Goal: Transaction & Acquisition: Purchase product/service

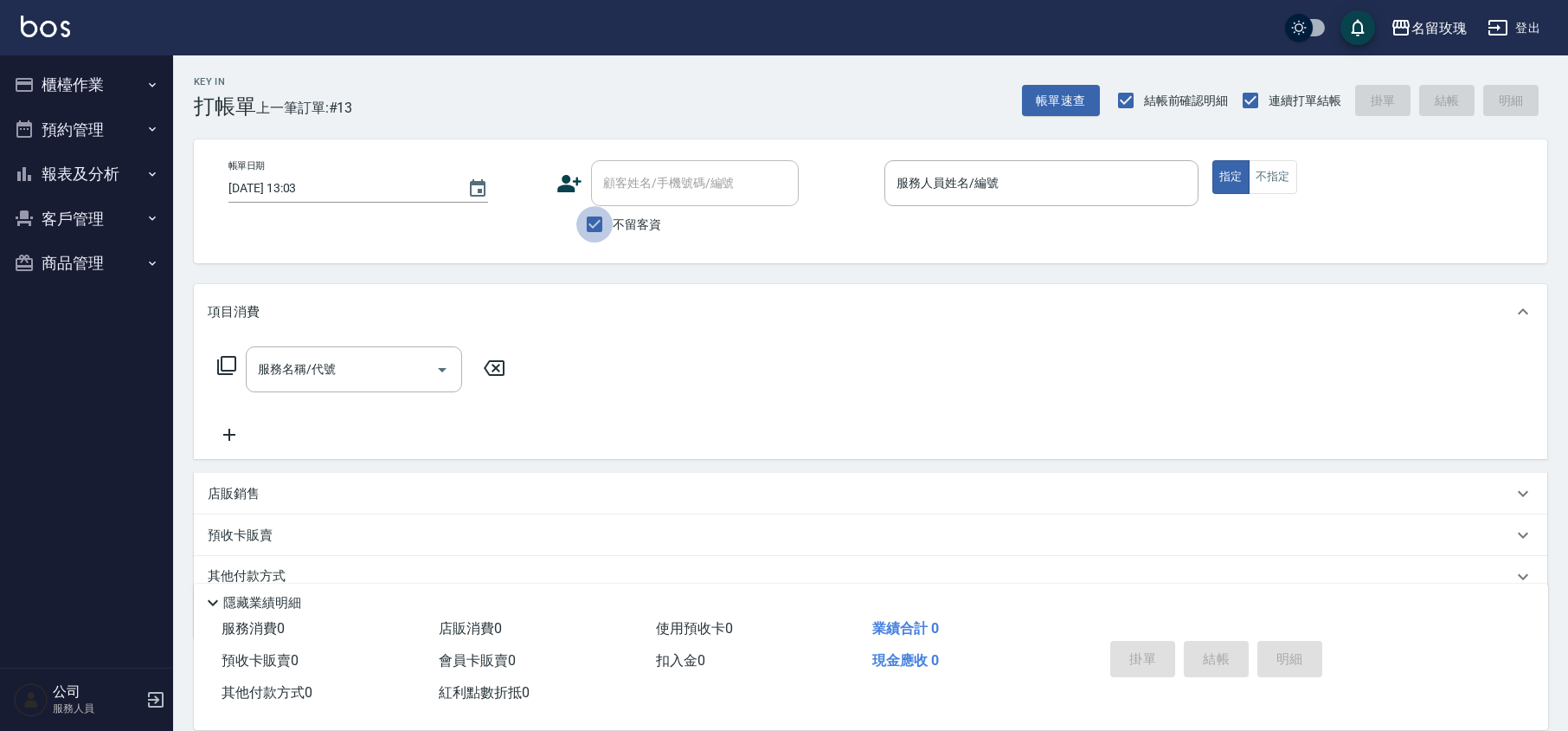
click at [594, 220] on input "不留客資" at bounding box center [594, 224] width 37 height 37
checkbox input "false"
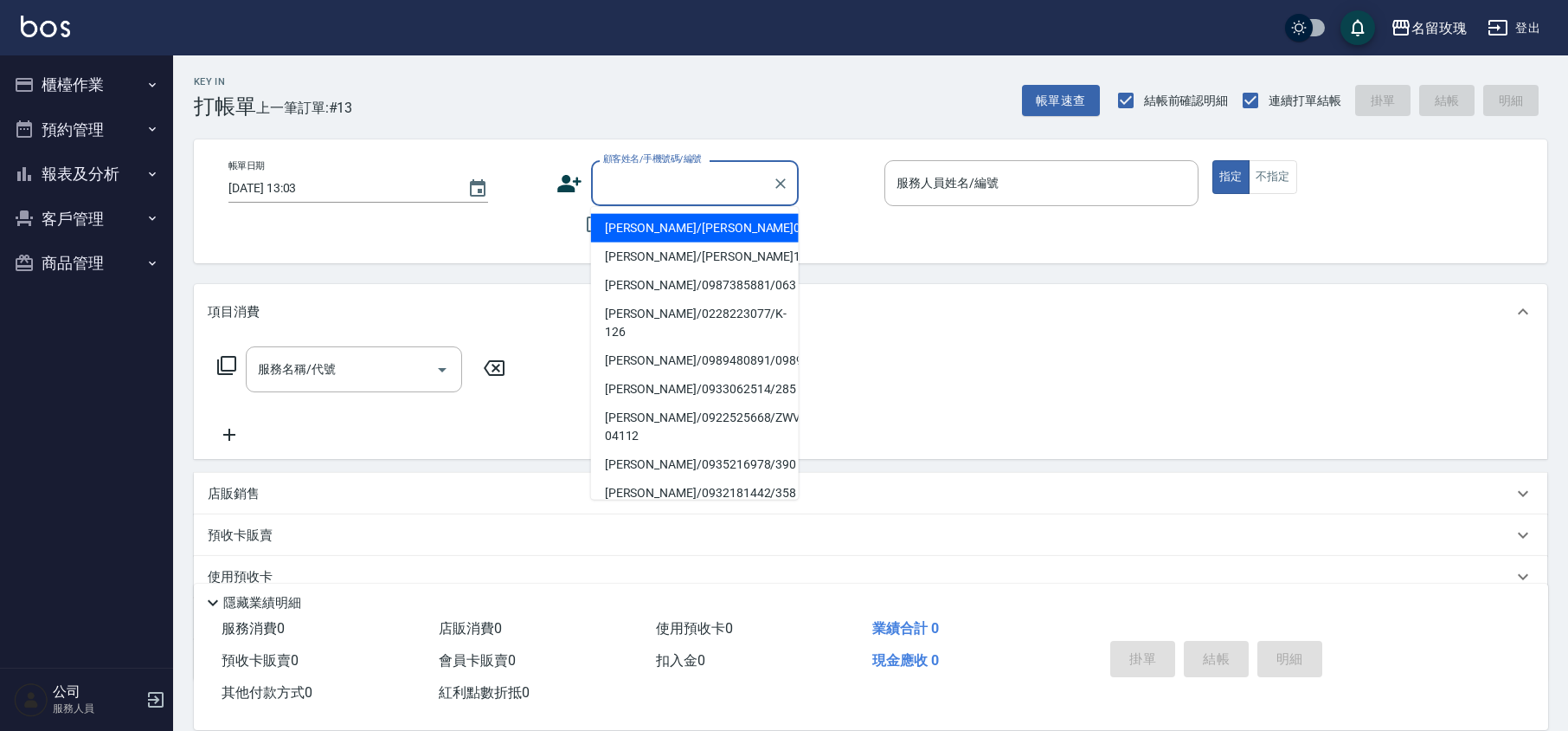
click at [655, 183] on input "顧客姓名/手機號碼/編號" at bounding box center [682, 183] width 166 height 30
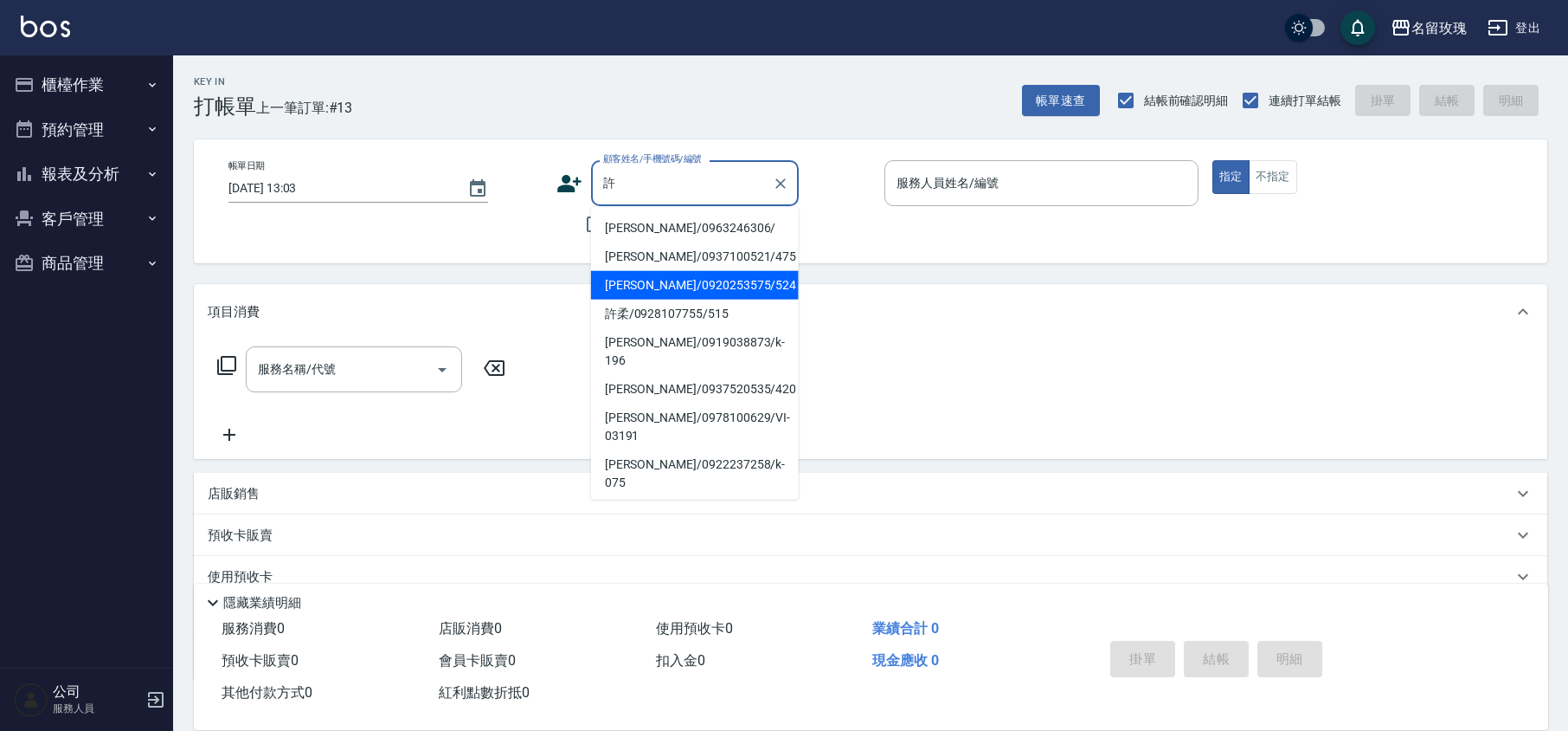
click at [672, 280] on li "[PERSON_NAME]/0920253575/524" at bounding box center [694, 285] width 208 height 28
type input "[PERSON_NAME]/0920253575/524"
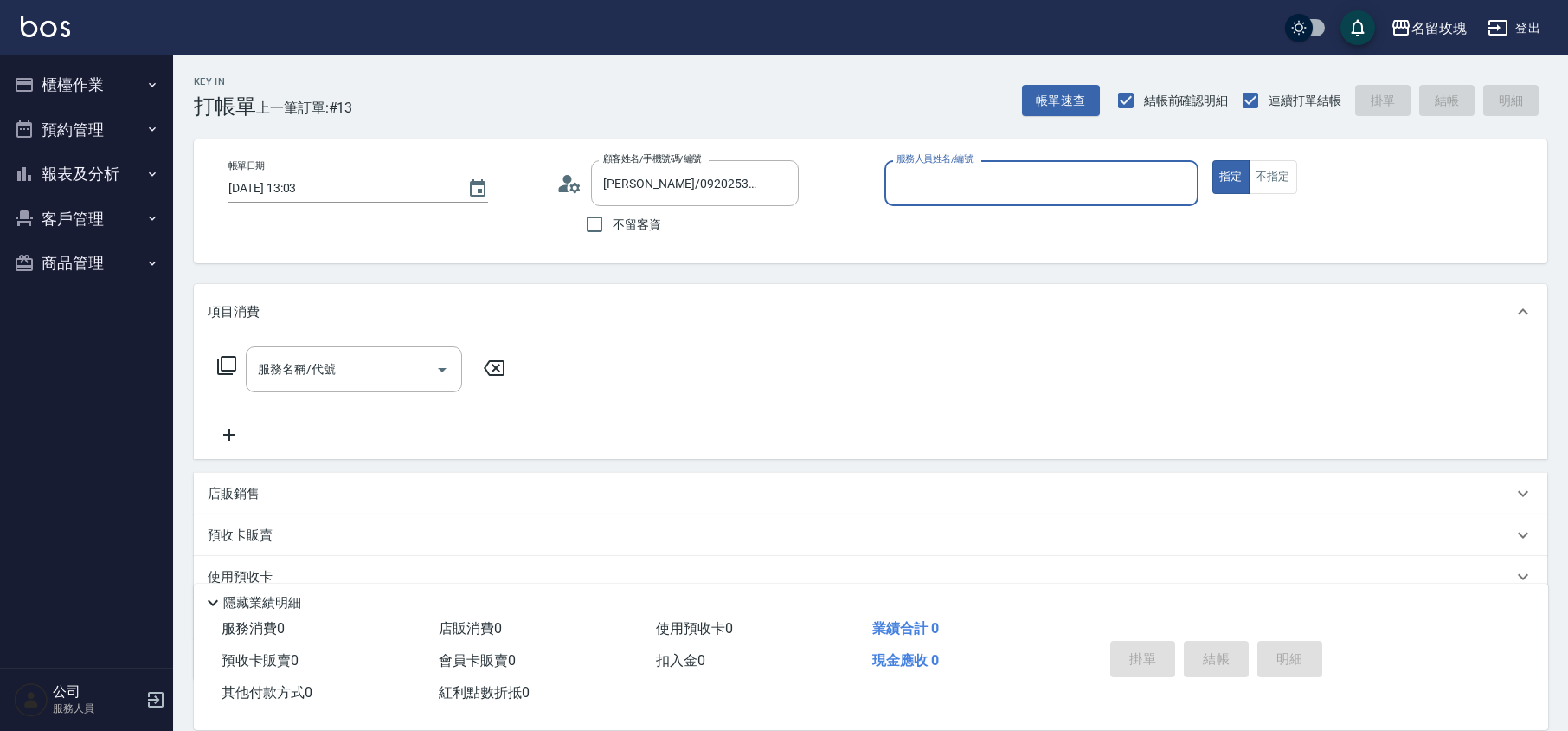
type input "VIVI-2"
click at [569, 188] on icon at bounding box center [570, 183] width 26 height 26
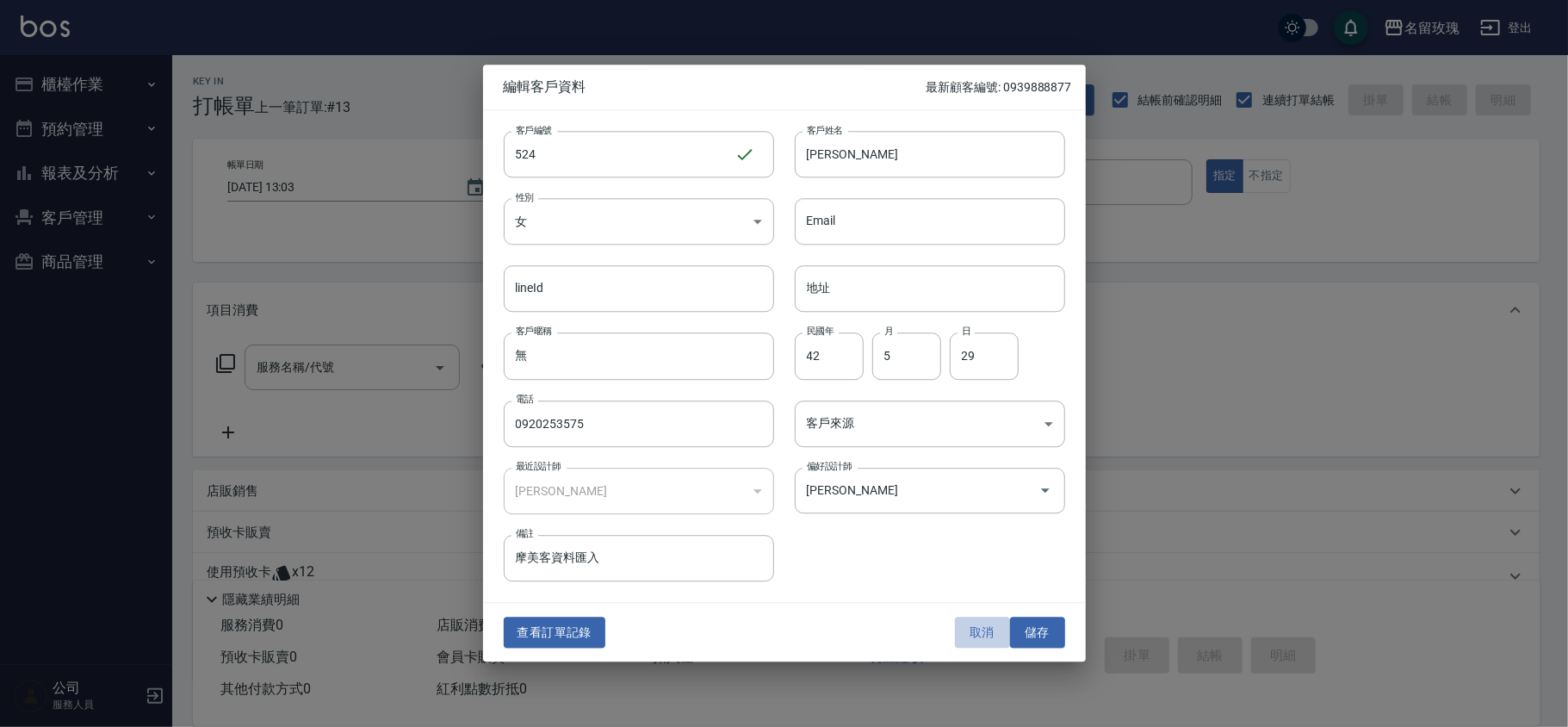
click at [967, 634] on button "取消" at bounding box center [981, 632] width 55 height 32
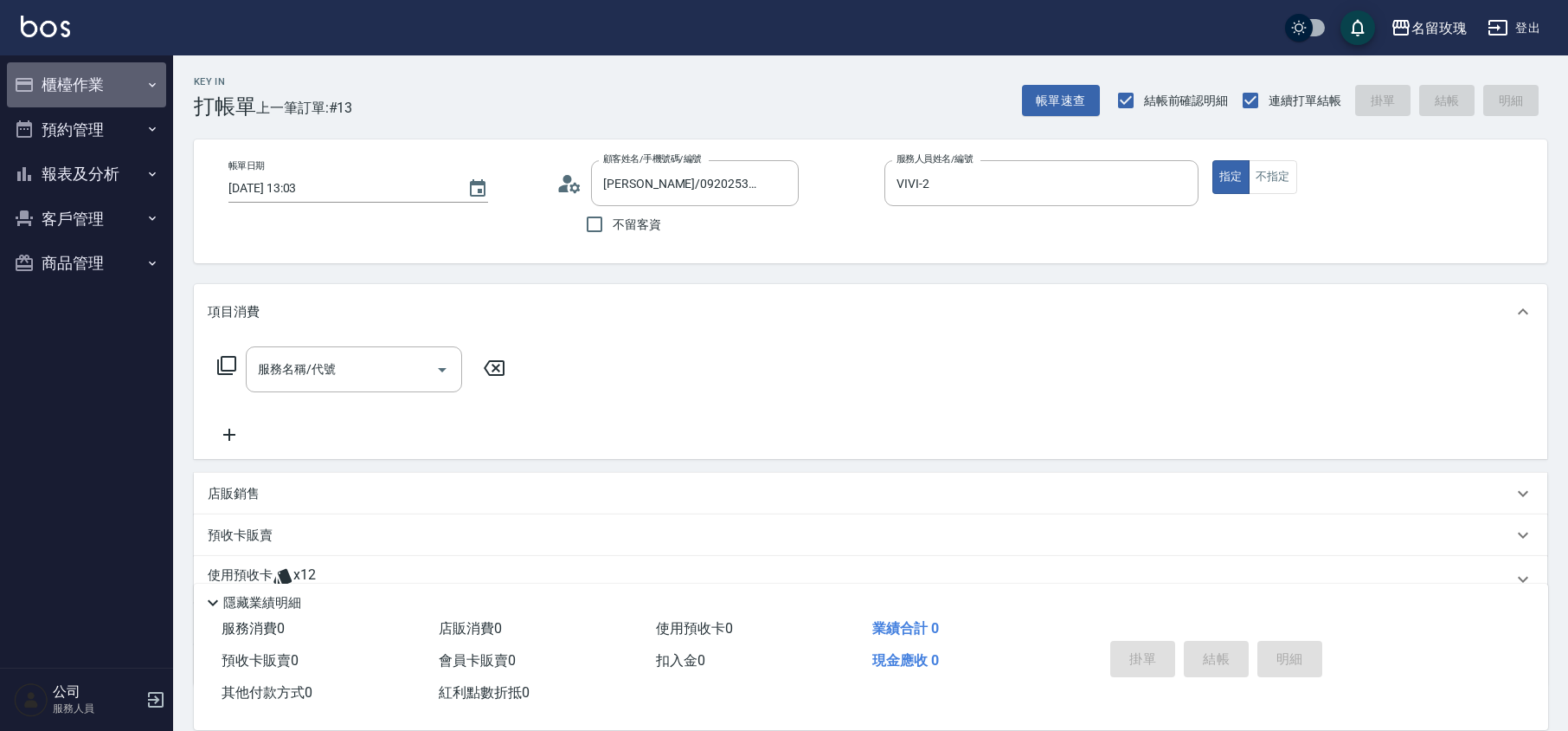
click at [91, 90] on button "櫃檯作業" at bounding box center [86, 85] width 159 height 45
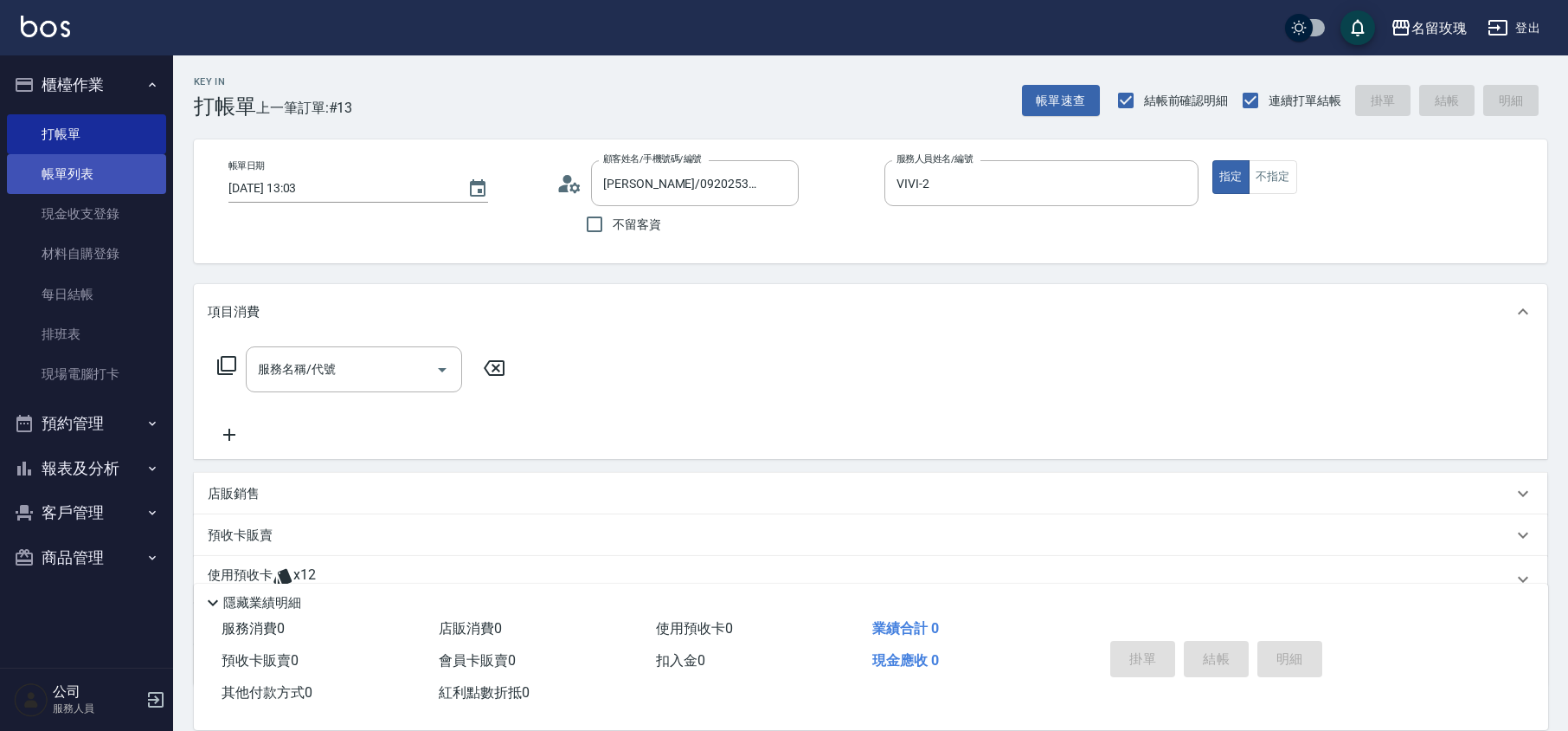
click at [130, 170] on link "帳單列表" at bounding box center [86, 174] width 159 height 40
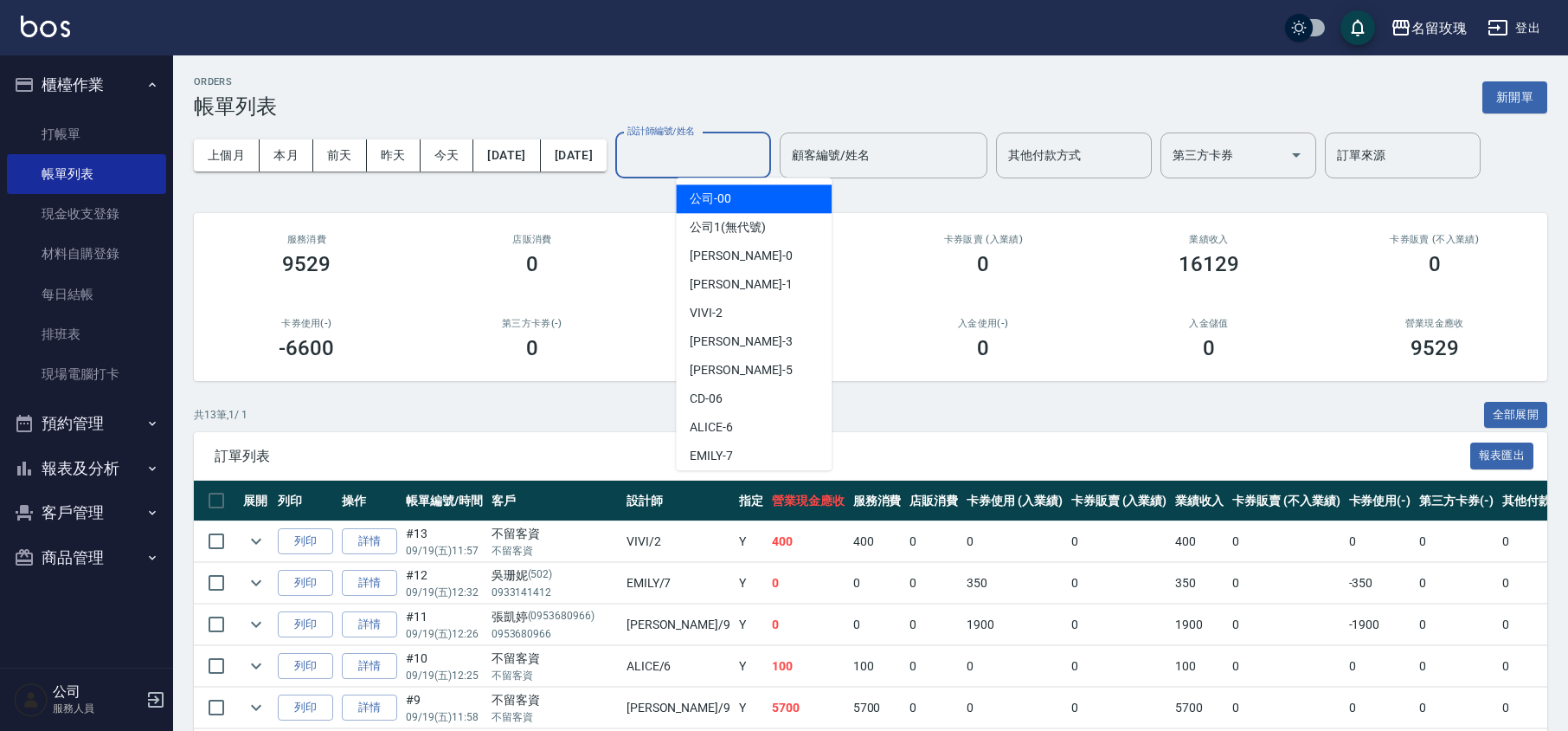
click at [715, 151] on input "設計師編號/姓名" at bounding box center [692, 155] width 140 height 30
click at [731, 315] on div "VIVI -2" at bounding box center [754, 312] width 156 height 28
type input "VIVI-2"
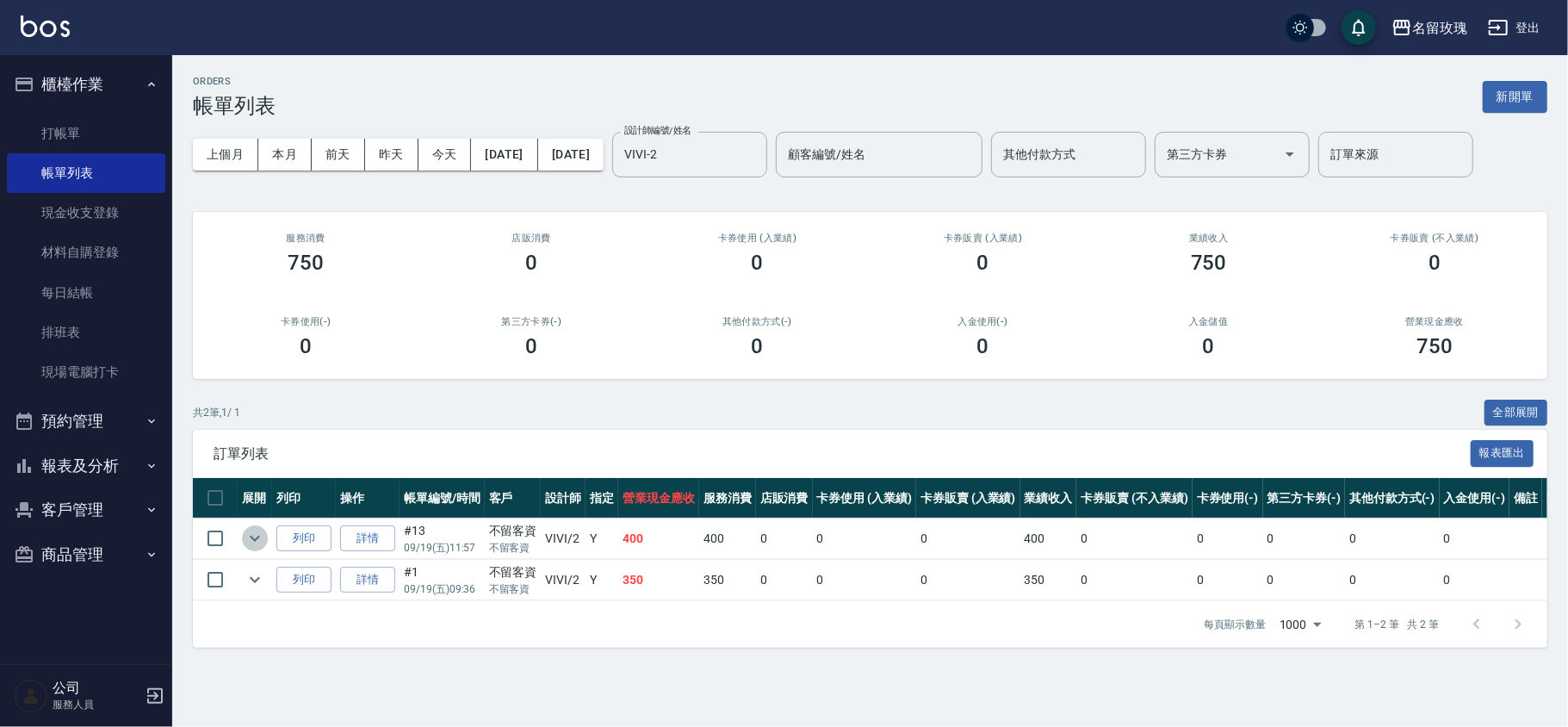
click at [249, 534] on icon "expand row" at bounding box center [254, 538] width 21 height 21
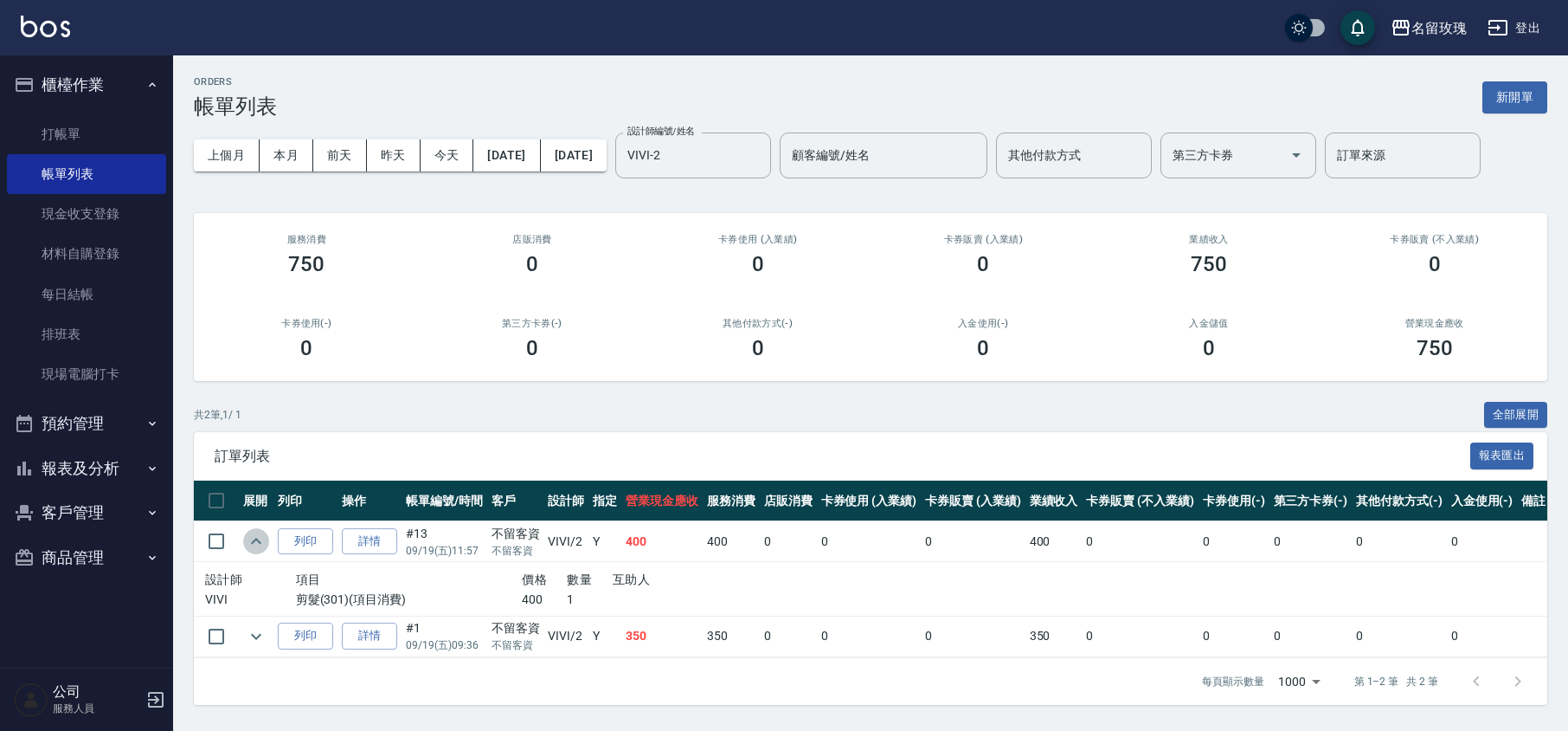
click at [251, 537] on icon "expand row" at bounding box center [256, 541] width 21 height 21
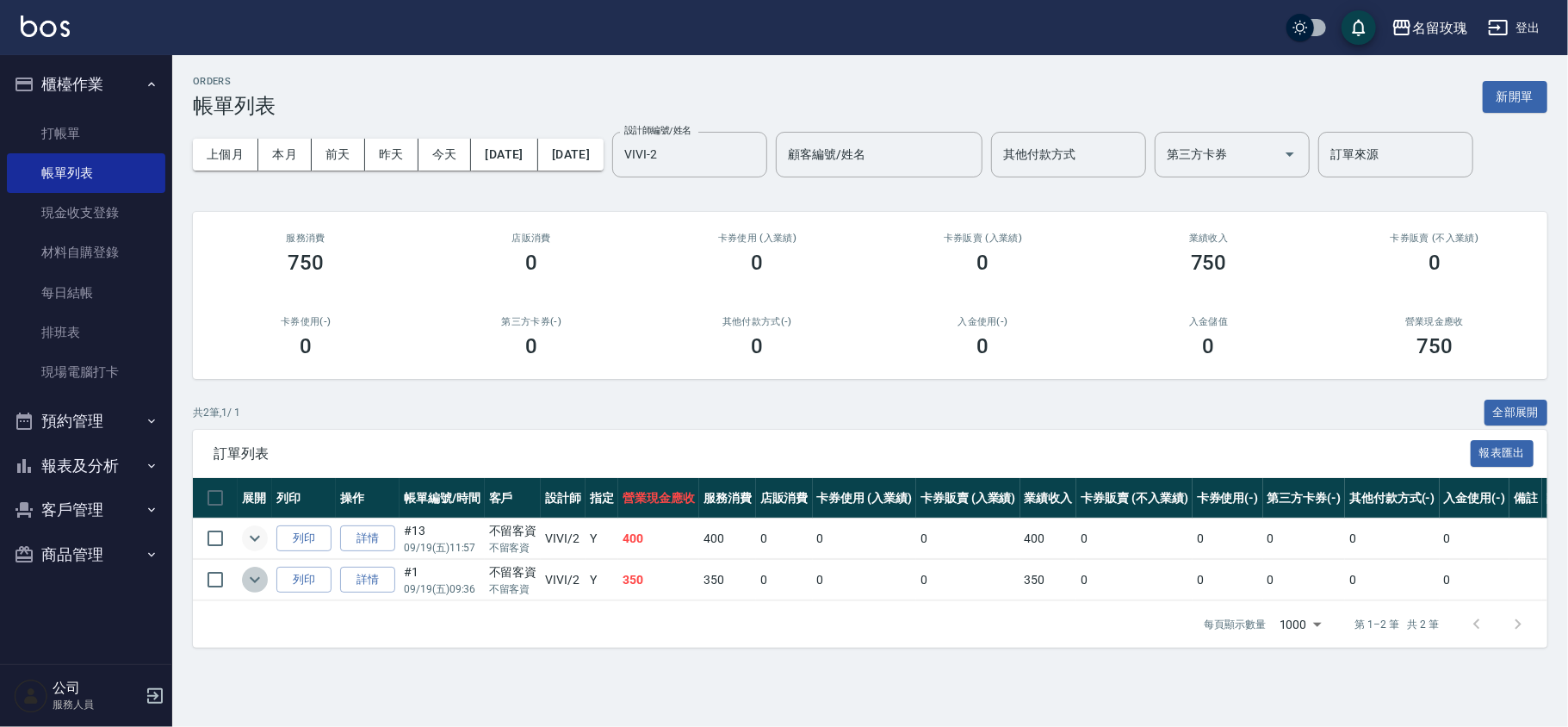
click at [264, 582] on icon "expand row" at bounding box center [254, 579] width 21 height 21
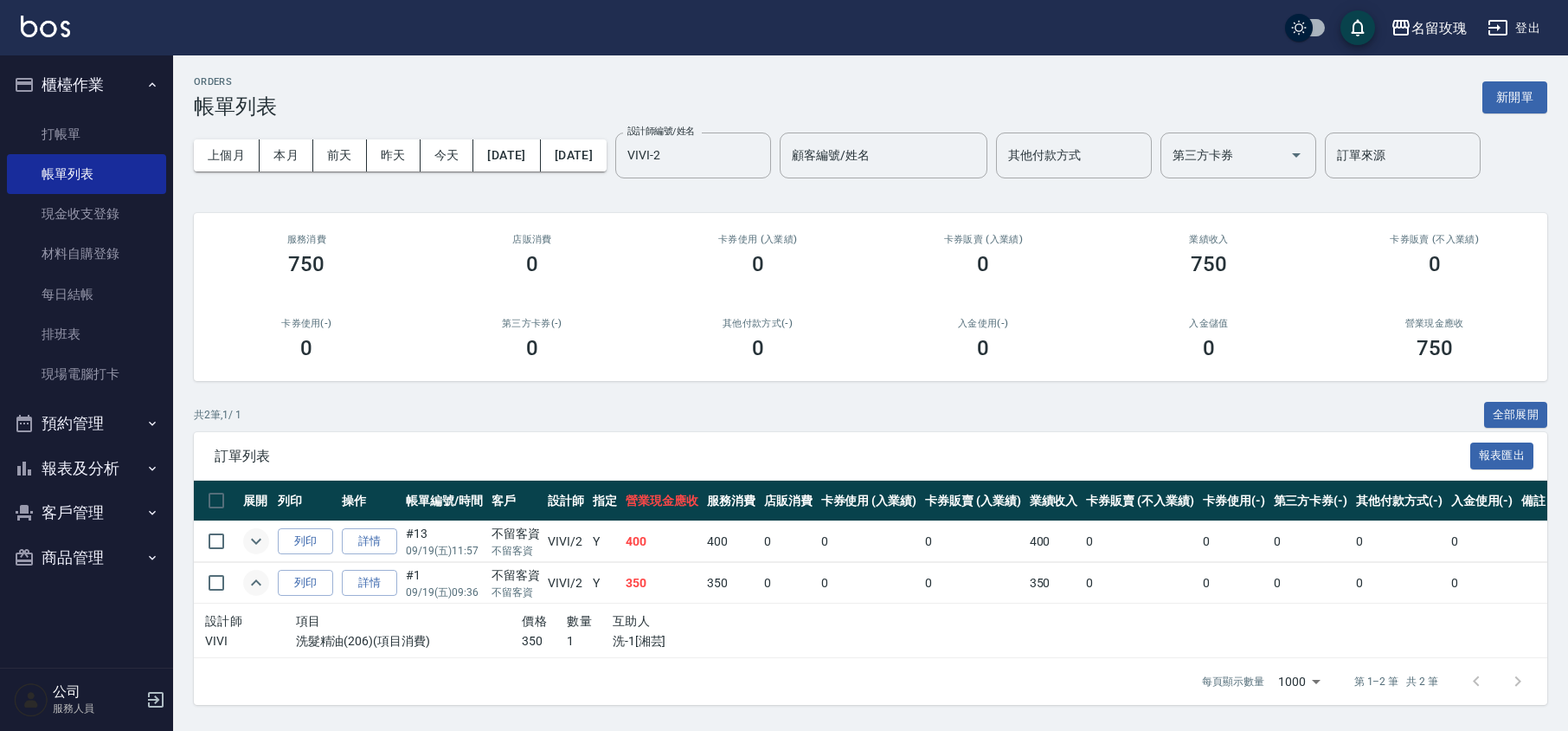
click at [264, 586] on icon "expand row" at bounding box center [256, 582] width 21 height 21
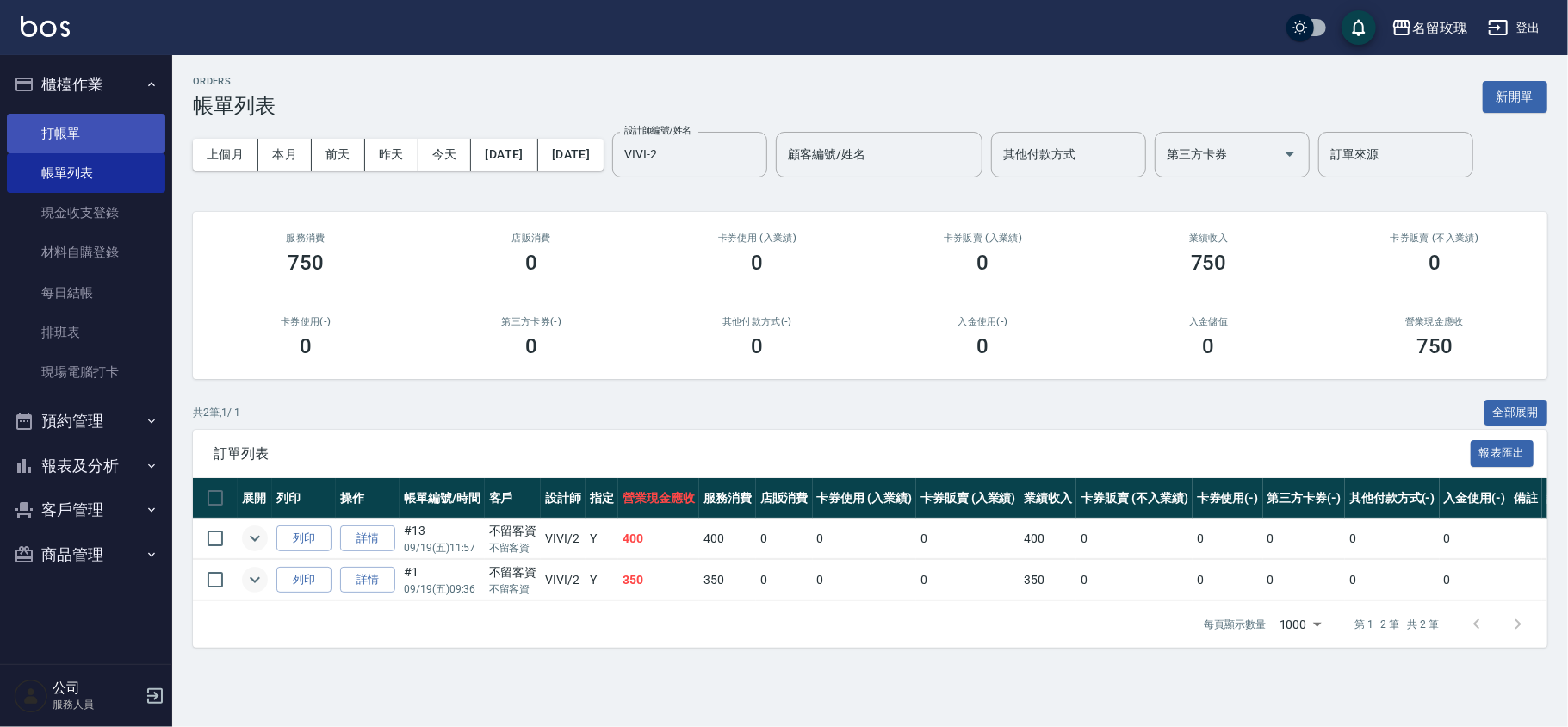
click at [111, 146] on link "打帳單" at bounding box center [85, 133] width 158 height 39
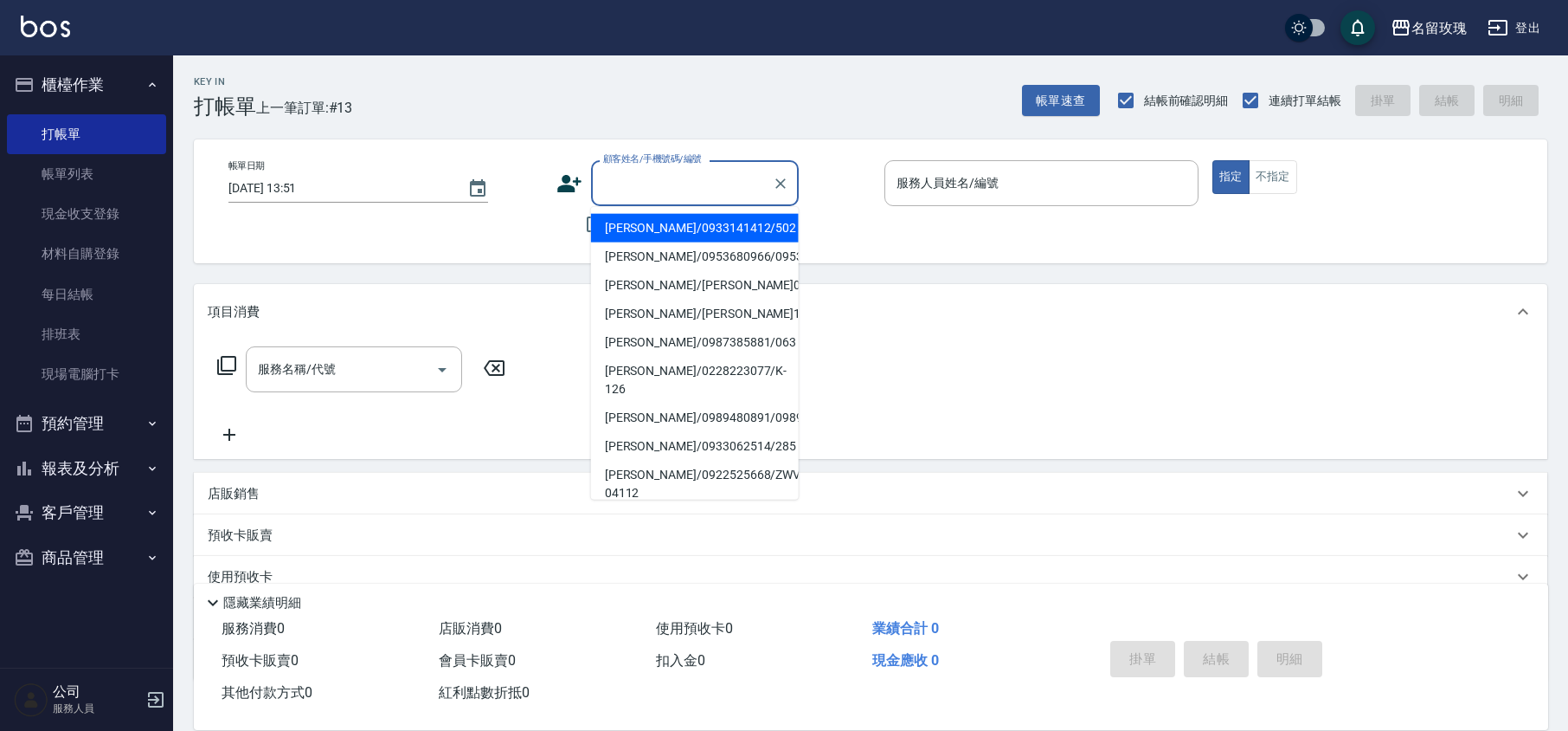
click at [669, 182] on input "顧客姓名/手機號碼/編號" at bounding box center [682, 183] width 166 height 30
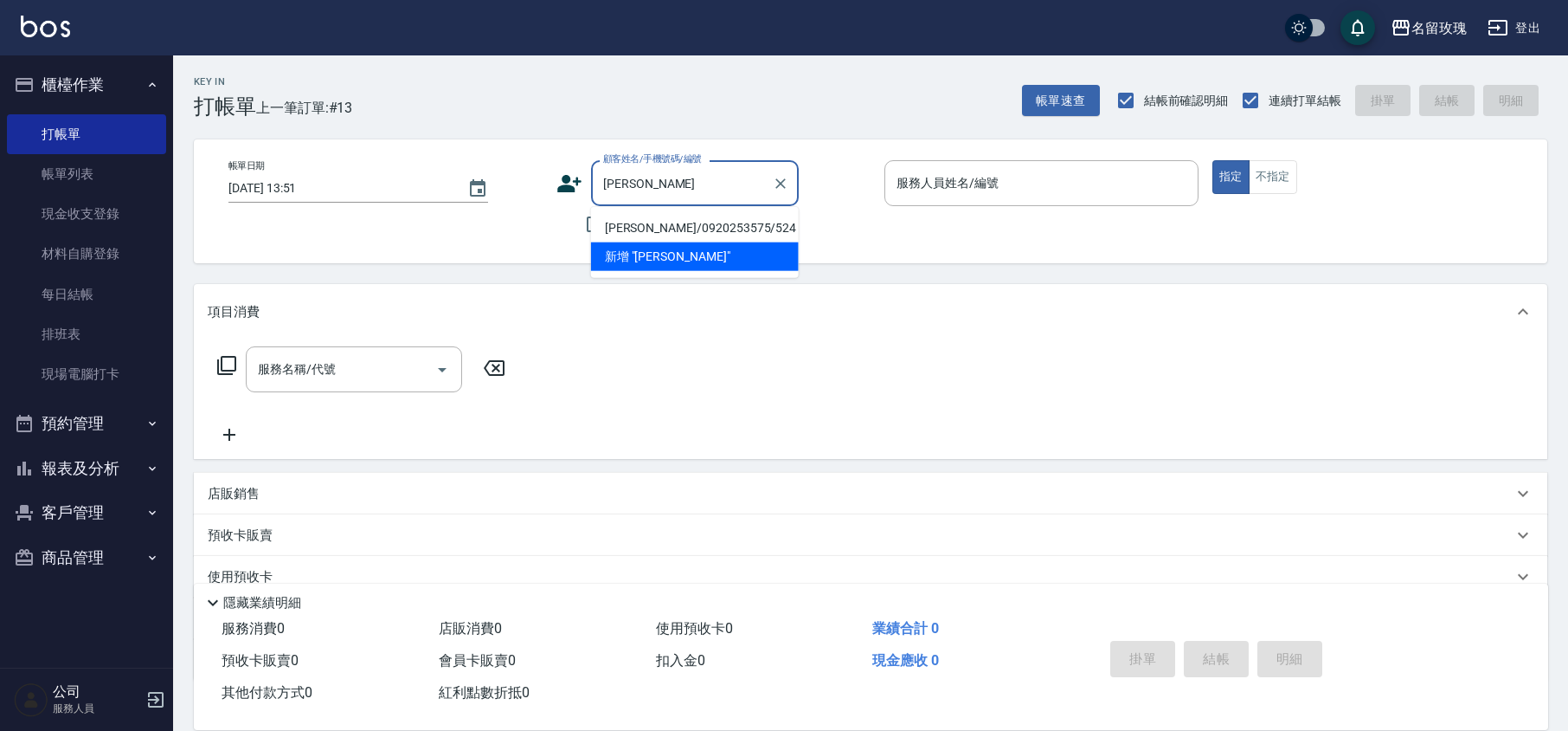
click at [659, 227] on li "[PERSON_NAME]/0920253575/524" at bounding box center [694, 228] width 208 height 28
type input "[PERSON_NAME]/0920253575/524"
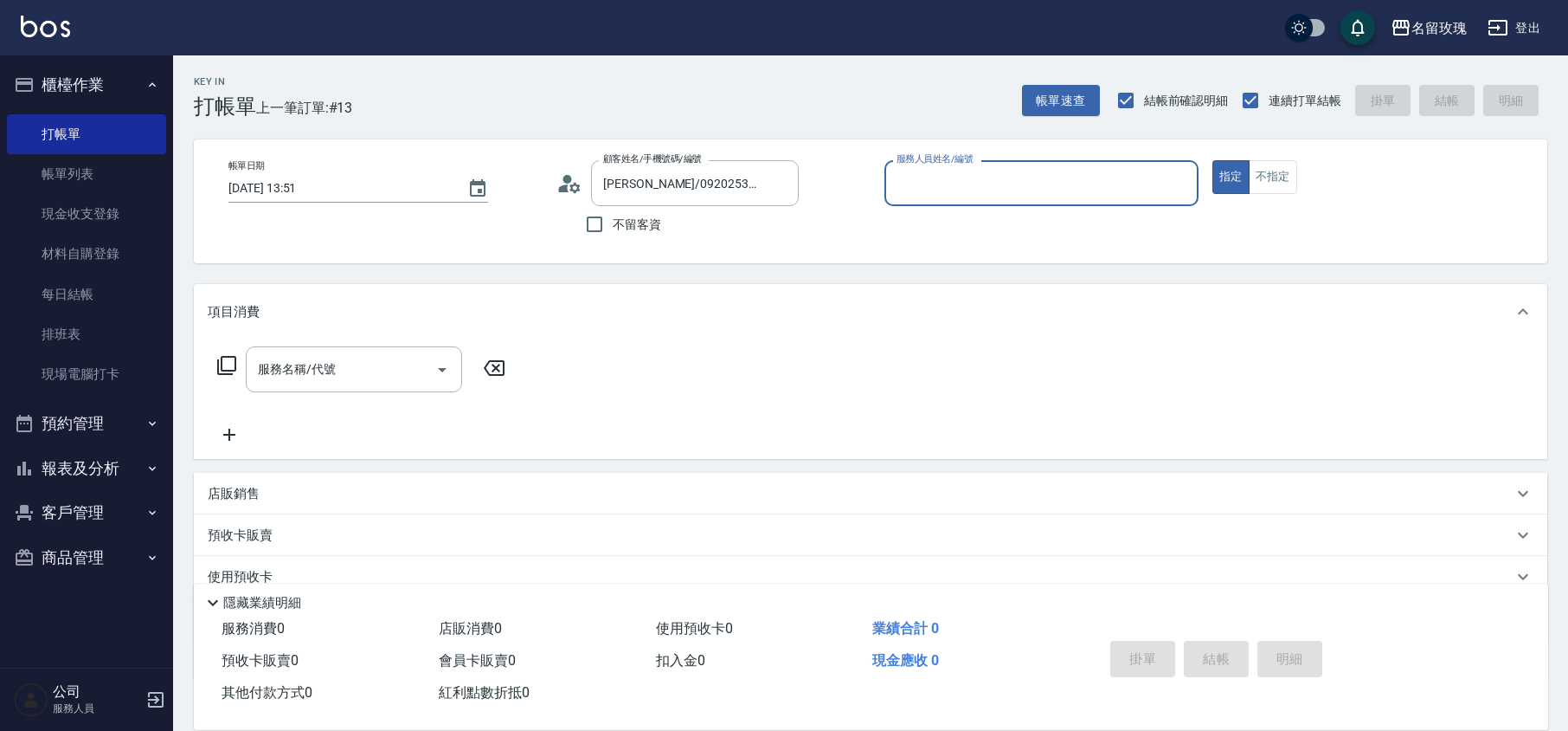
click at [1056, 171] on input "服務人員姓名/編號" at bounding box center [1041, 183] width 298 height 30
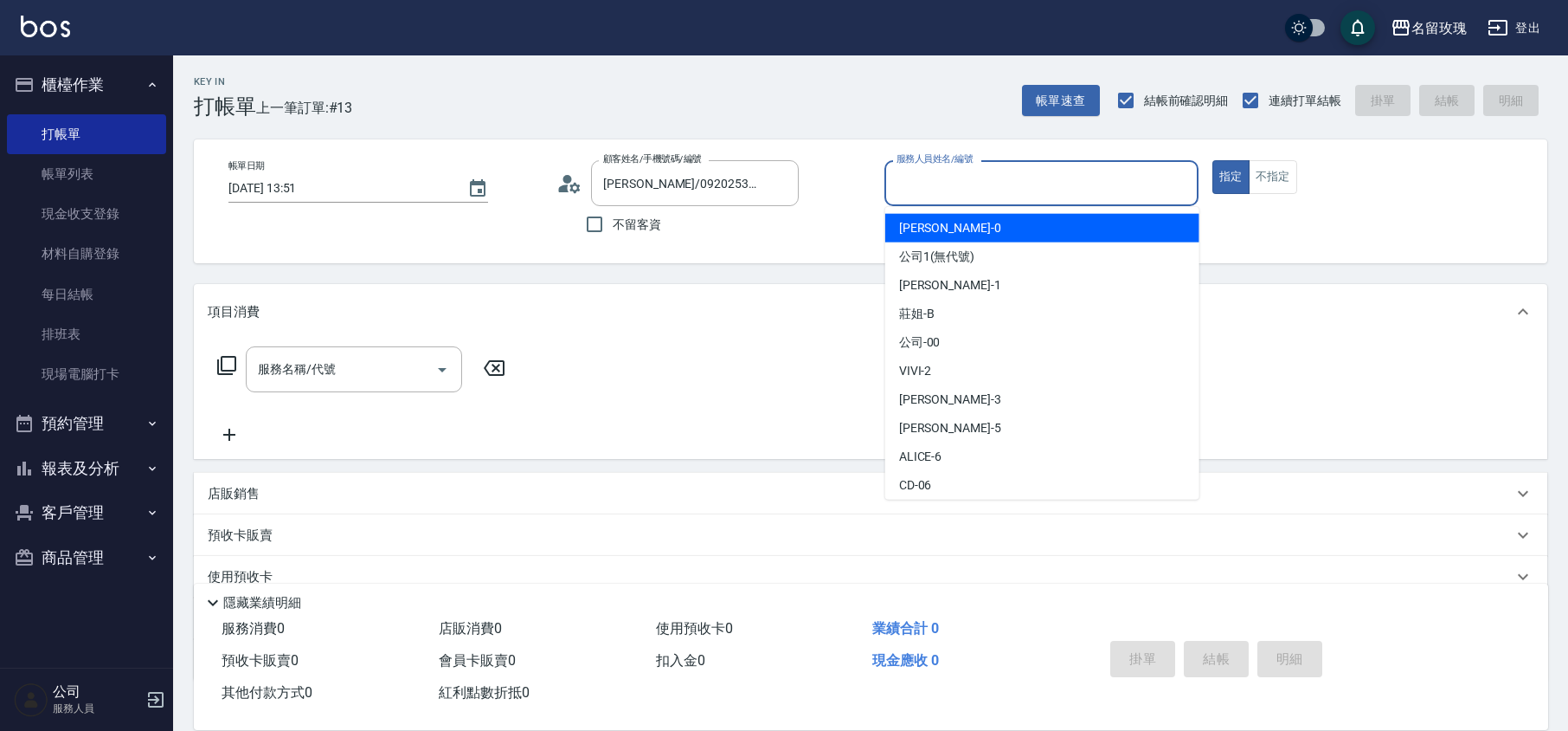
type input "VIVI-2"
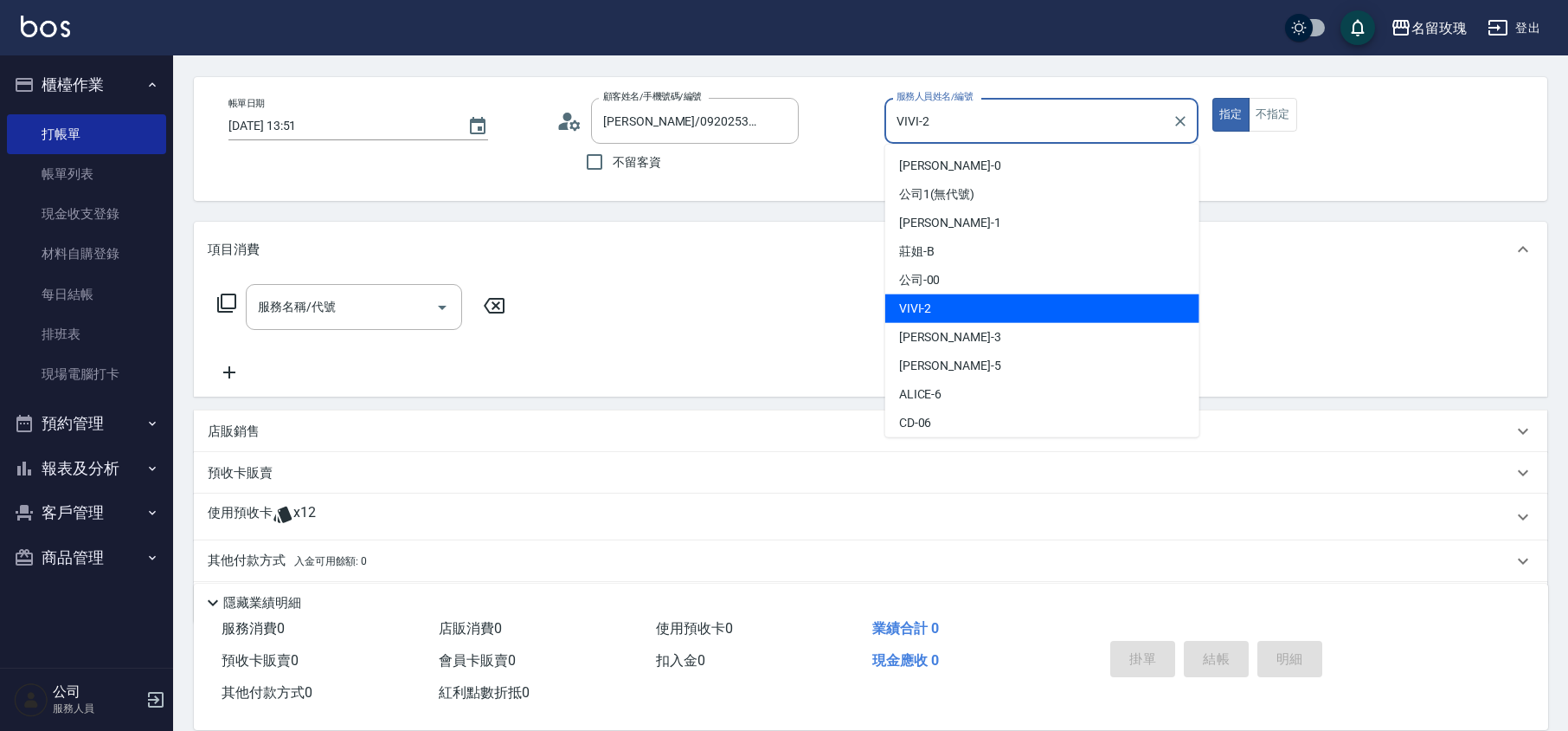
scroll to position [118, 0]
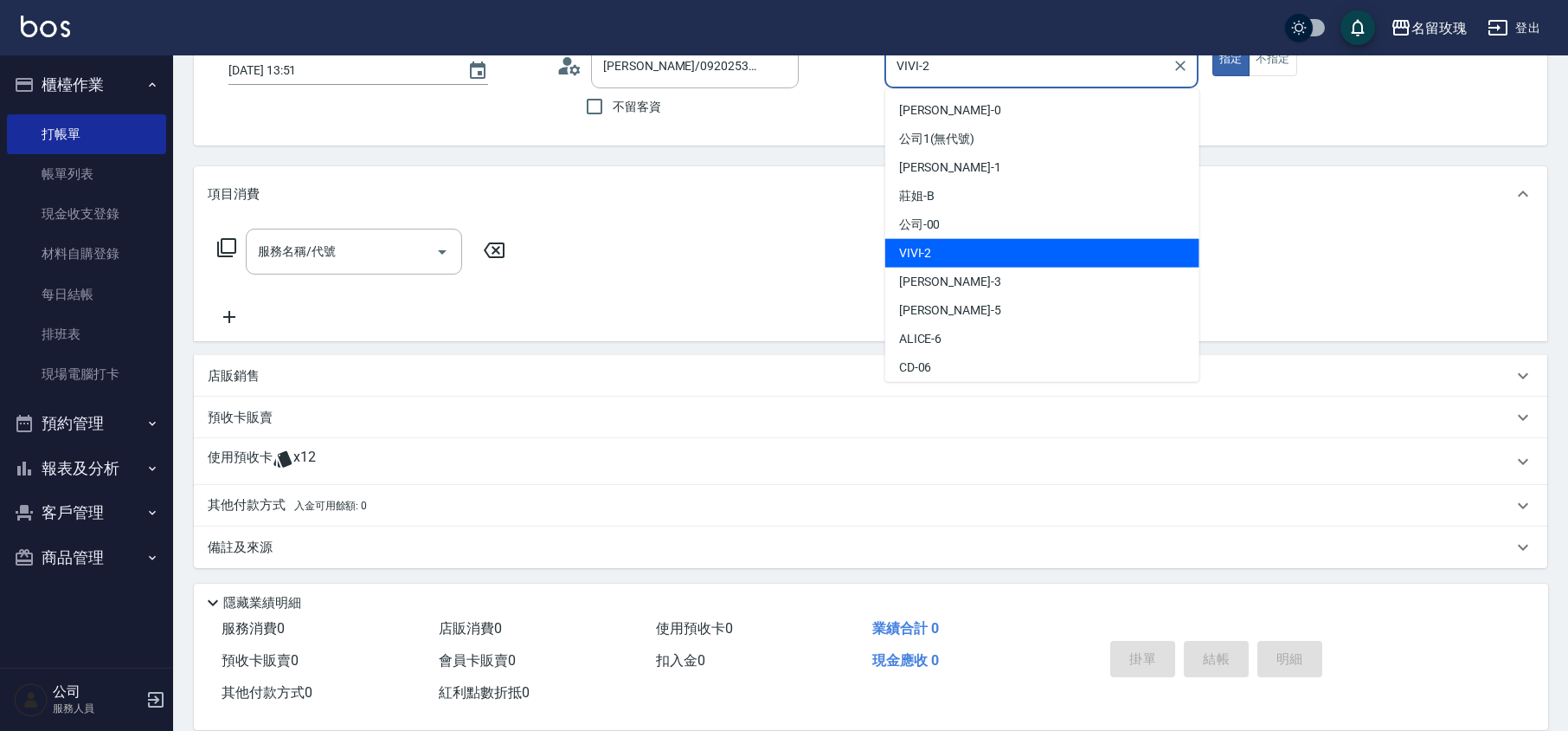
click at [320, 454] on div "使用預收卡 x12" at bounding box center [861, 462] width 1306 height 26
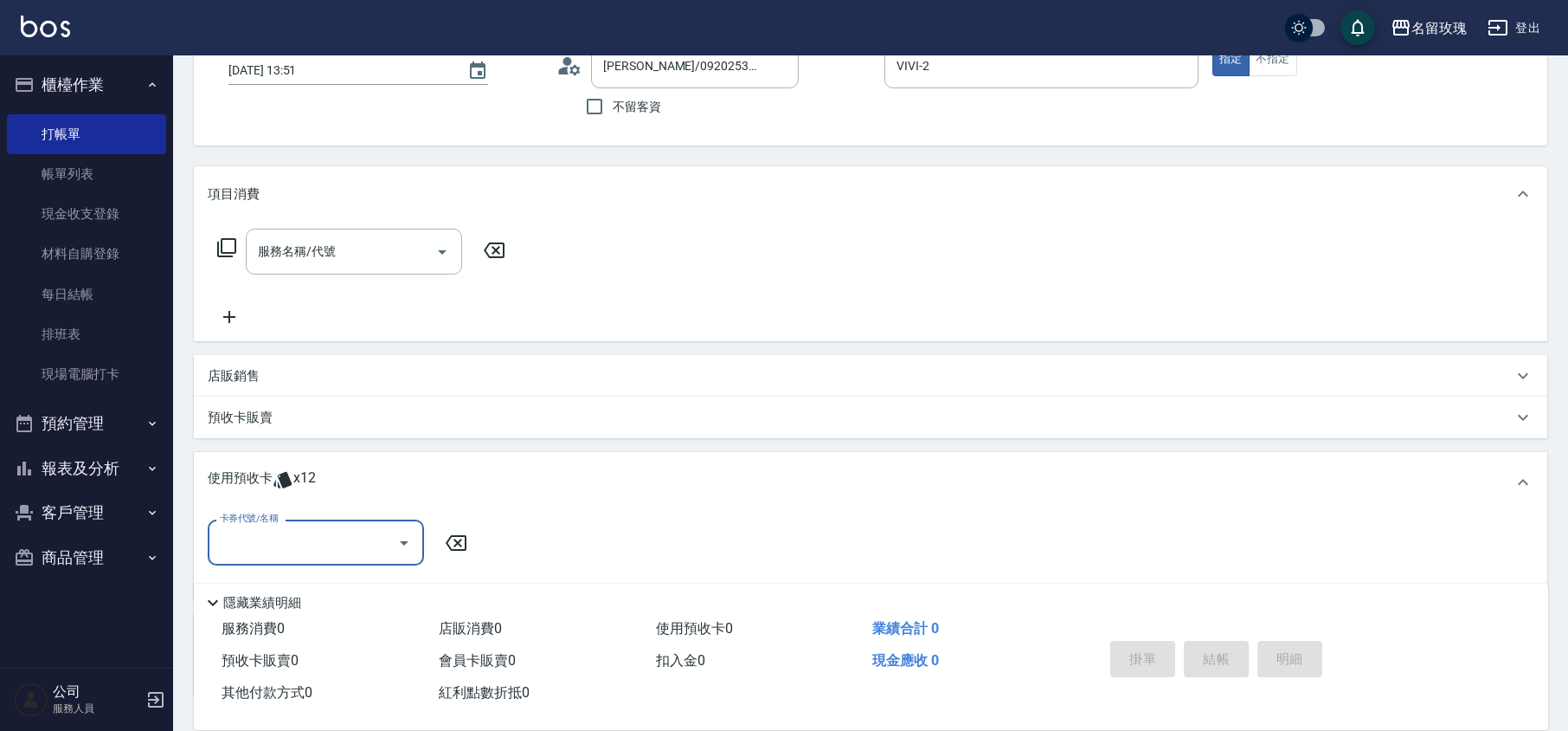
scroll to position [0, 0]
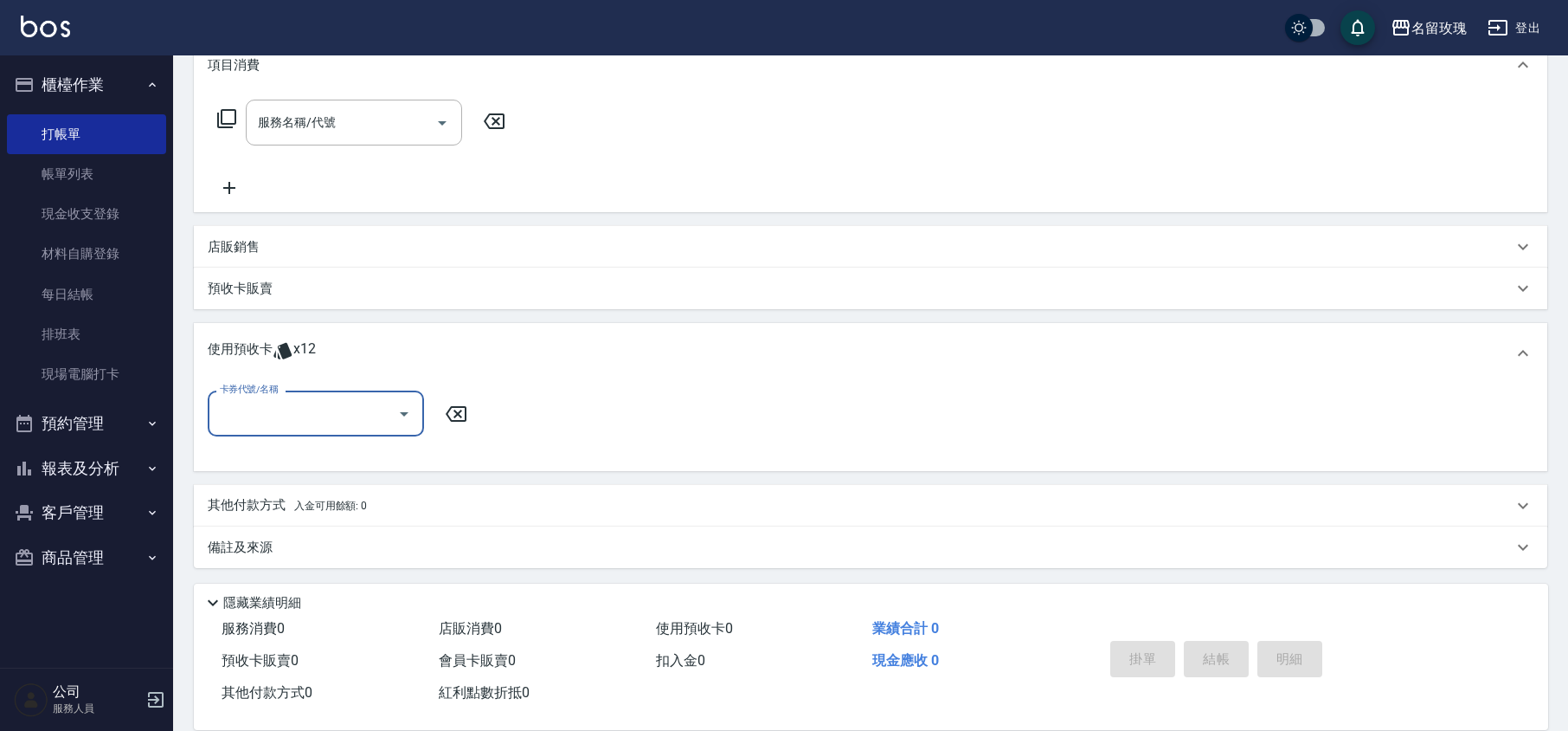
click at [319, 410] on input "卡券代號/名稱" at bounding box center [303, 413] width 175 height 30
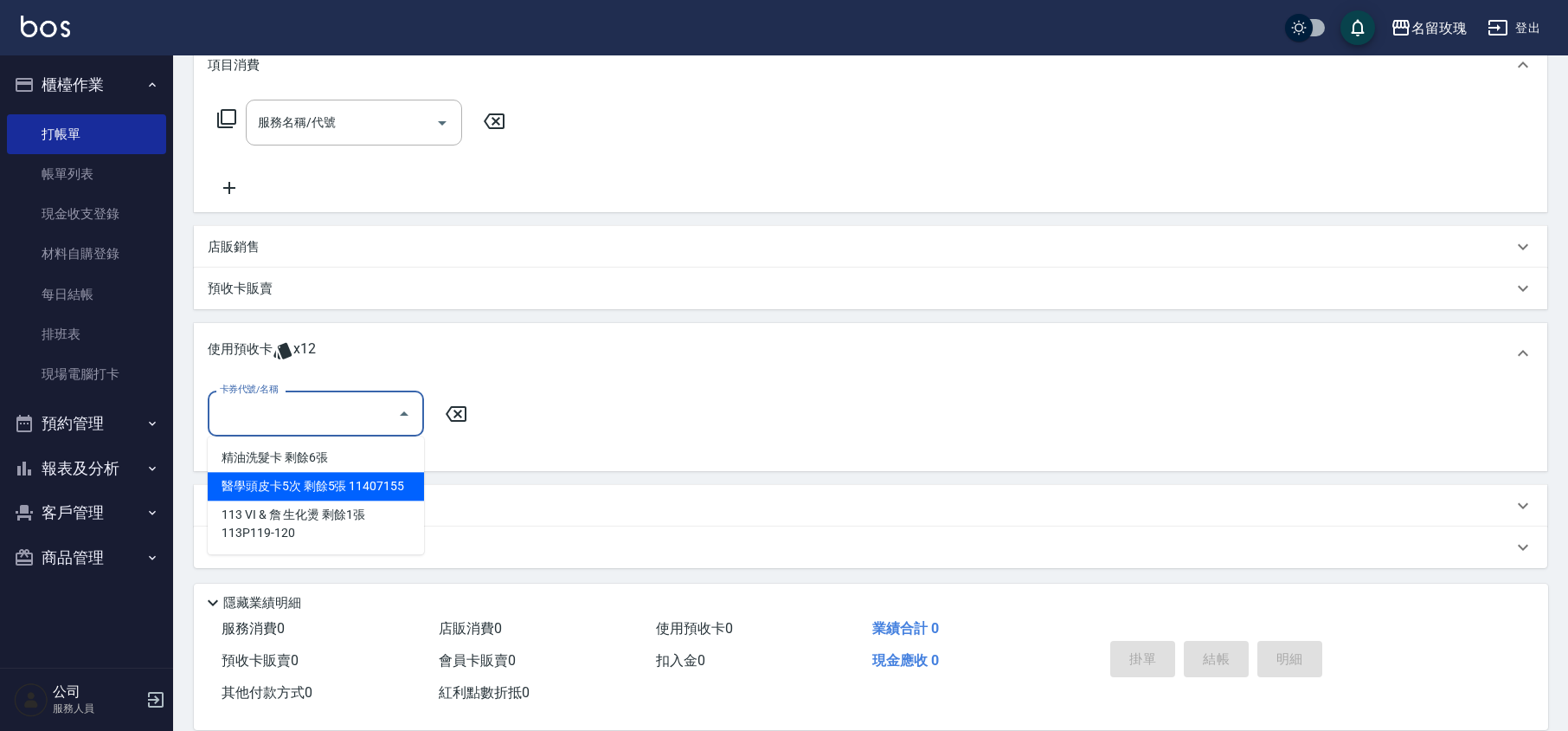
click at [330, 480] on div "醫學頭皮卡5次 剩餘5張 11407155" at bounding box center [316, 485] width 216 height 28
type input "醫學頭皮卡5次 11407155"
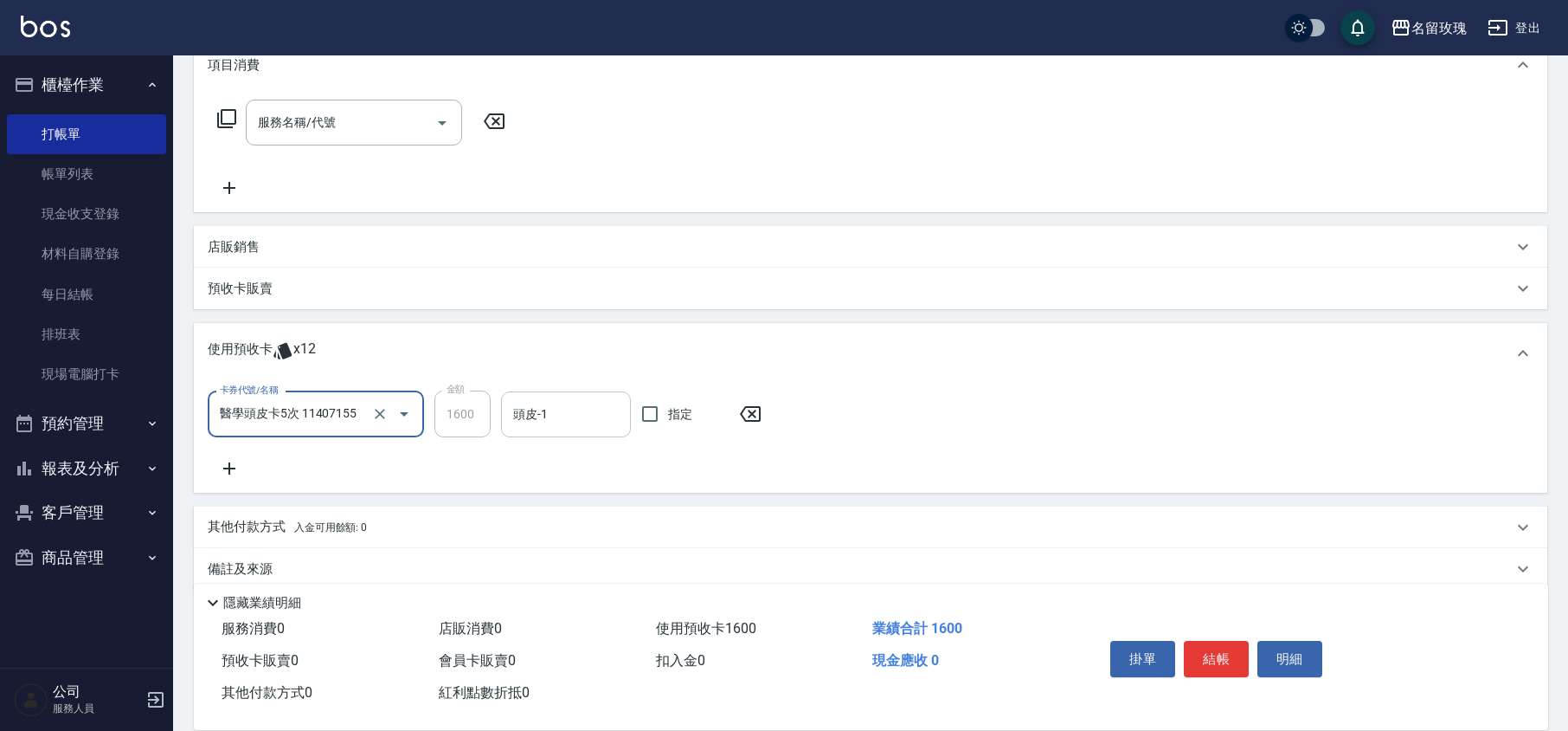
click at [547, 414] on input "頭皮-1" at bounding box center [565, 414] width 114 height 30
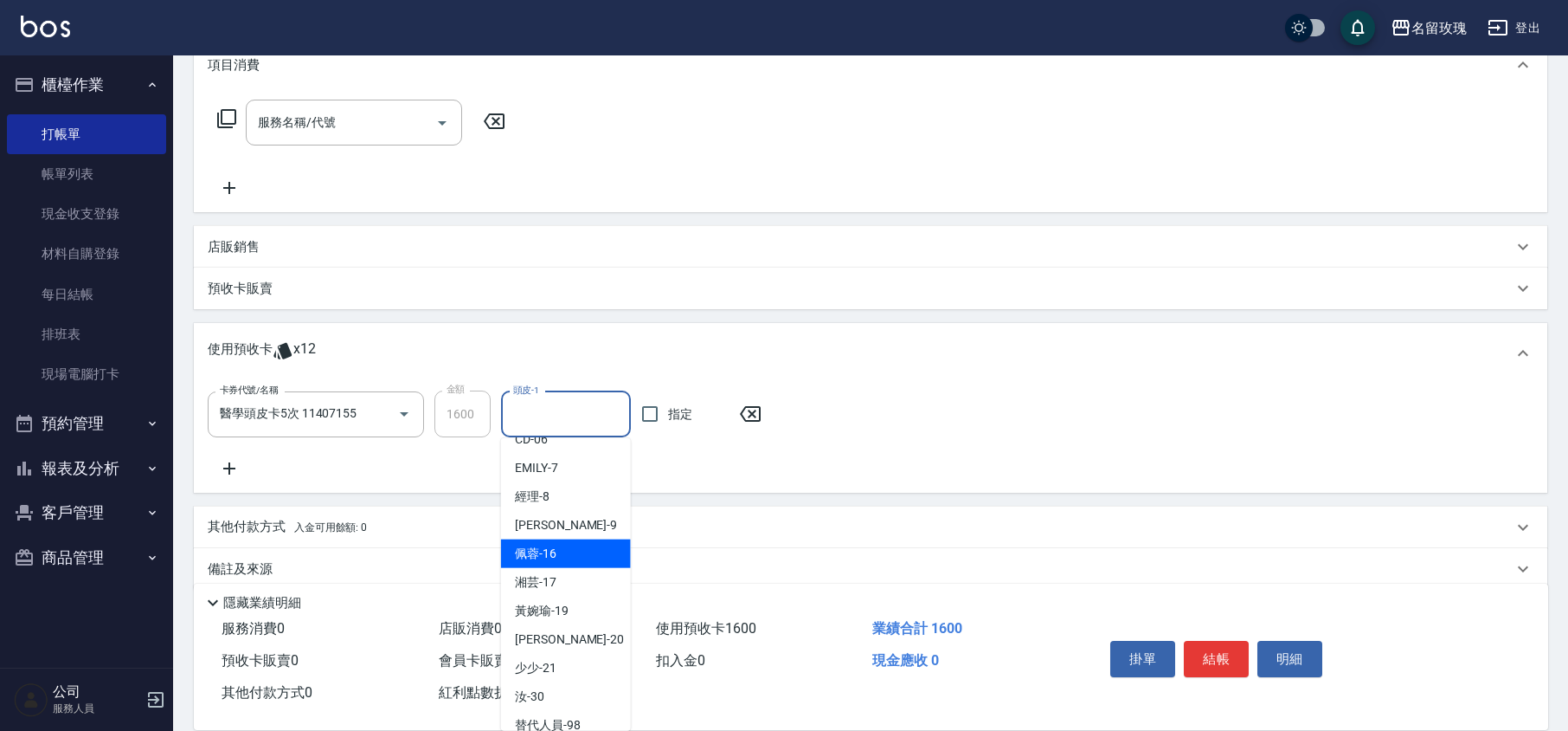
scroll to position [322, 0]
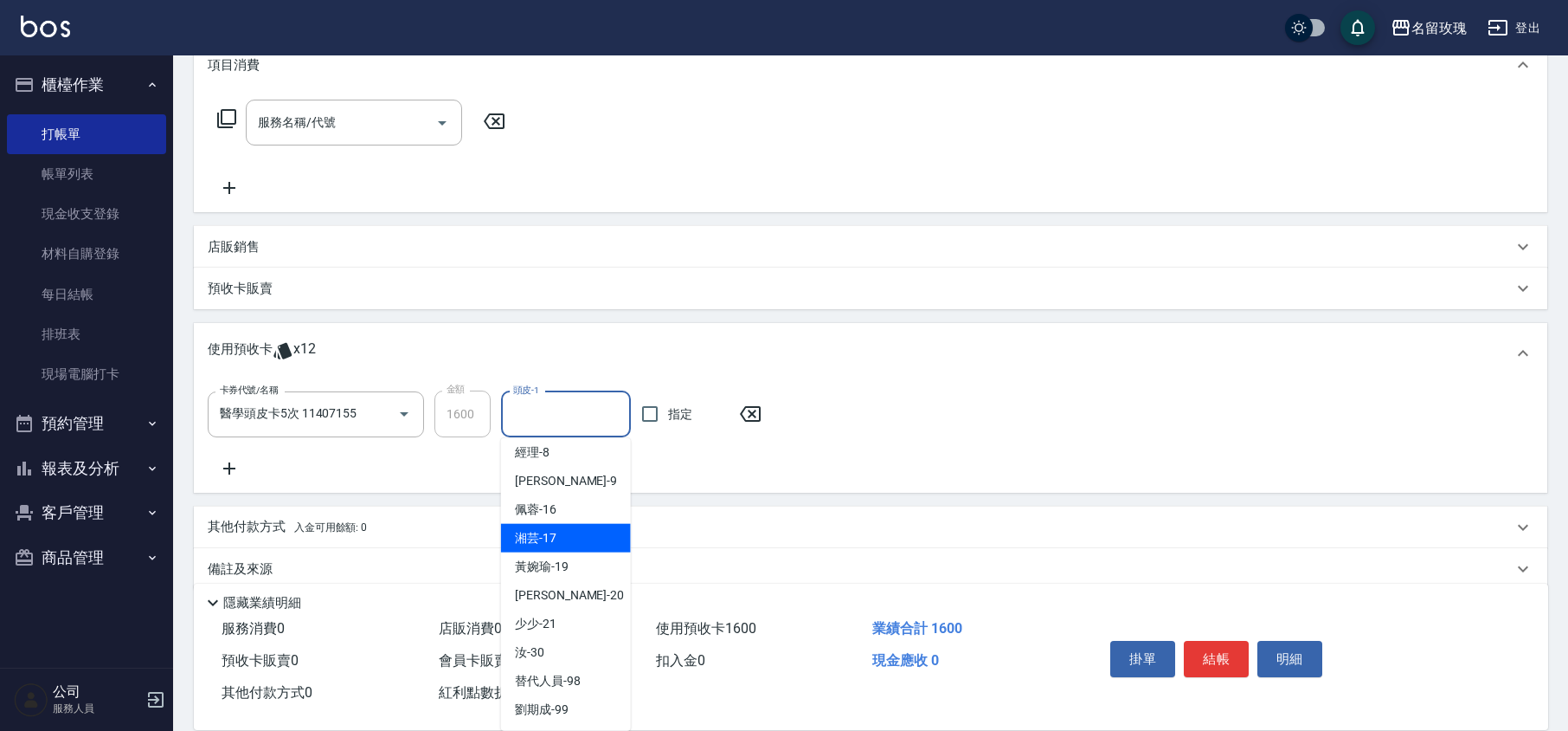
click at [578, 545] on div "湘芸 -17" at bounding box center [566, 538] width 130 height 28
type input "湘芸-17"
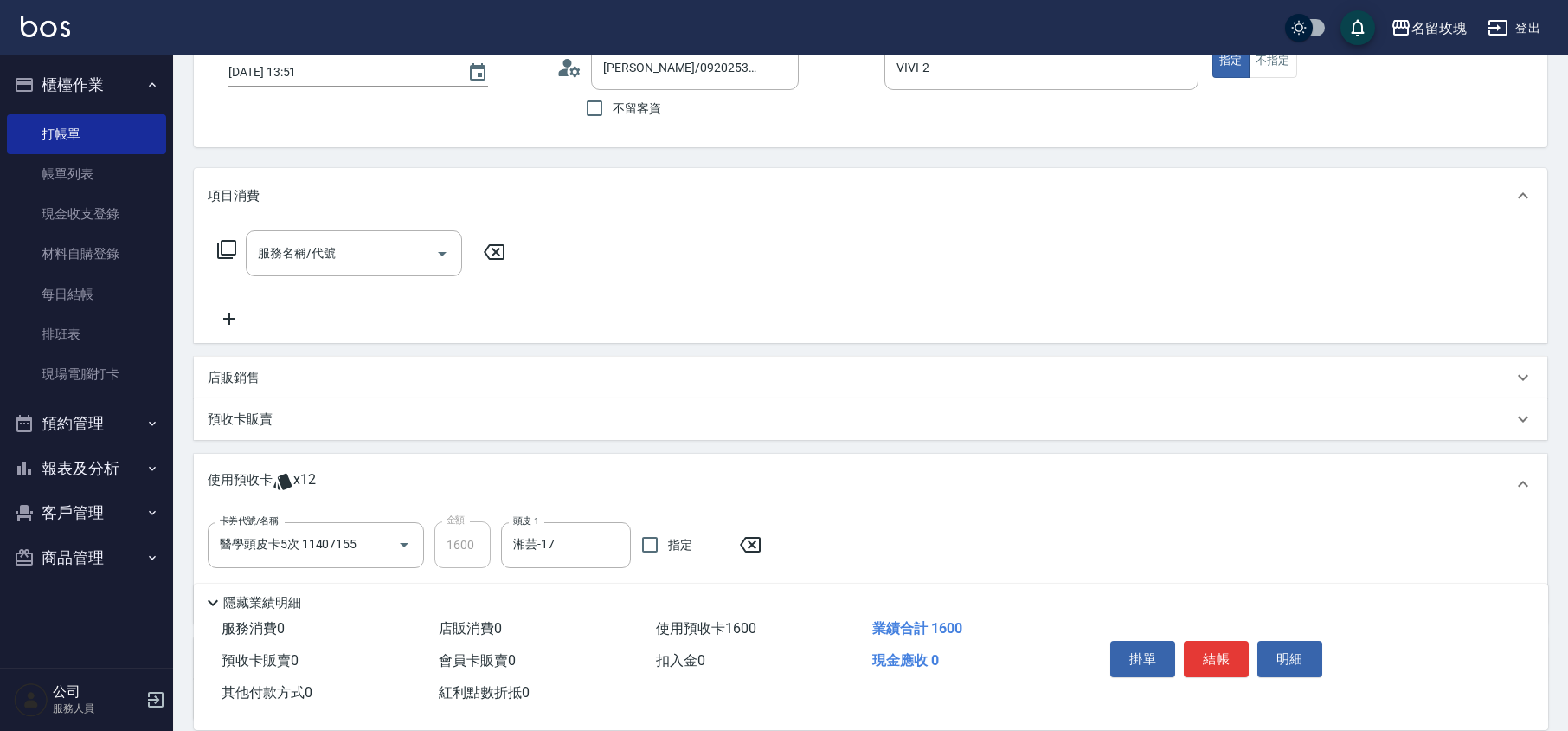
scroll to position [0, 0]
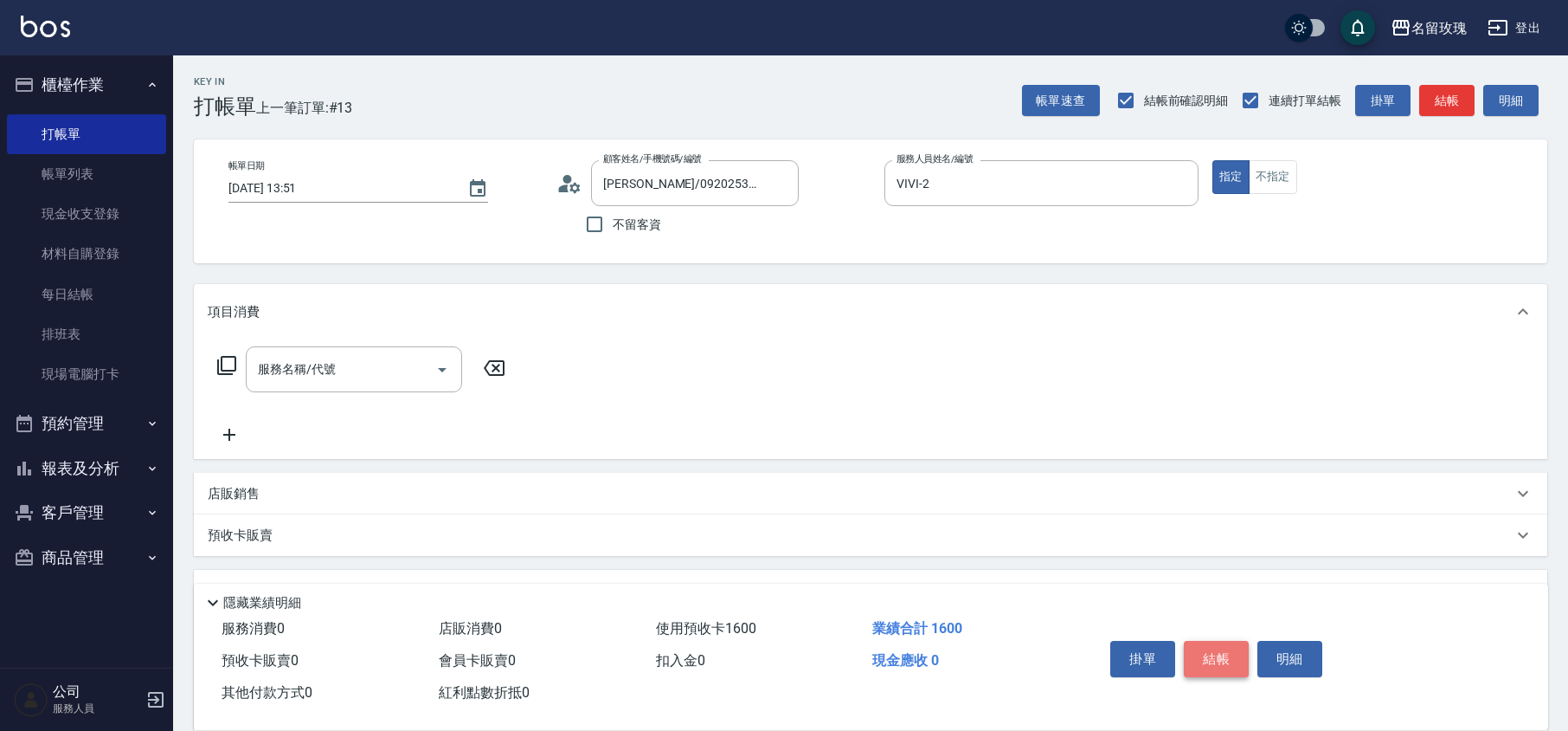
click at [1203, 648] on button "結帳" at bounding box center [1216, 659] width 65 height 37
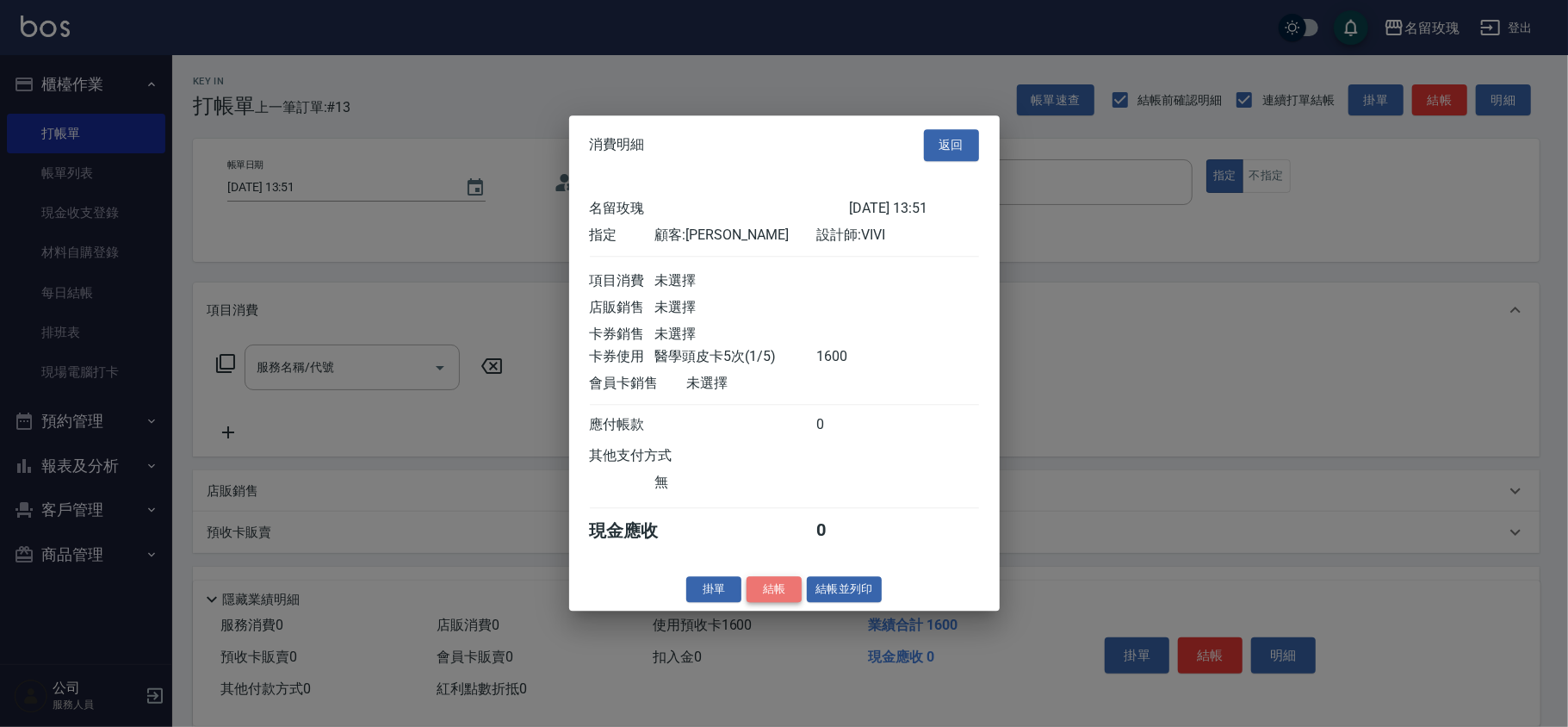
click at [782, 592] on button "結帳" at bounding box center [774, 589] width 55 height 27
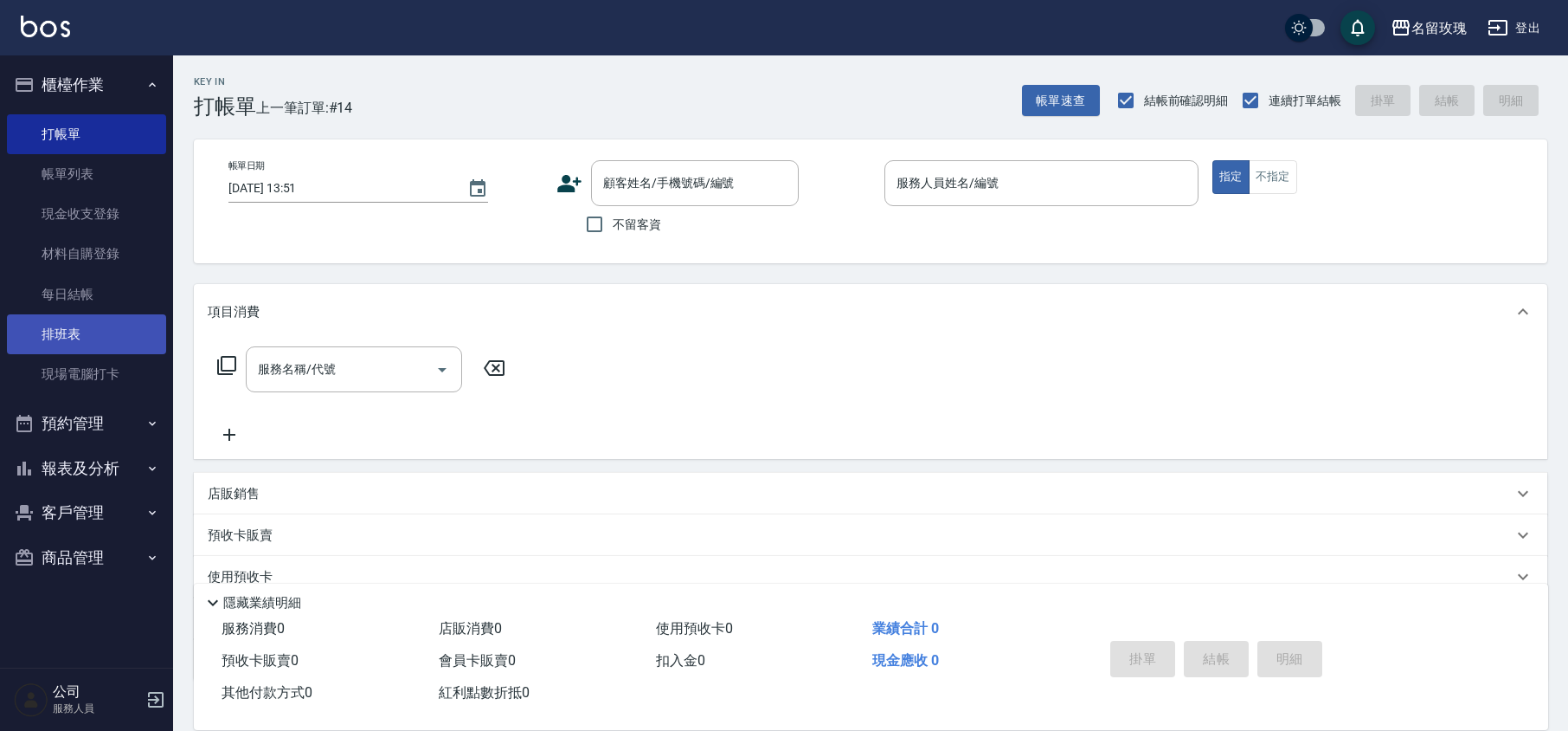
click at [81, 333] on link "排班表" at bounding box center [86, 334] width 159 height 40
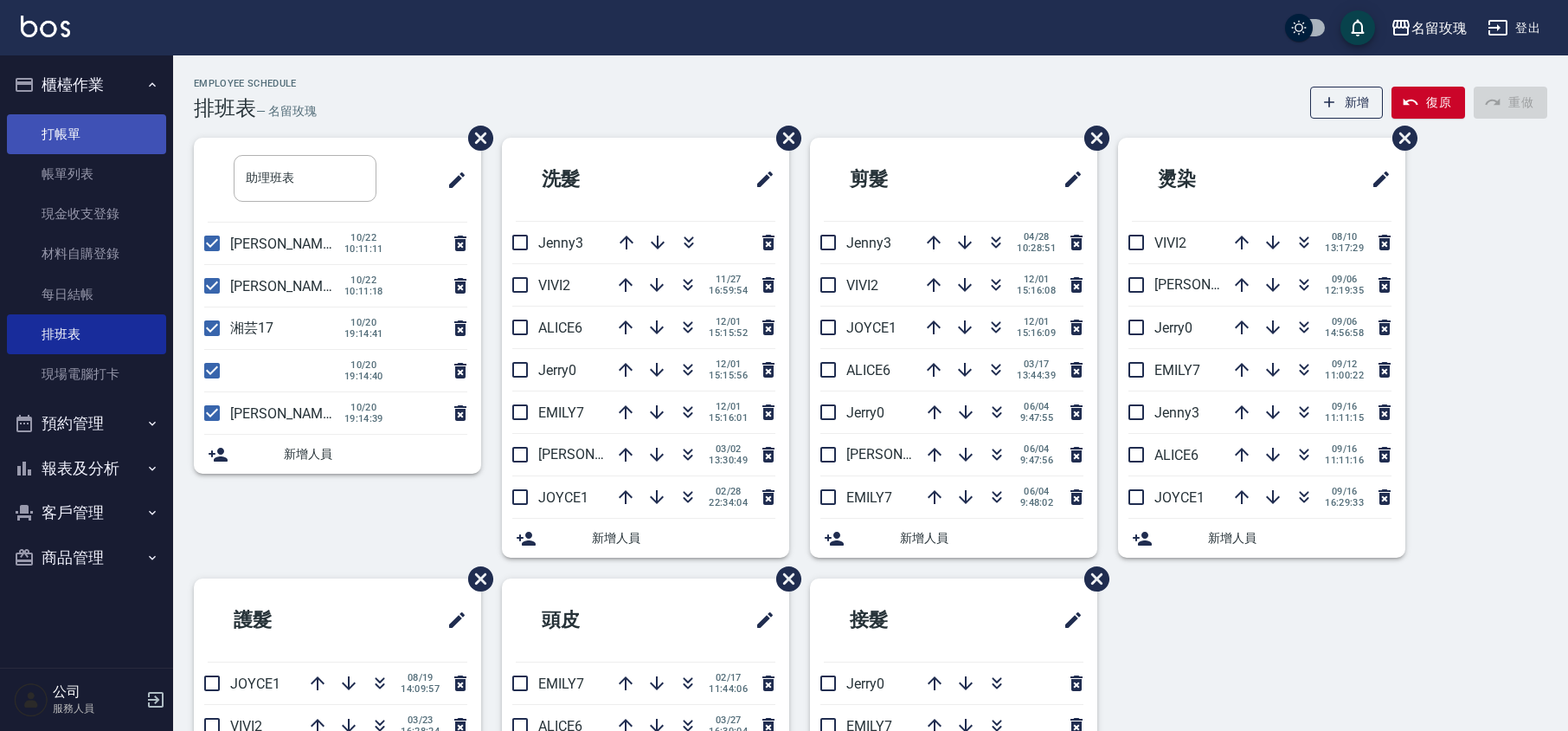
click at [73, 140] on link "打帳單" at bounding box center [86, 134] width 159 height 40
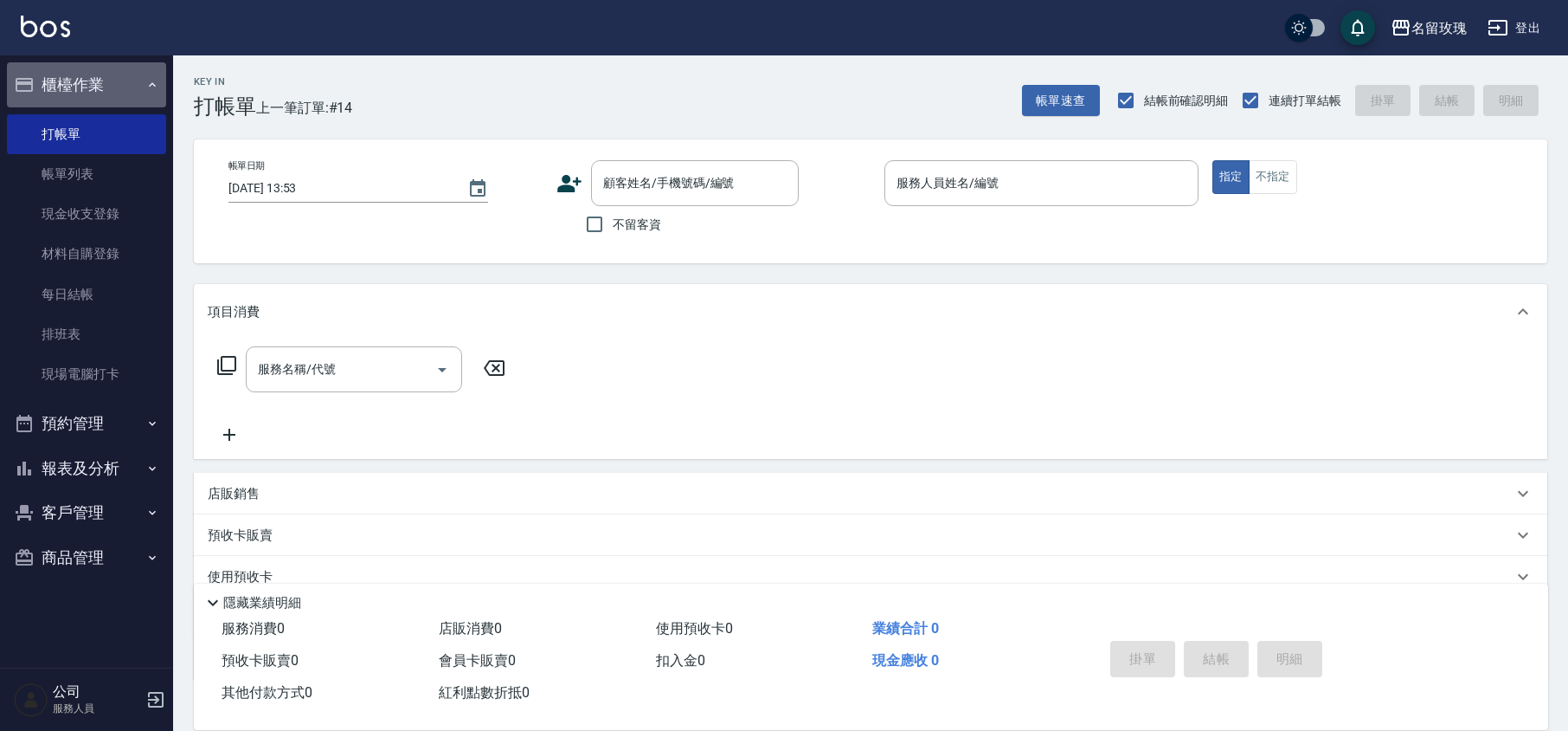
click at [114, 74] on button "櫃檯作業" at bounding box center [86, 85] width 159 height 45
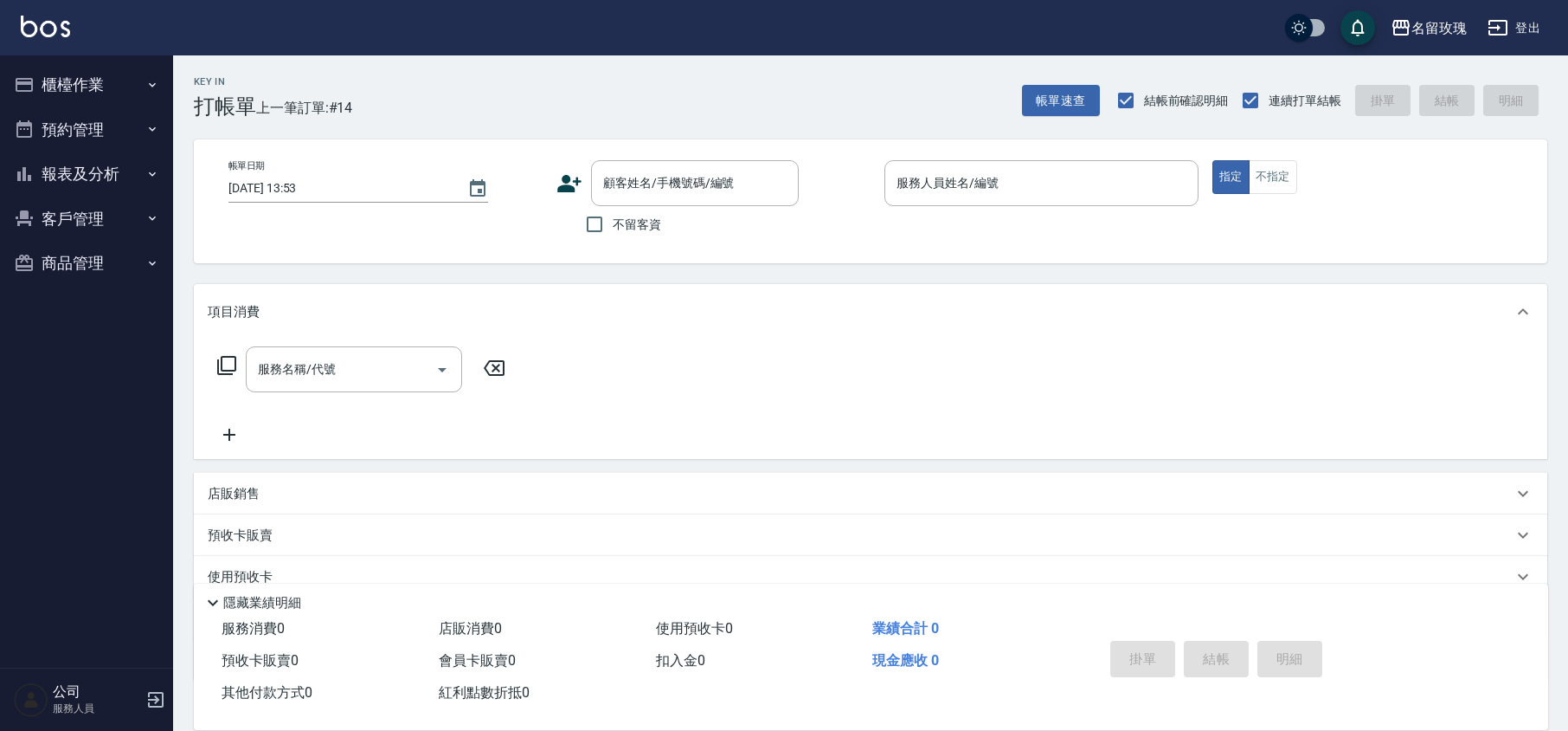
click at [565, 85] on div "Key In 打帳單 上一筆訂單:#14 帳單速查 結帳前確認明細 連續打單結帳 掛單 結帳 明細" at bounding box center [860, 87] width 1374 height 63
click at [627, 164] on div "顧客姓名/手機號碼/編號" at bounding box center [694, 183] width 208 height 46
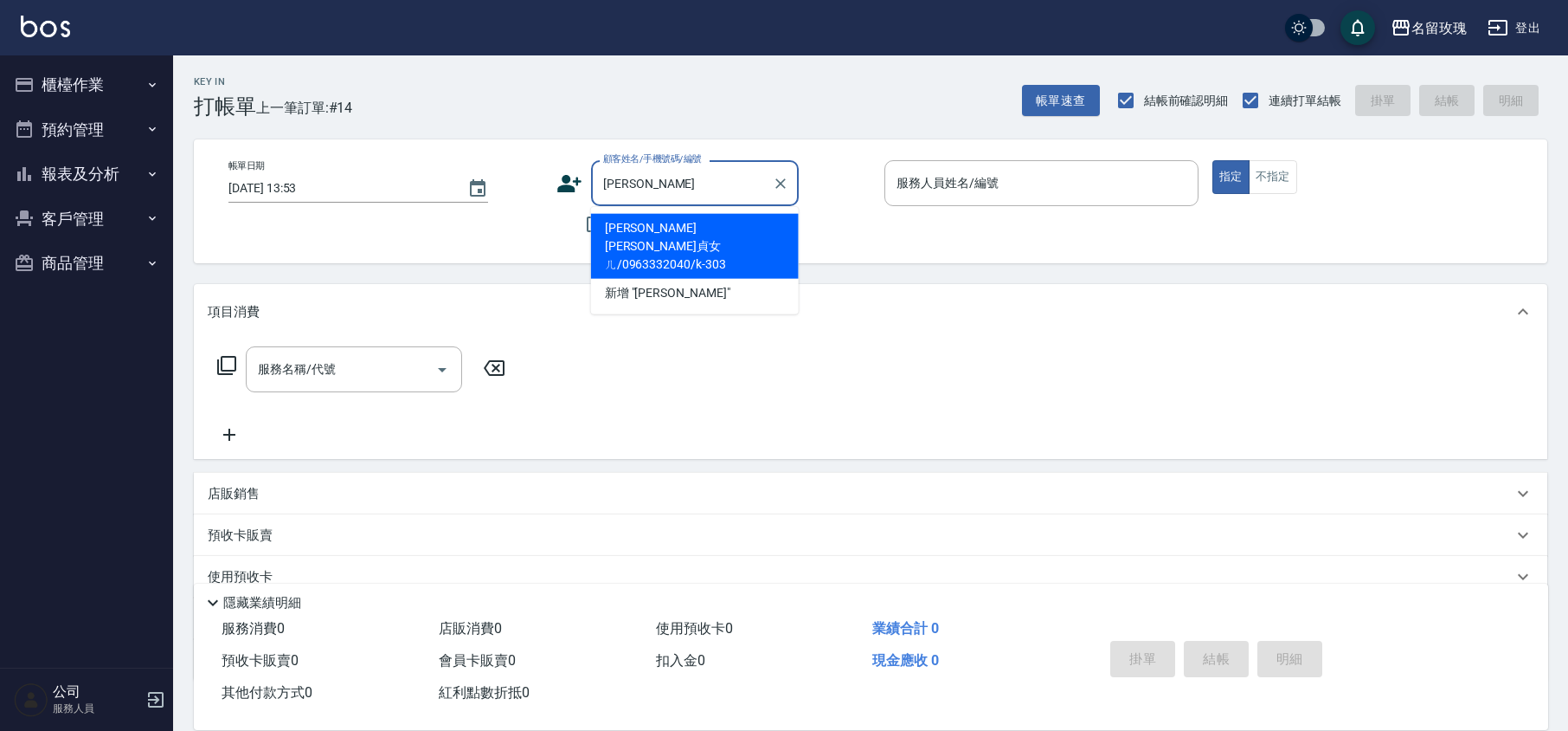
click at [662, 229] on li "[PERSON_NAME] [PERSON_NAME]貞女ㄦ/0963332040/k-303" at bounding box center [694, 246] width 208 height 65
type input "[PERSON_NAME] [PERSON_NAME]貞女ㄦ/0963332040/k-303"
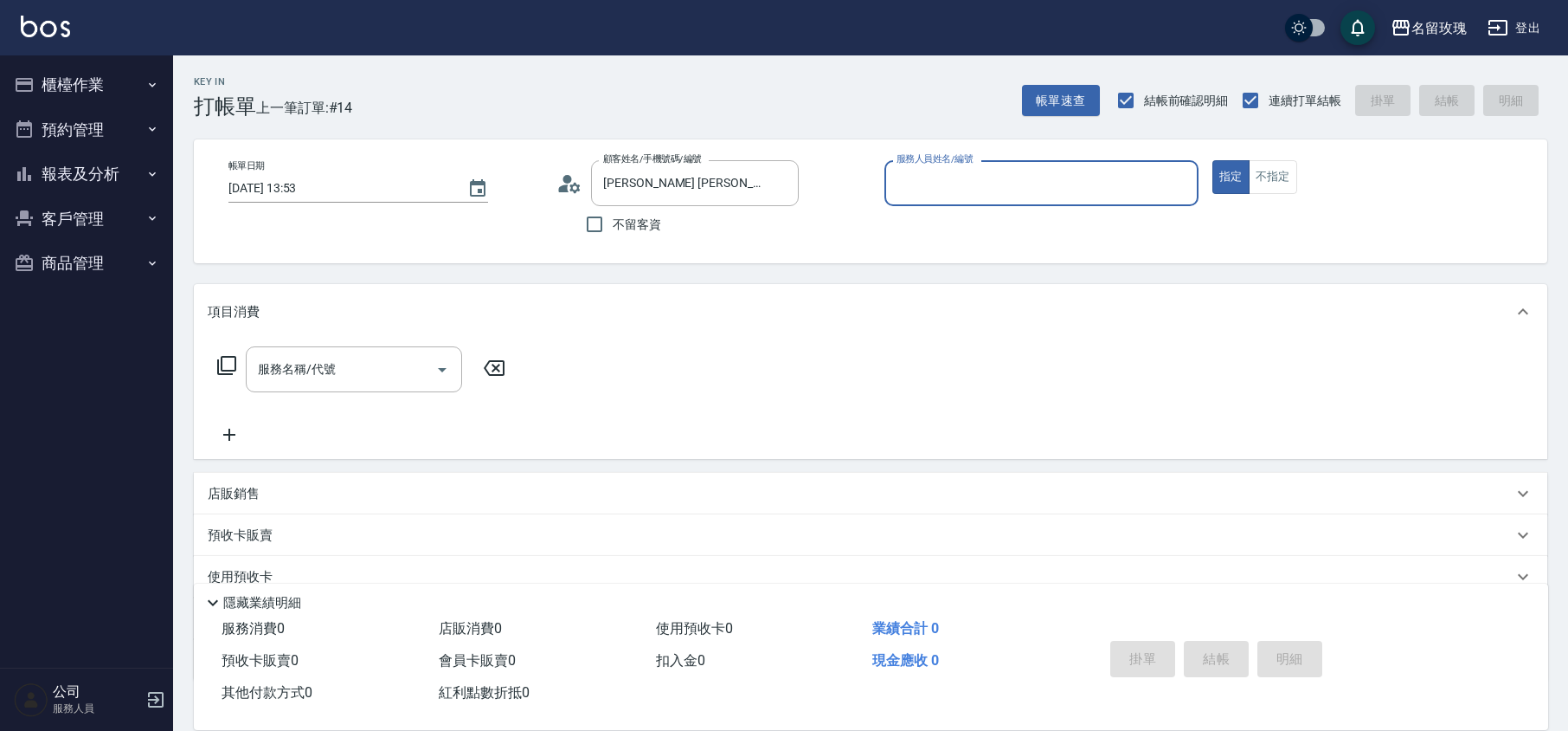
type input "[PERSON_NAME]-5"
click at [564, 187] on icon at bounding box center [563, 188] width 10 height 8
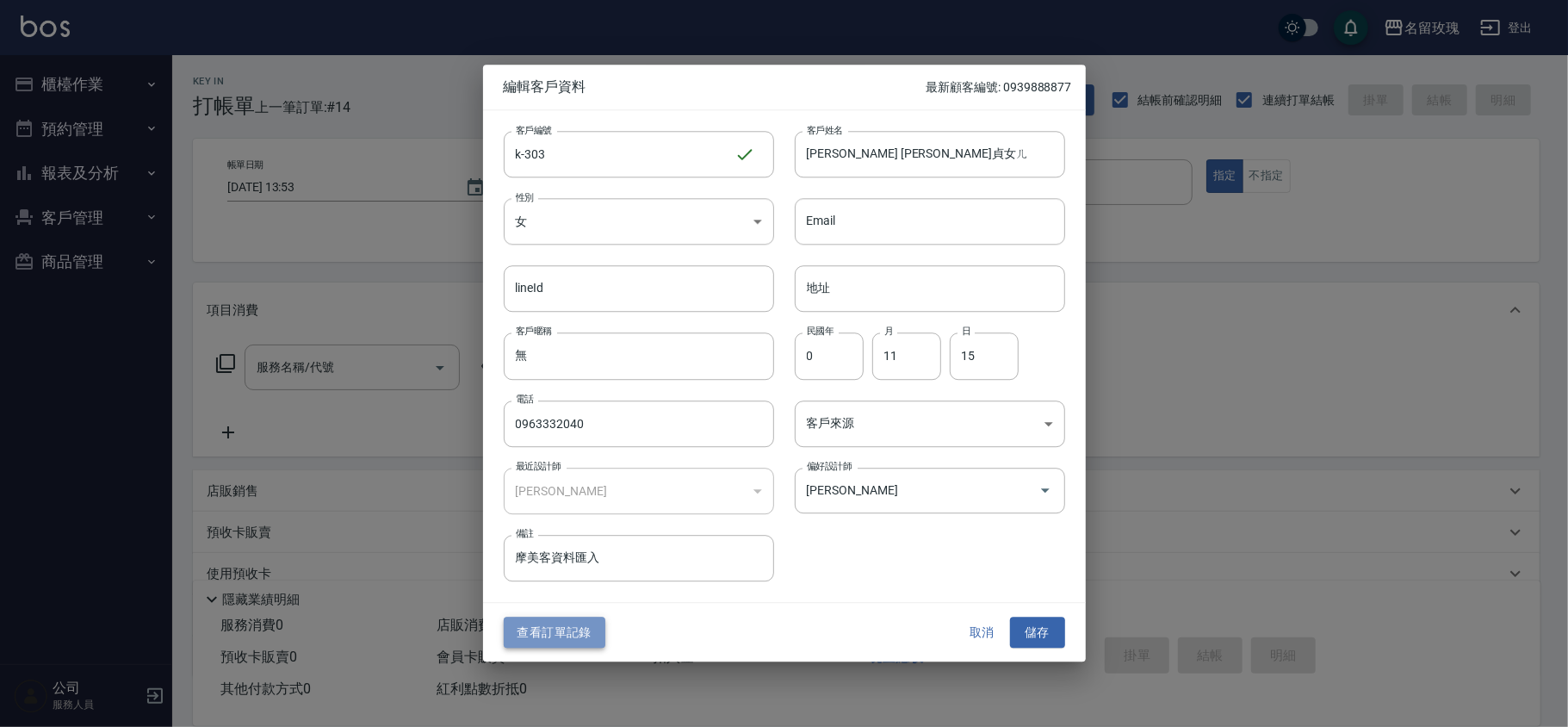
click at [547, 631] on button "查看訂單記錄" at bounding box center [554, 632] width 102 height 32
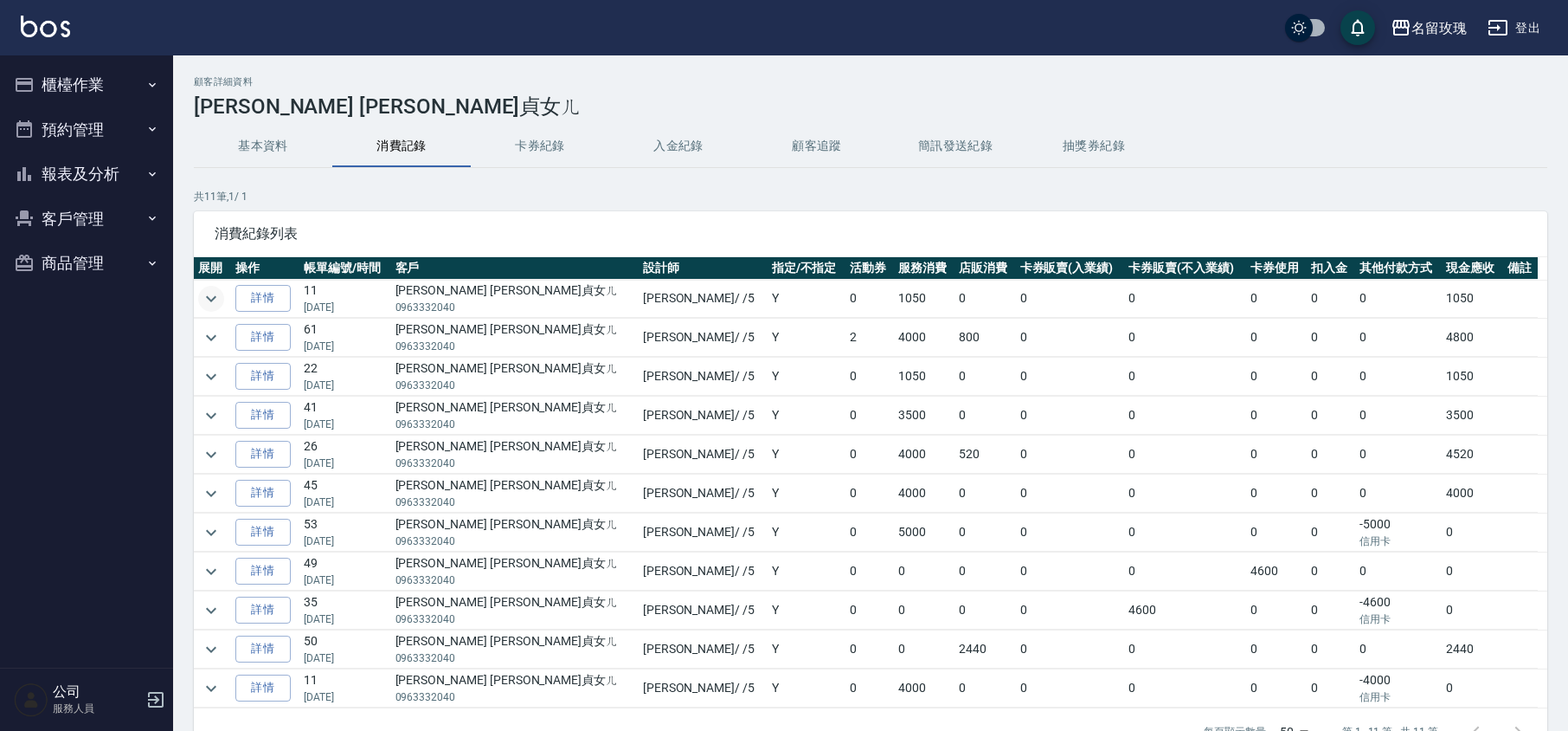
click at [218, 294] on icon "expand row" at bounding box center [211, 298] width 21 height 21
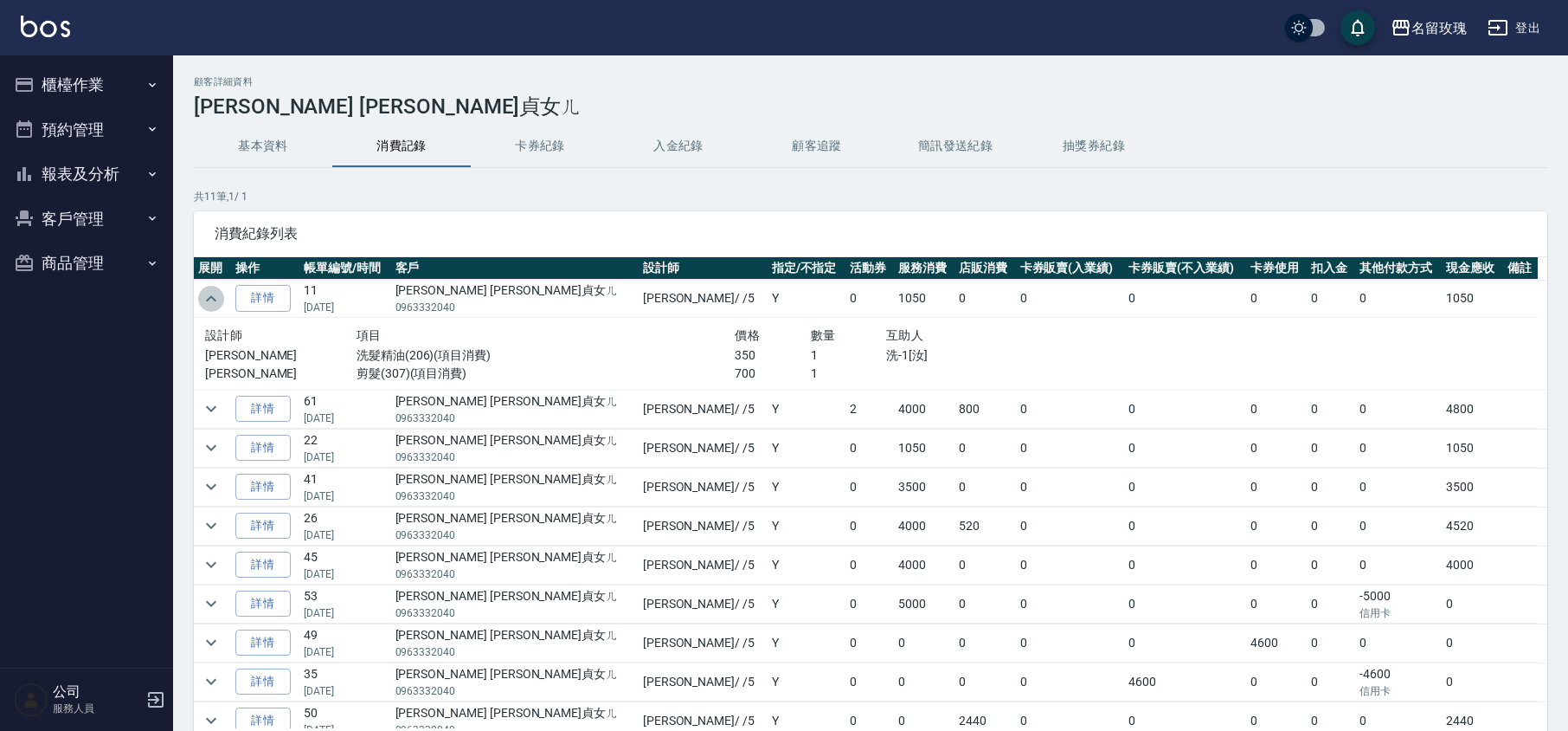
click at [218, 294] on icon "expand row" at bounding box center [211, 298] width 21 height 21
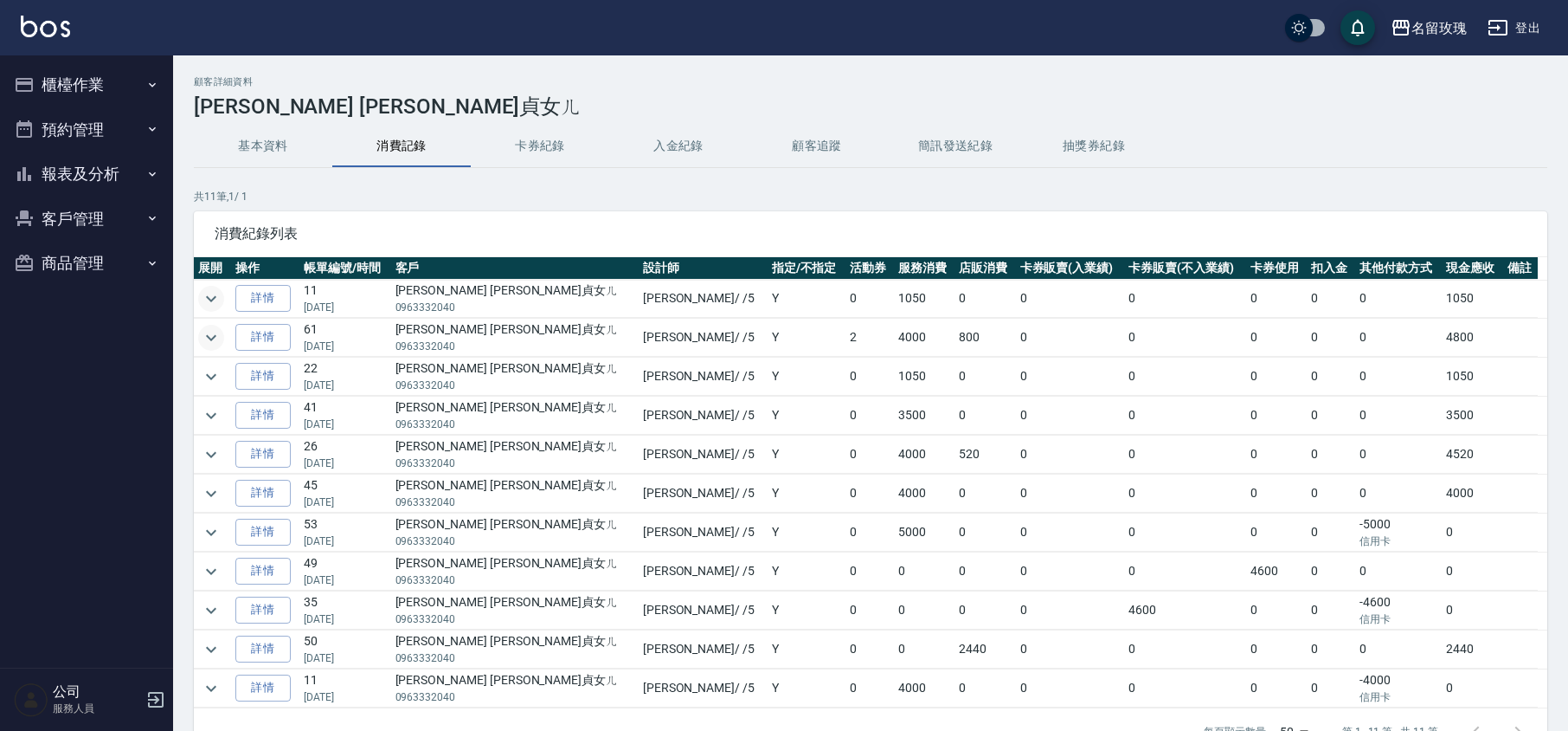
click at [210, 342] on icon "expand row" at bounding box center [211, 338] width 21 height 21
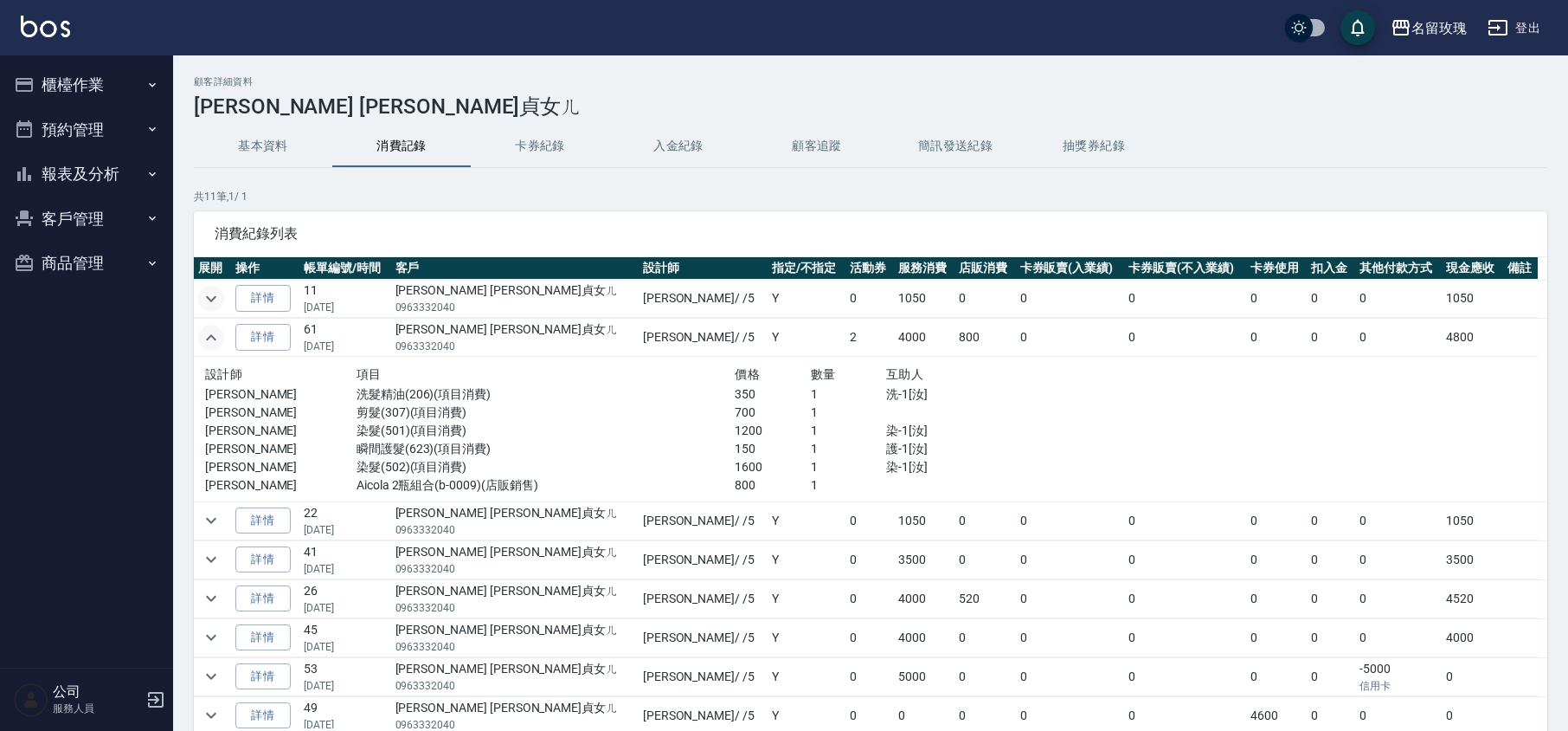
click at [210, 342] on icon "expand row" at bounding box center [211, 338] width 21 height 21
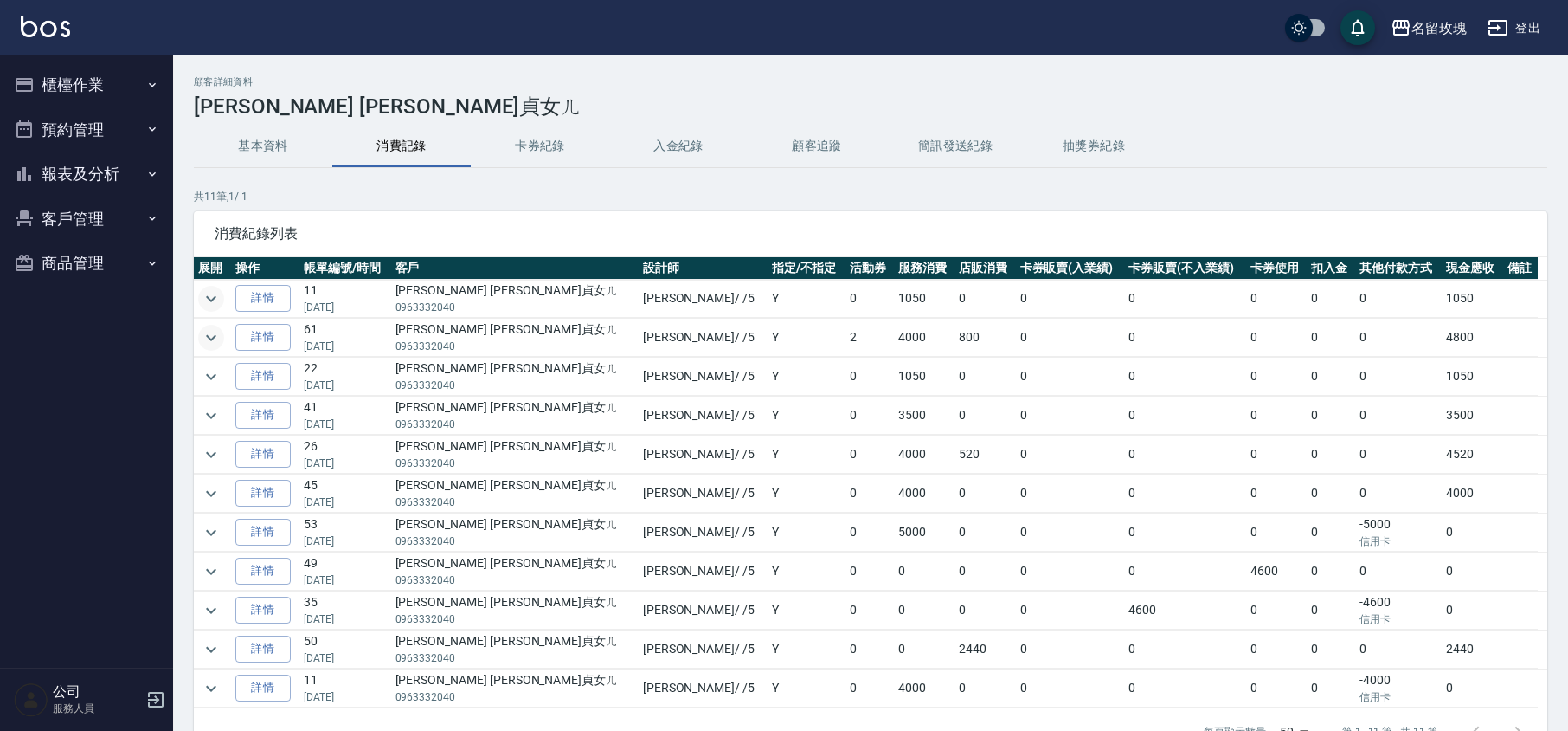
click at [87, 63] on button "櫃檯作業" at bounding box center [86, 85] width 159 height 45
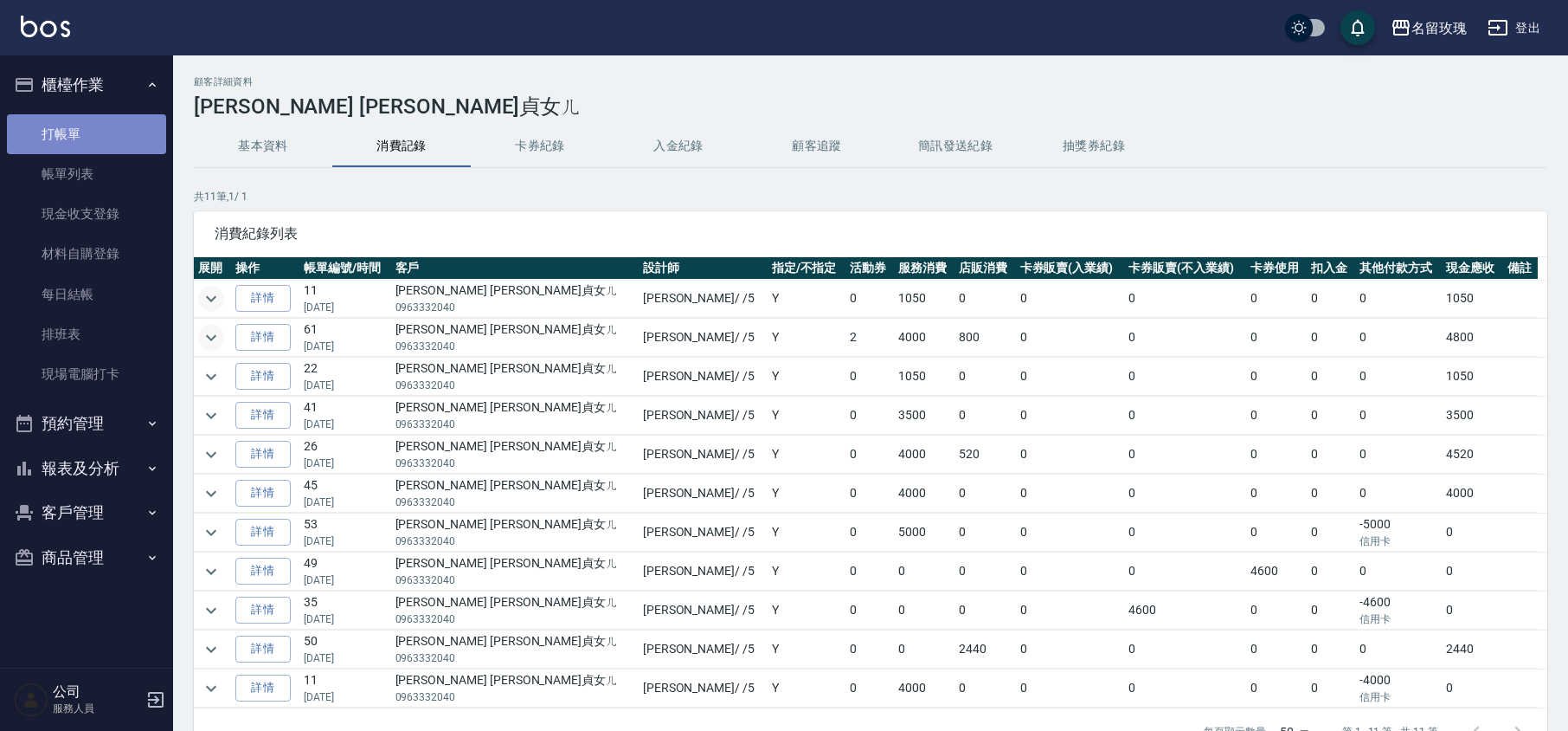
click at [56, 122] on link "打帳單" at bounding box center [86, 134] width 159 height 40
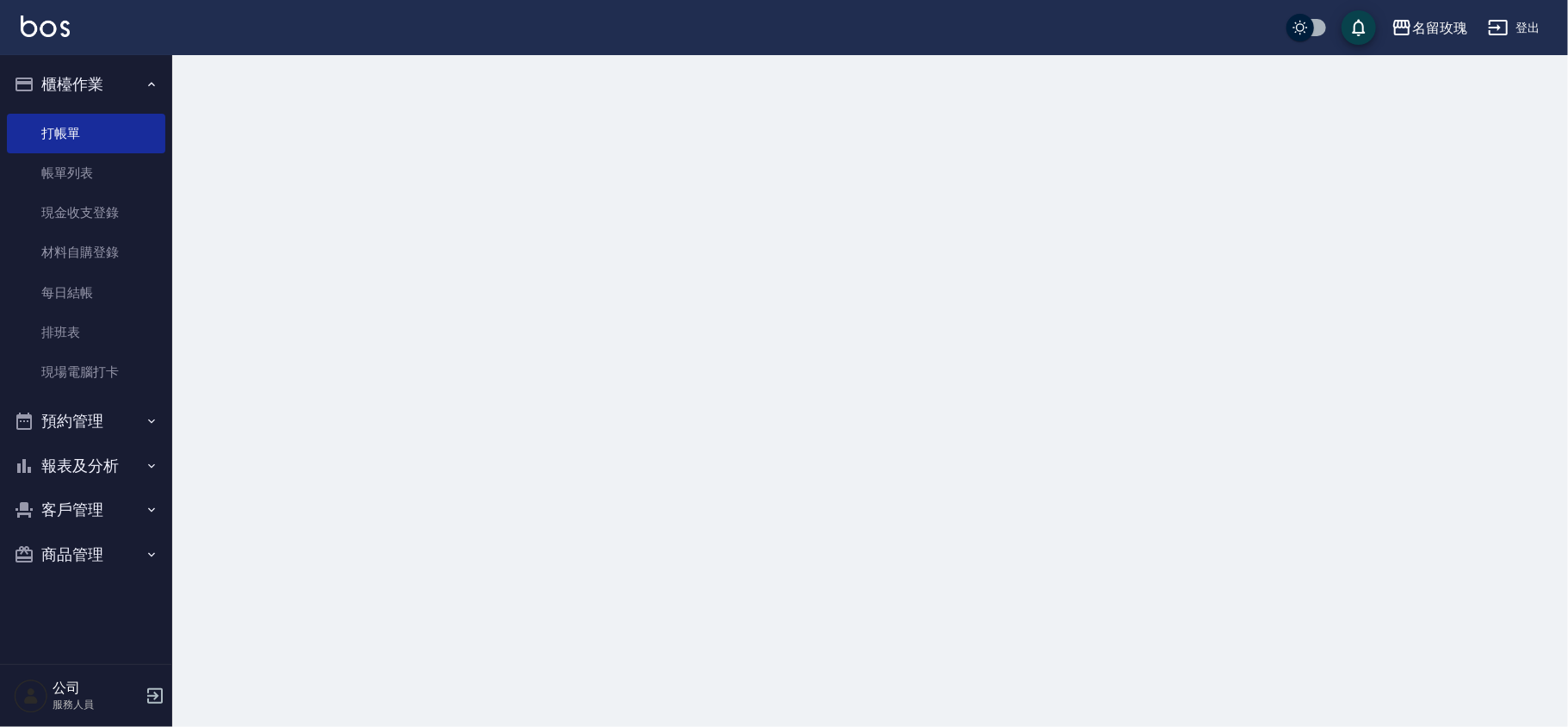
click at [80, 87] on button "櫃檯作業" at bounding box center [85, 84] width 158 height 45
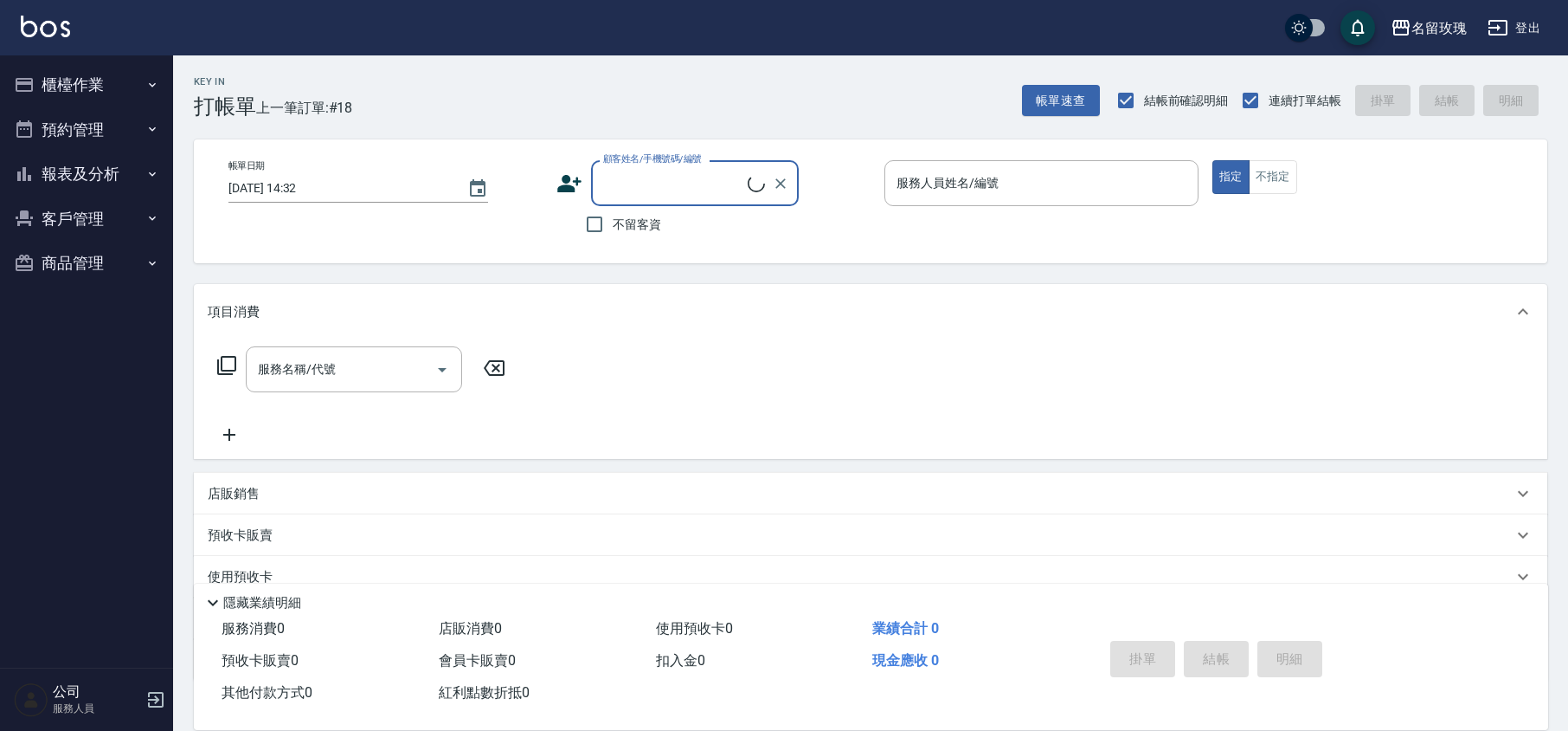
click at [361, 98] on div "Key In 打帳單 上一筆訂單:#18 帳單速查 結帳前確認明細 連續打單結帳 掛單 結帳 明細" at bounding box center [860, 87] width 1374 height 63
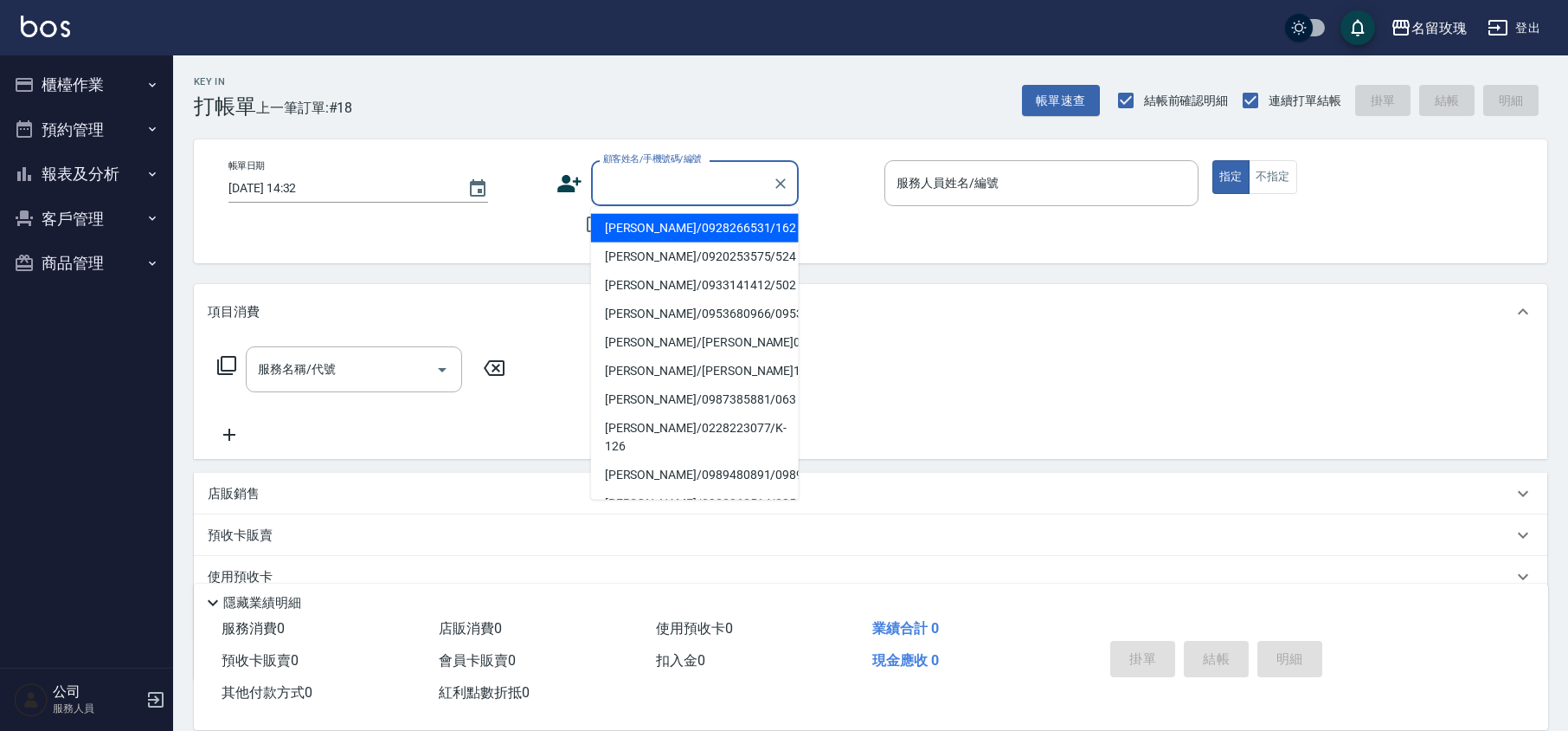
click at [672, 185] on input "顧客姓名/手機號碼/編號" at bounding box center [682, 183] width 166 height 30
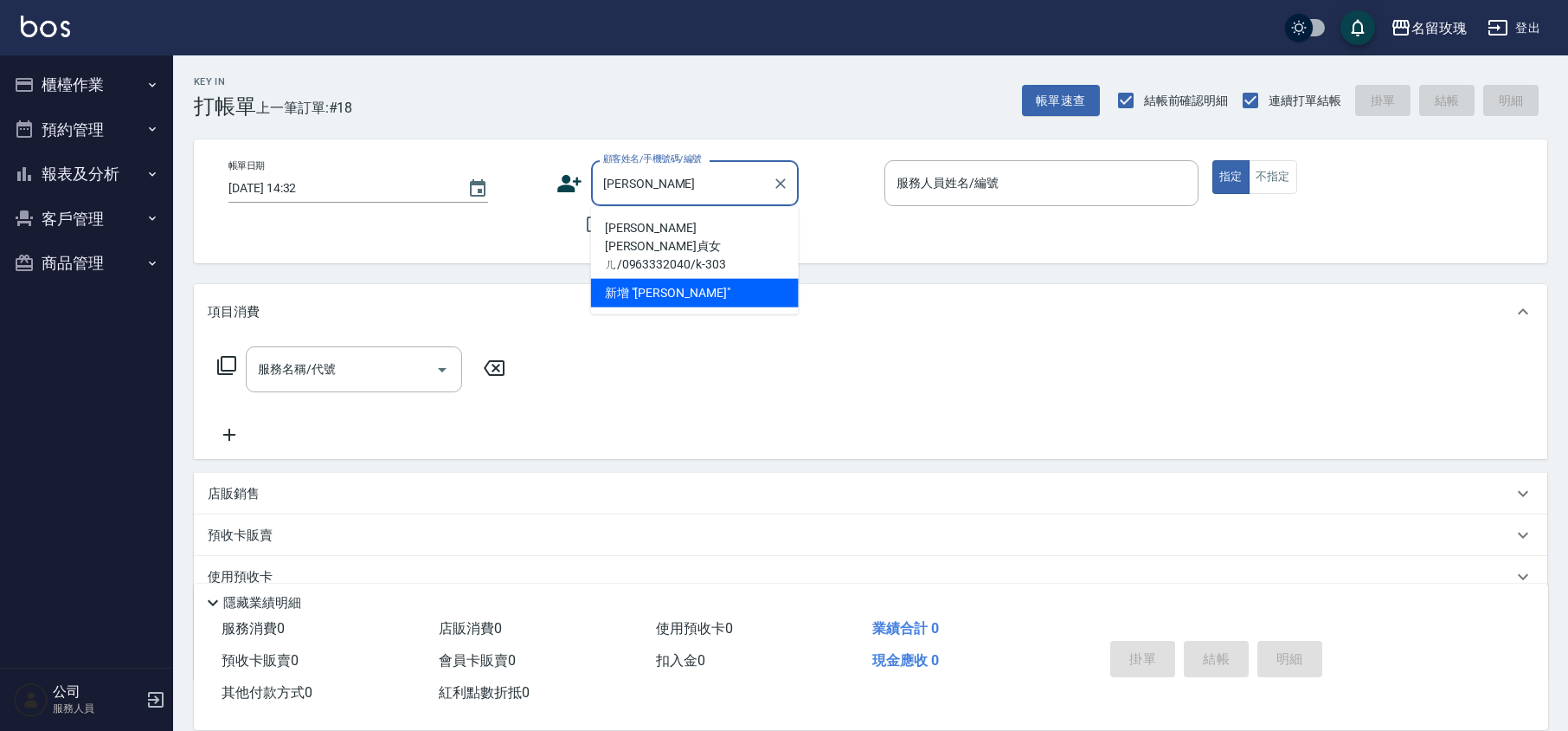
click at [645, 236] on li "[PERSON_NAME] [PERSON_NAME]貞女ㄦ/0963332040/k-303" at bounding box center [694, 246] width 208 height 65
type input "[PERSON_NAME] [PERSON_NAME]貞女ㄦ/0963332040/k-303"
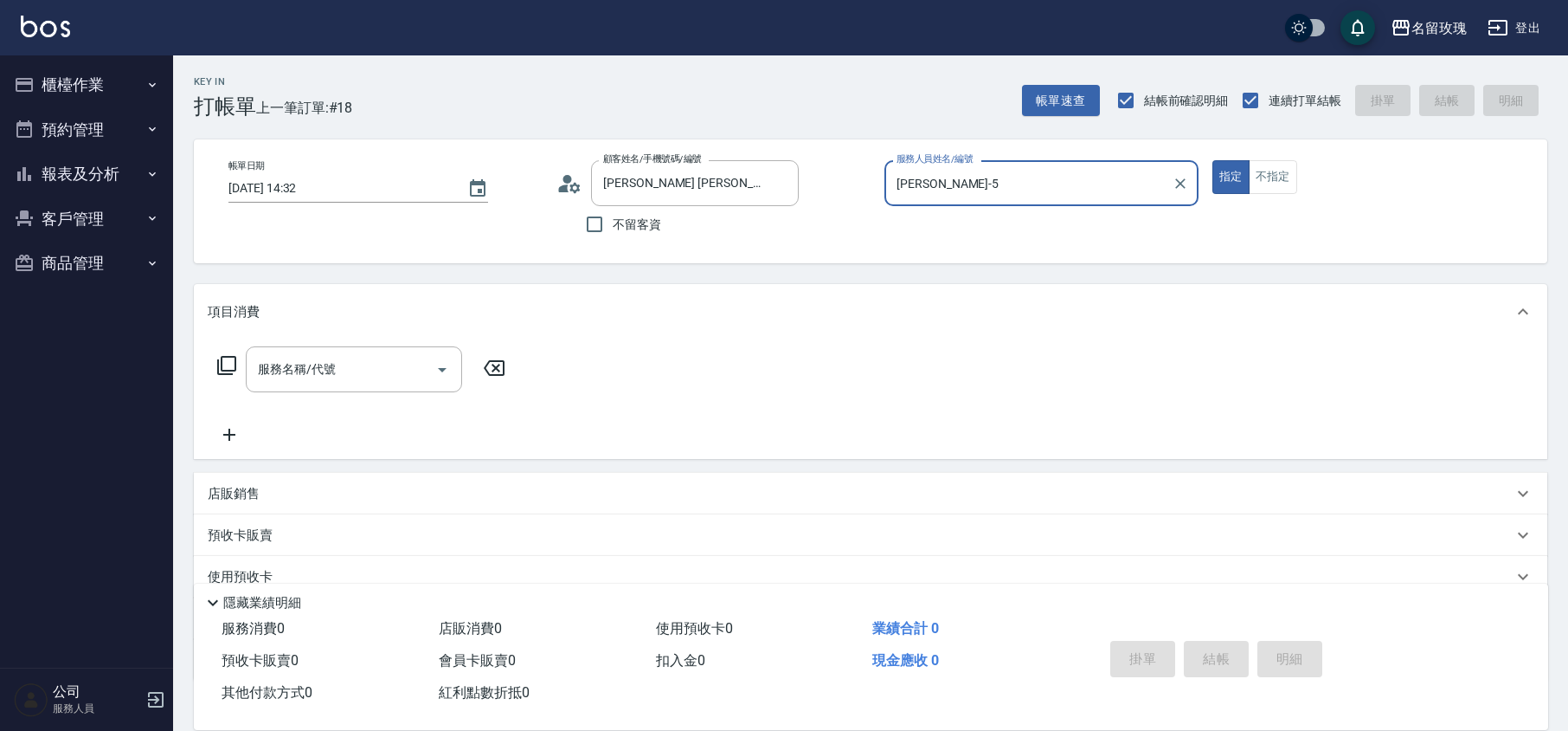
type input "[PERSON_NAME]-5"
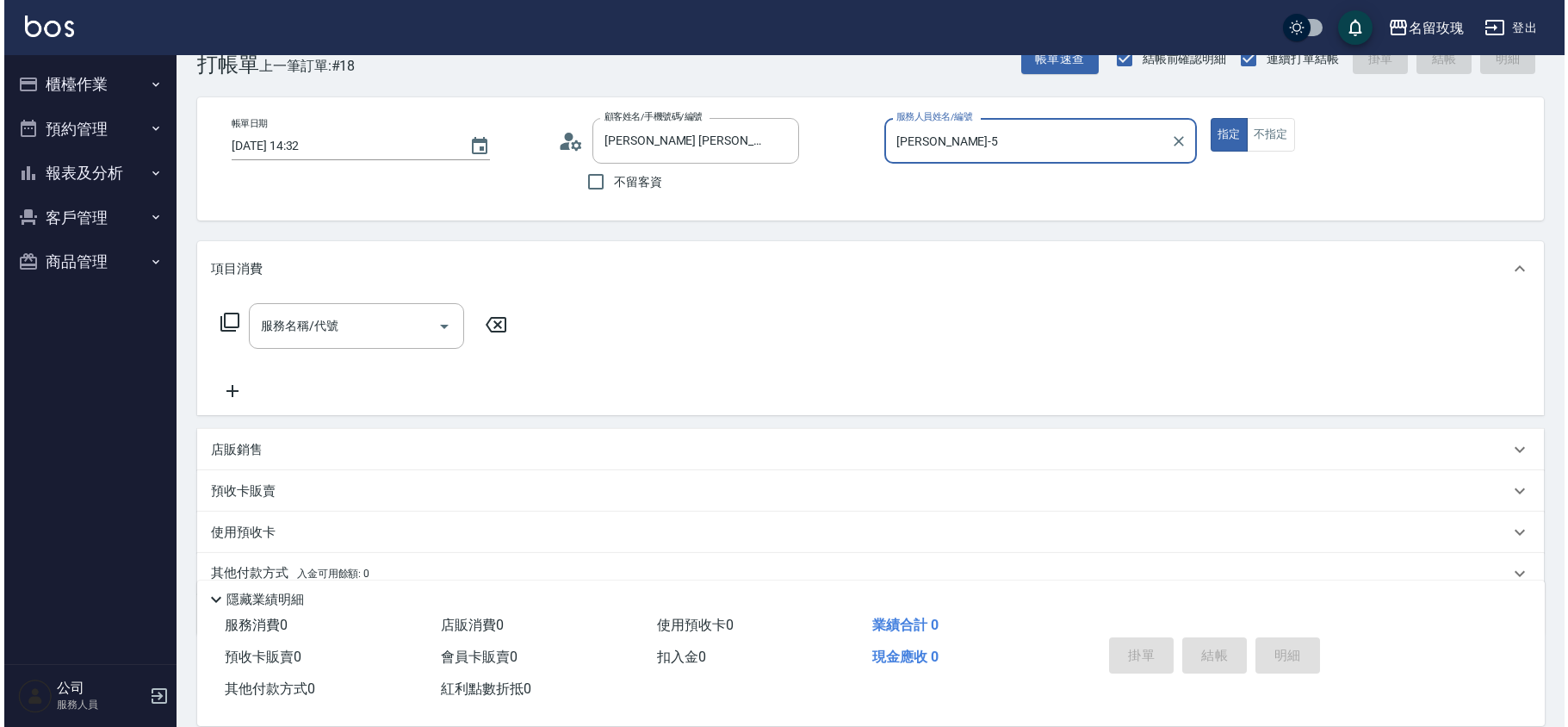
scroll to position [112, 0]
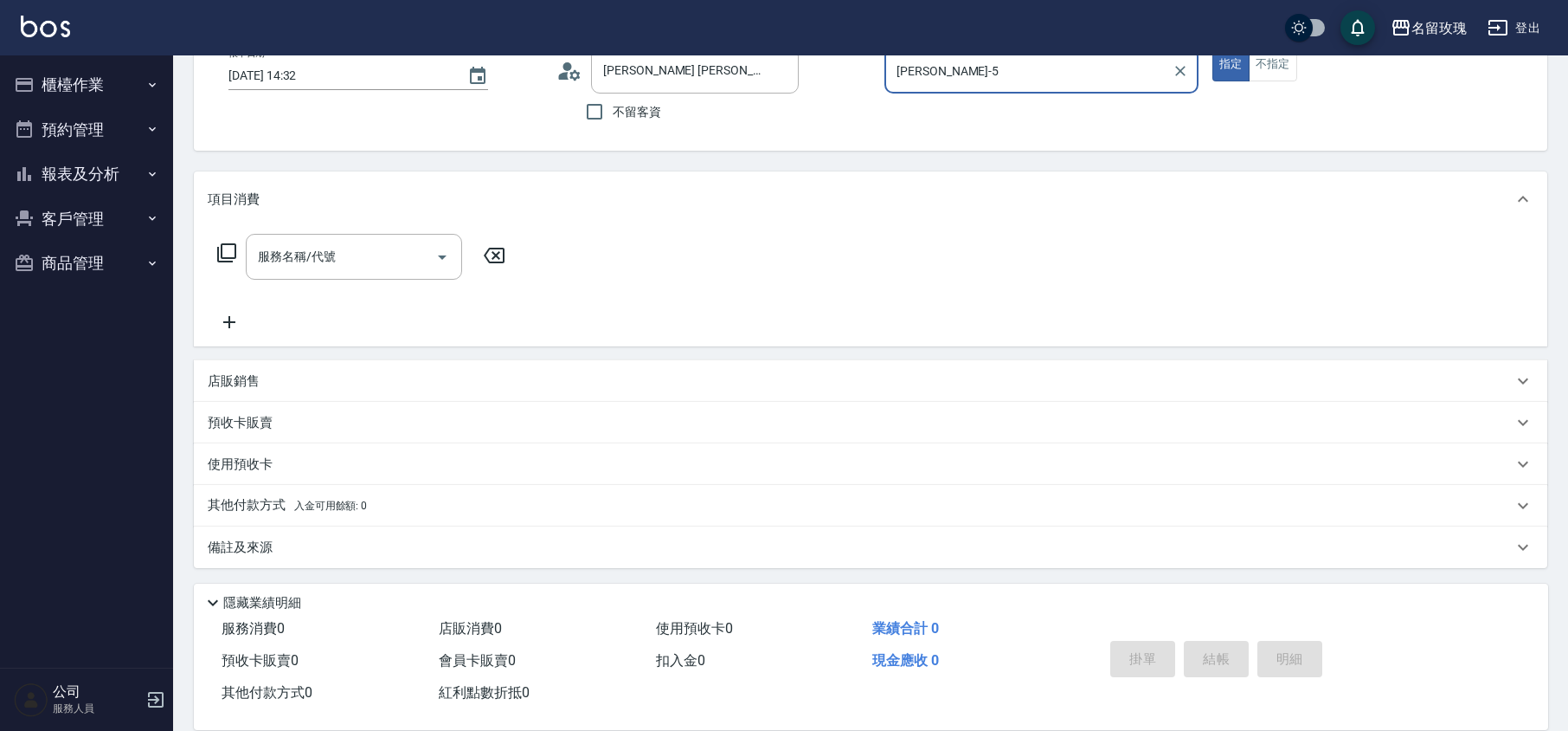
click at [443, 132] on div "帳單日期 [DATE] 14:32 顧客姓名/手機號碼/編號 [PERSON_NAME] [PERSON_NAME]貞女ㄦ/0963332040/k-303 …" at bounding box center [870, 89] width 1354 height 124
click at [564, 70] on icon at bounding box center [570, 72] width 26 height 26
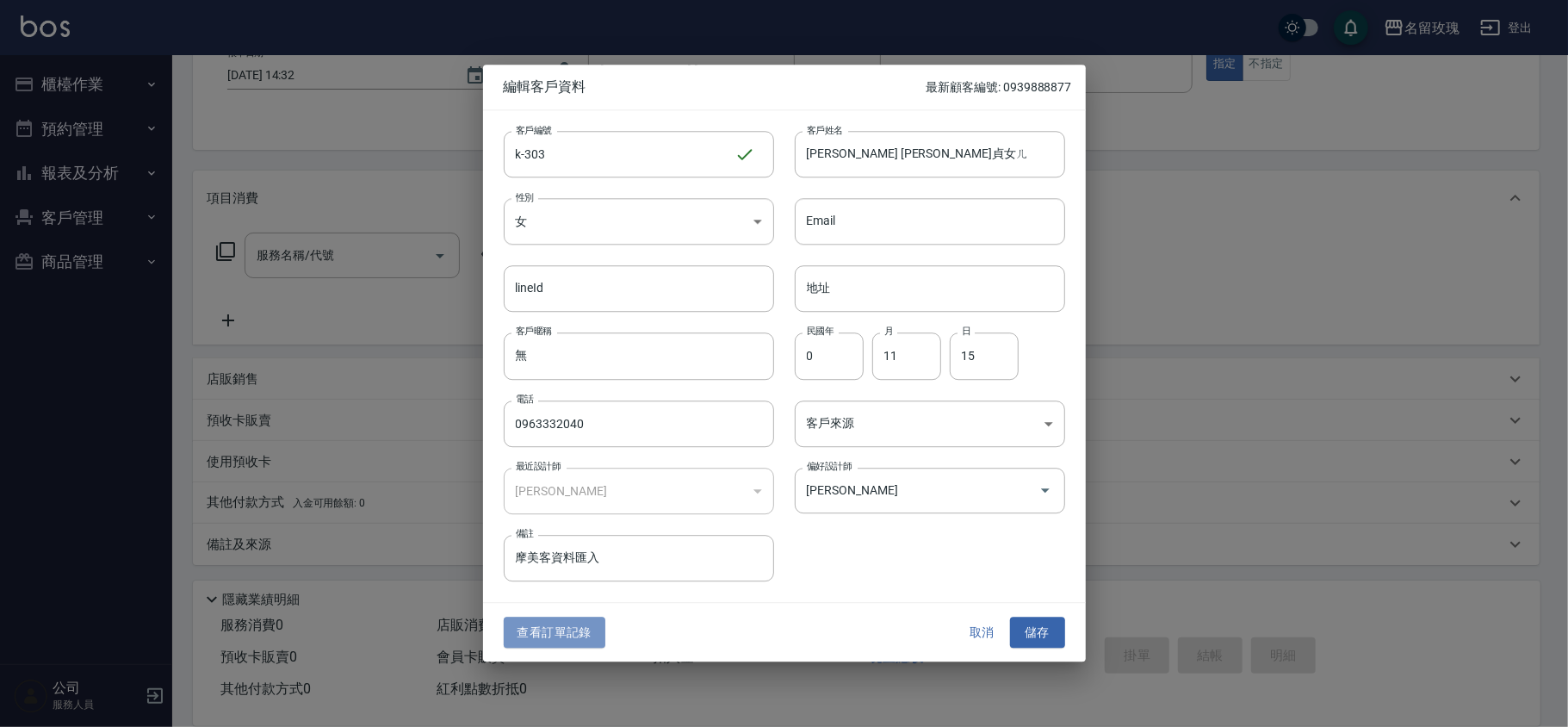
drag, startPoint x: 517, startPoint y: 624, endPoint x: 593, endPoint y: 455, distance: 185.3
click at [520, 624] on button "查看訂單記錄" at bounding box center [554, 632] width 102 height 32
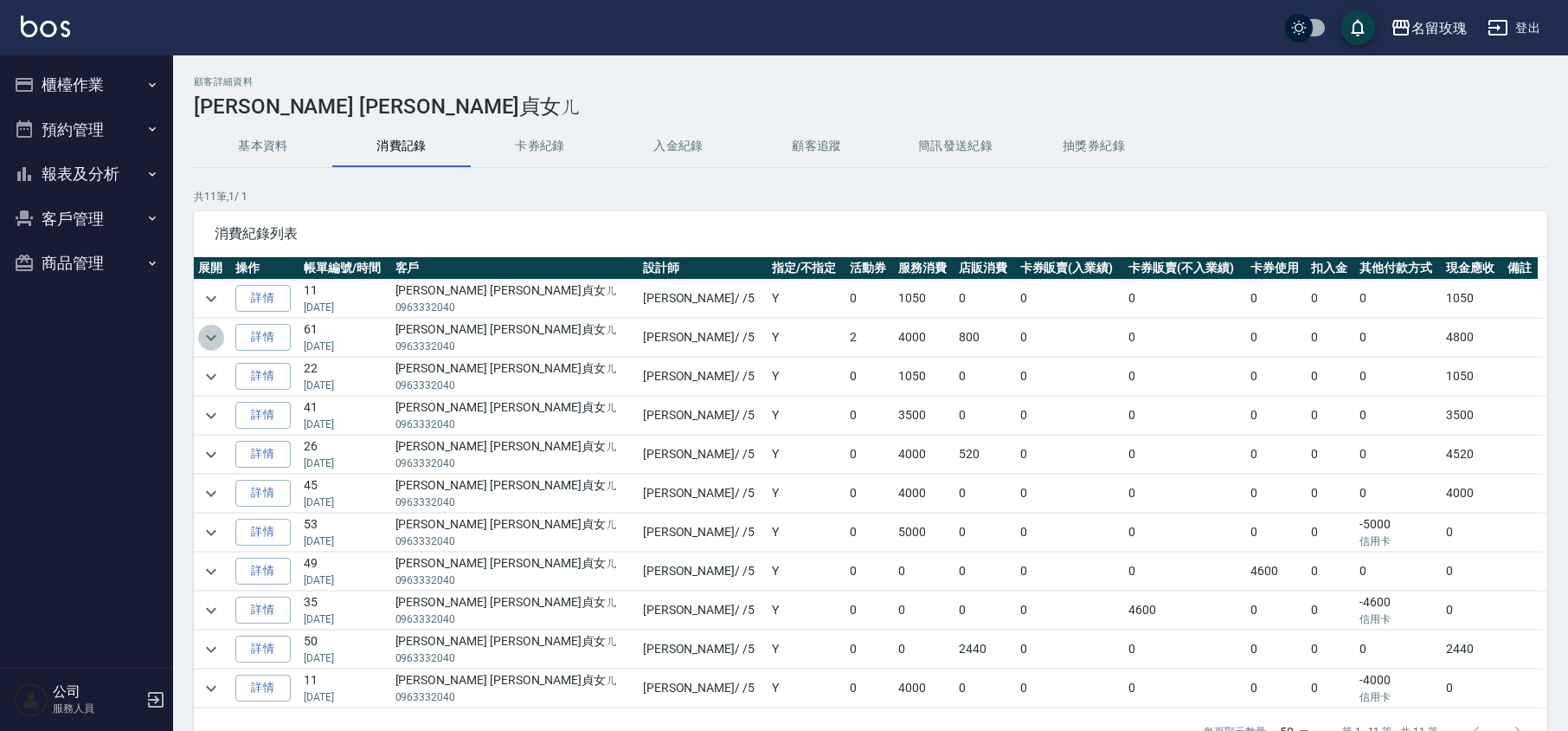
click at [208, 336] on icon "expand row" at bounding box center [211, 338] width 21 height 21
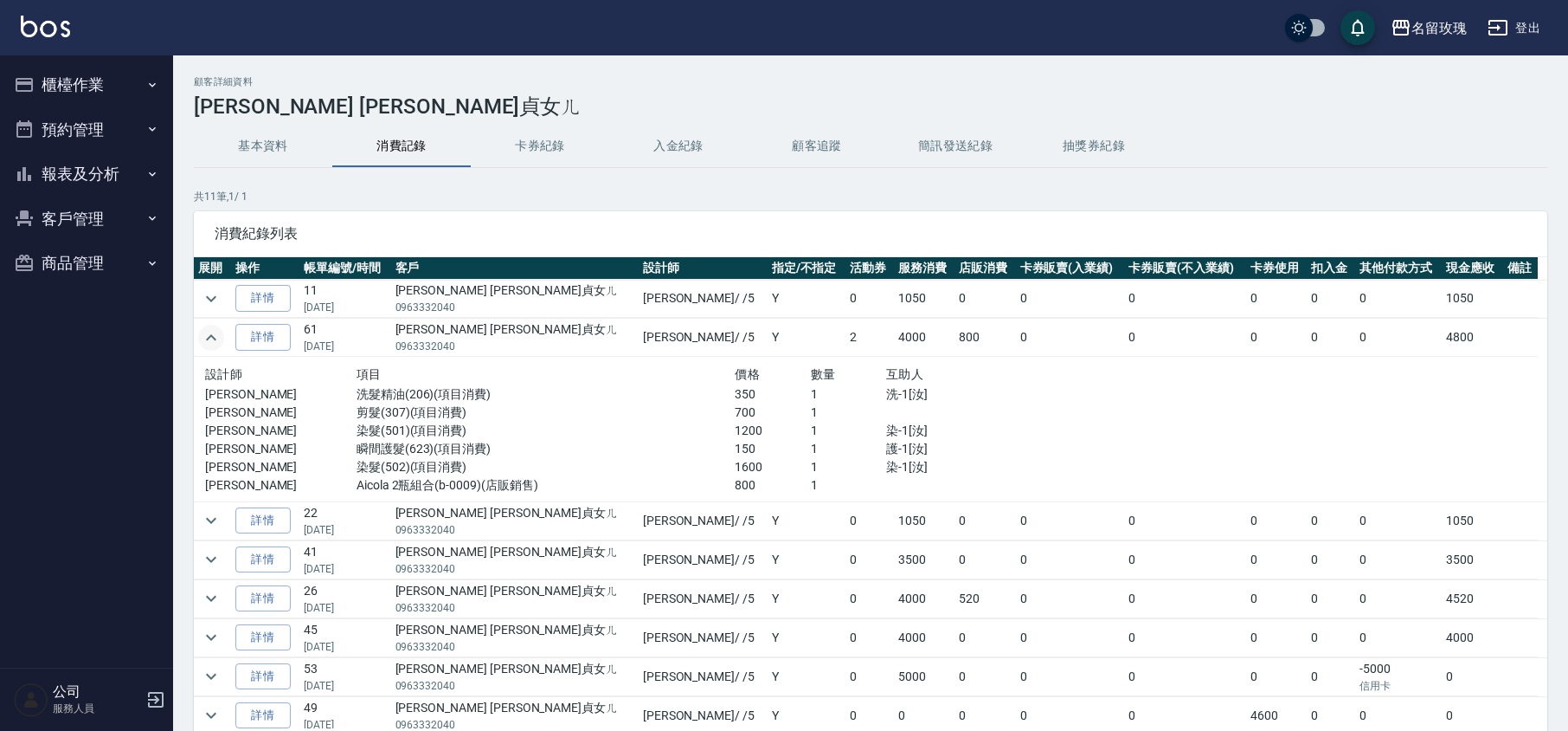
click at [208, 334] on icon "expand row" at bounding box center [211, 338] width 21 height 21
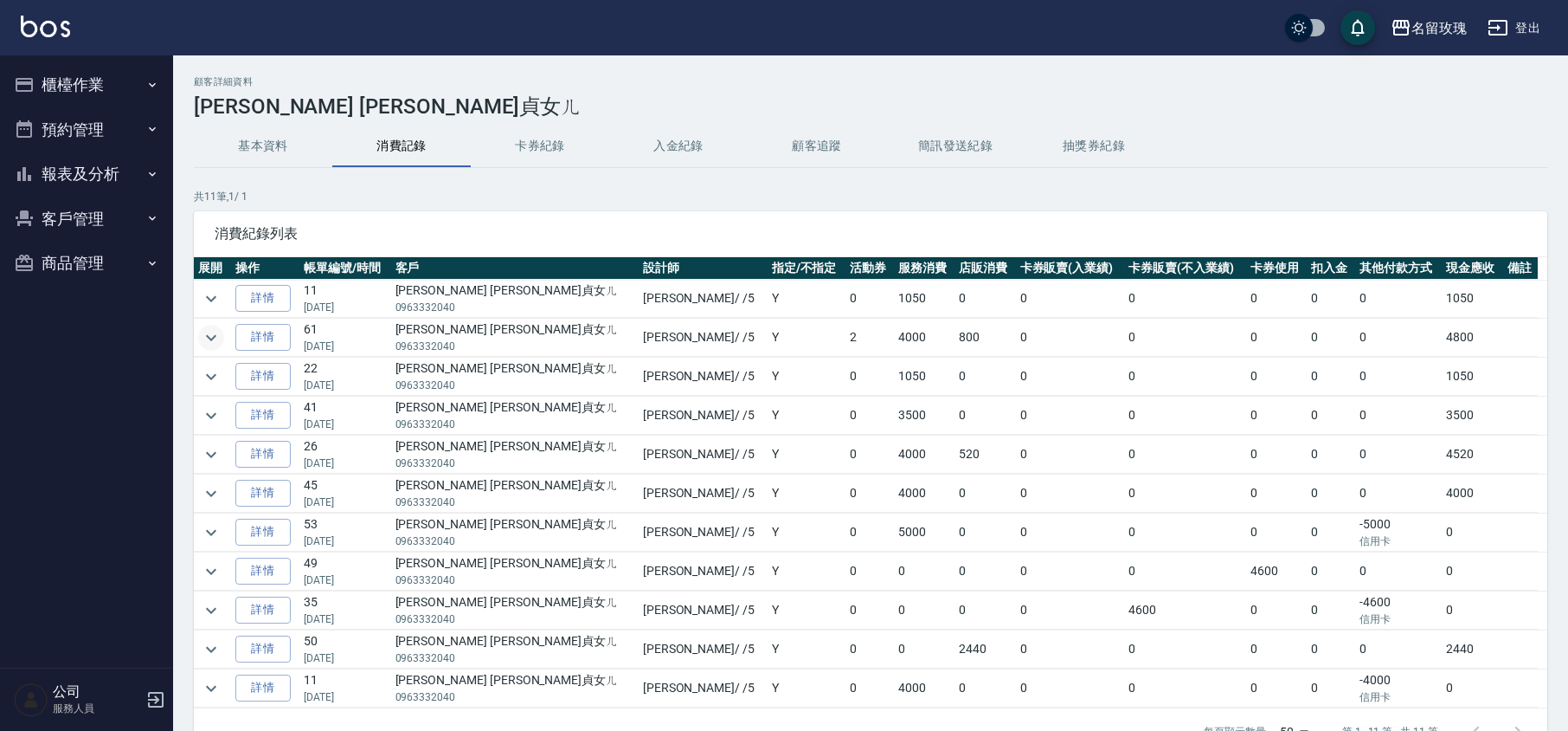
click at [105, 70] on button "櫃檯作業" at bounding box center [86, 85] width 159 height 45
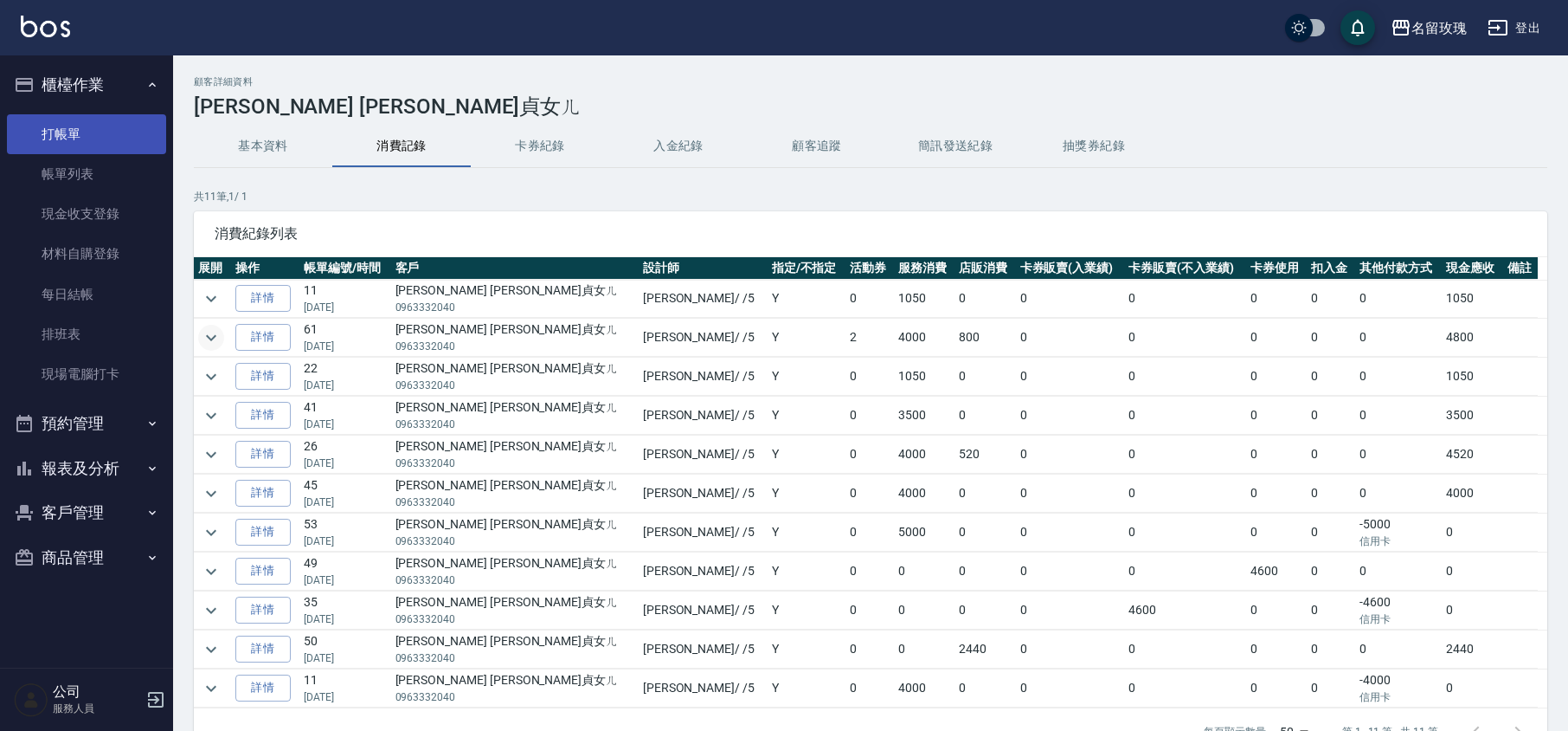
click at [116, 139] on link "打帳單" at bounding box center [86, 134] width 159 height 40
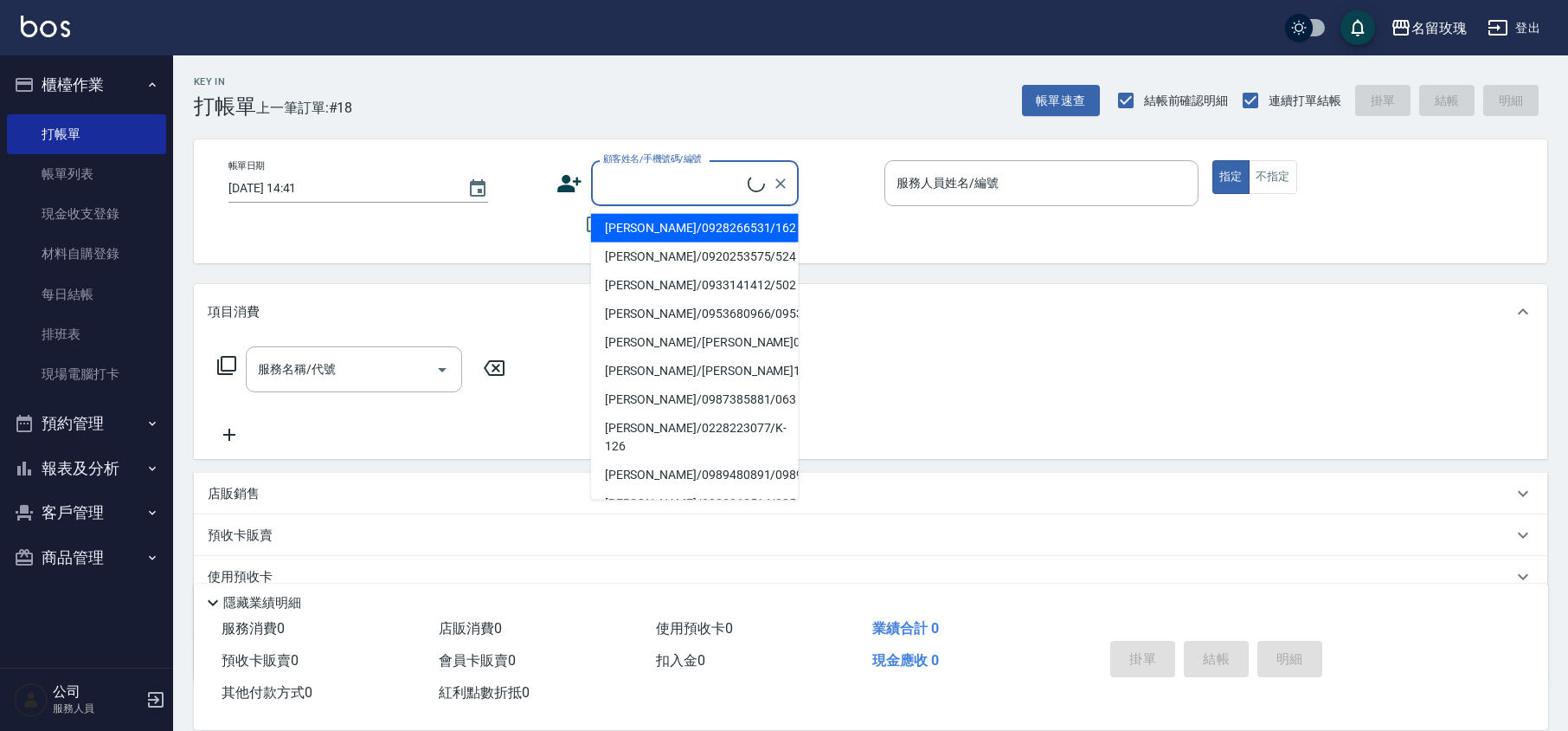
click at [679, 189] on input "顧客姓名/手機號碼/編號" at bounding box center [673, 183] width 149 height 30
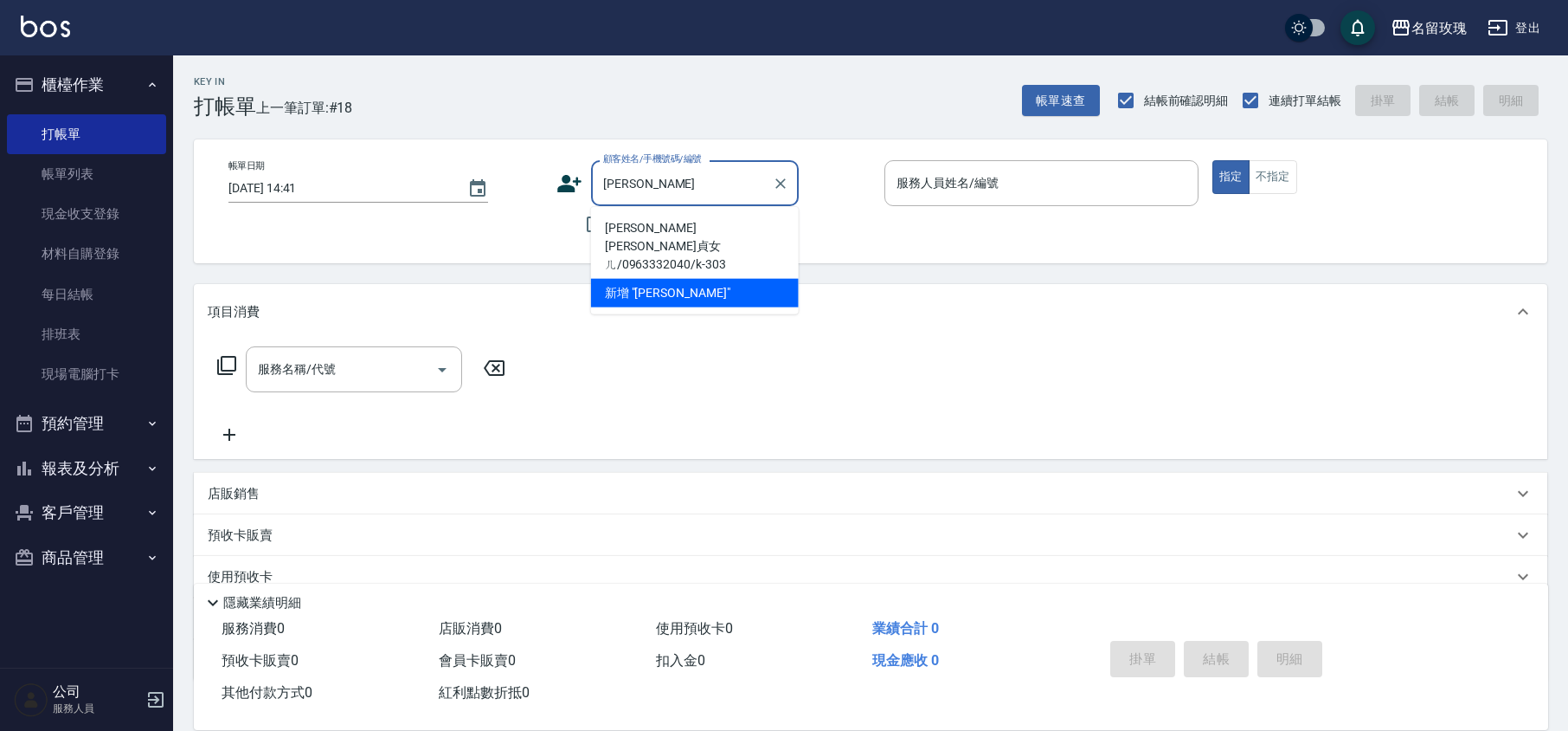
click at [690, 226] on li "[PERSON_NAME] [PERSON_NAME]貞女ㄦ/0963332040/k-303" at bounding box center [694, 246] width 208 height 65
type input "[PERSON_NAME] [PERSON_NAME]貞女ㄦ/0963332040/k-303"
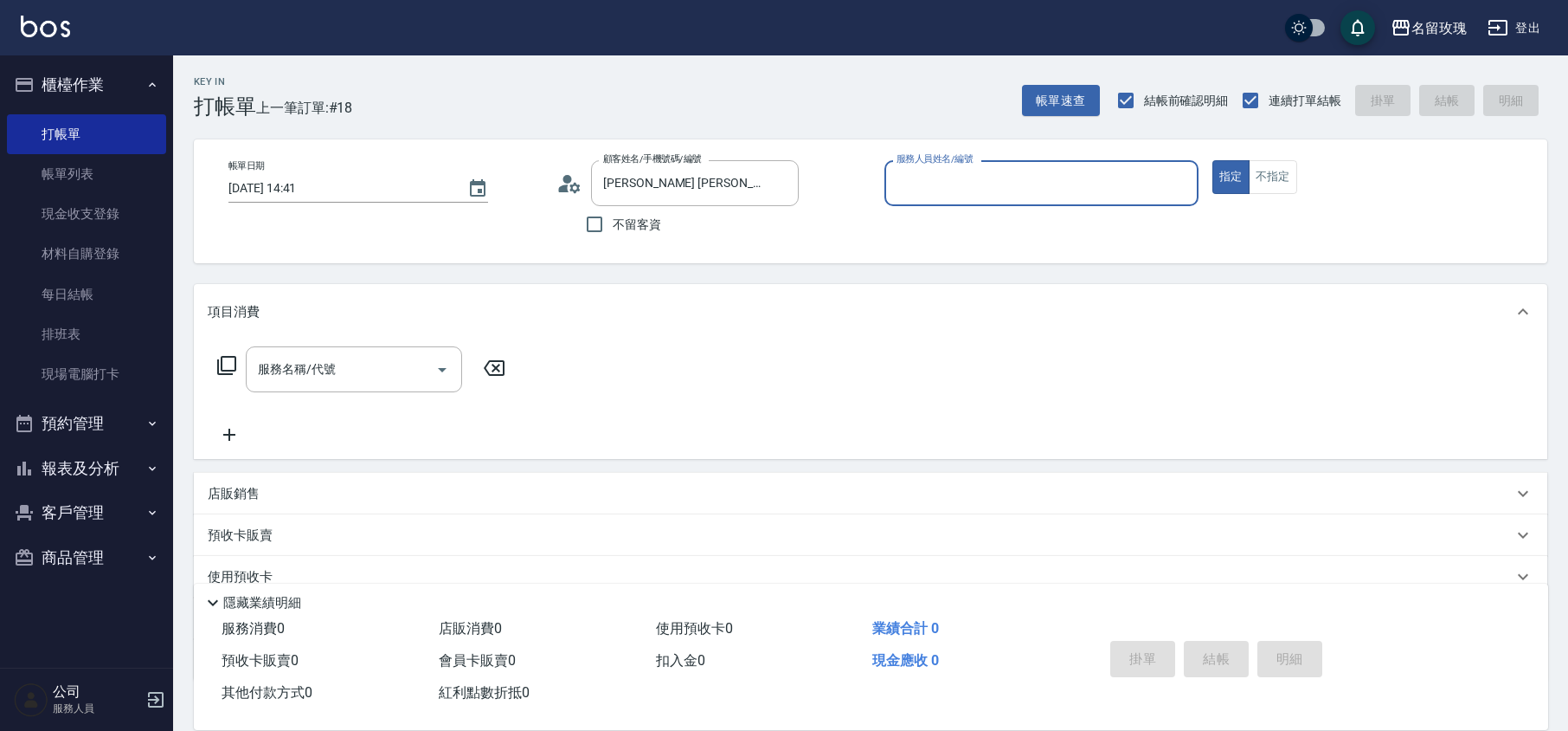
type input "[PERSON_NAME]-5"
click at [377, 361] on input "服務名稱/代號" at bounding box center [341, 369] width 175 height 30
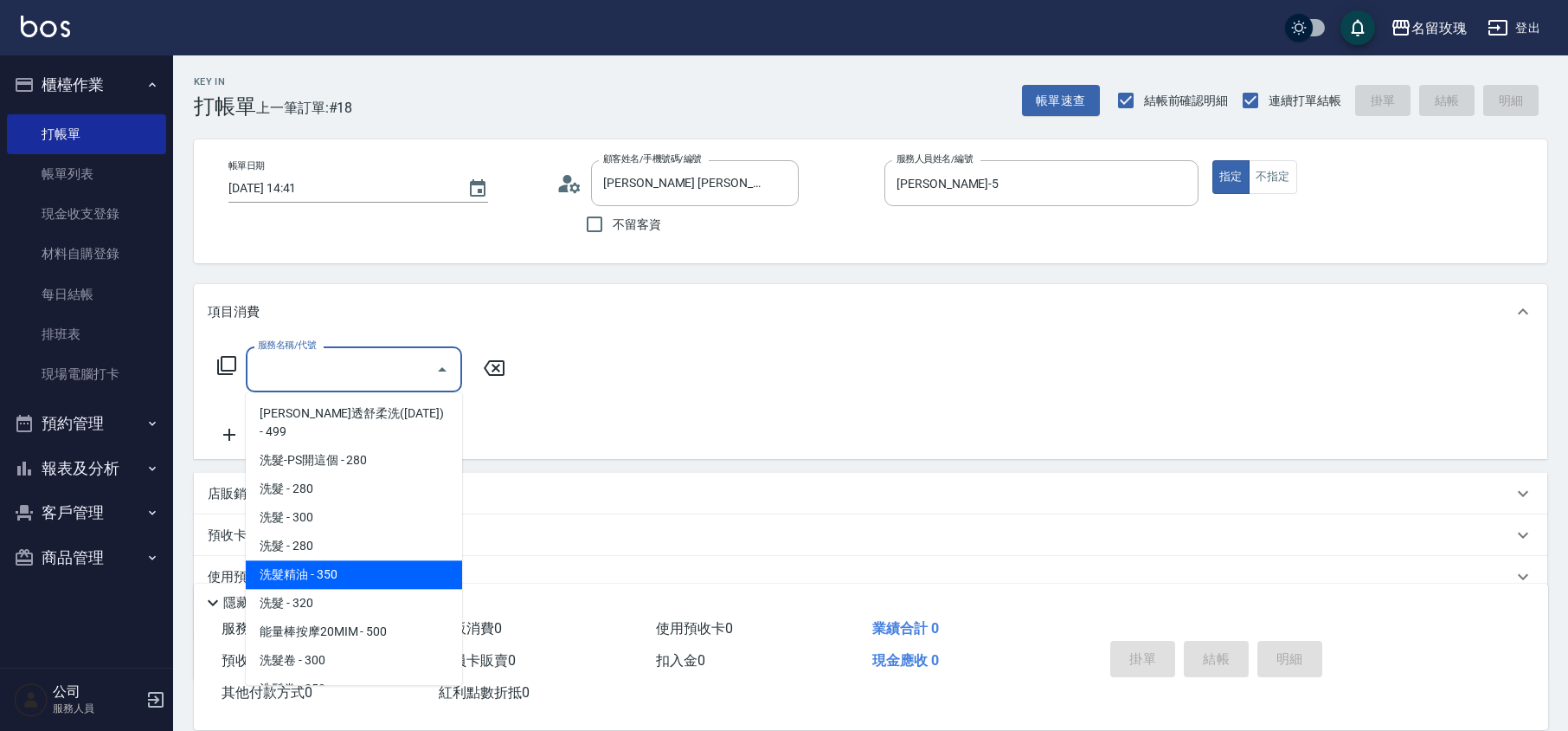
click at [373, 560] on span "洗髮精油 - 350" at bounding box center [354, 574] width 216 height 28
type input "洗髮精油(206)"
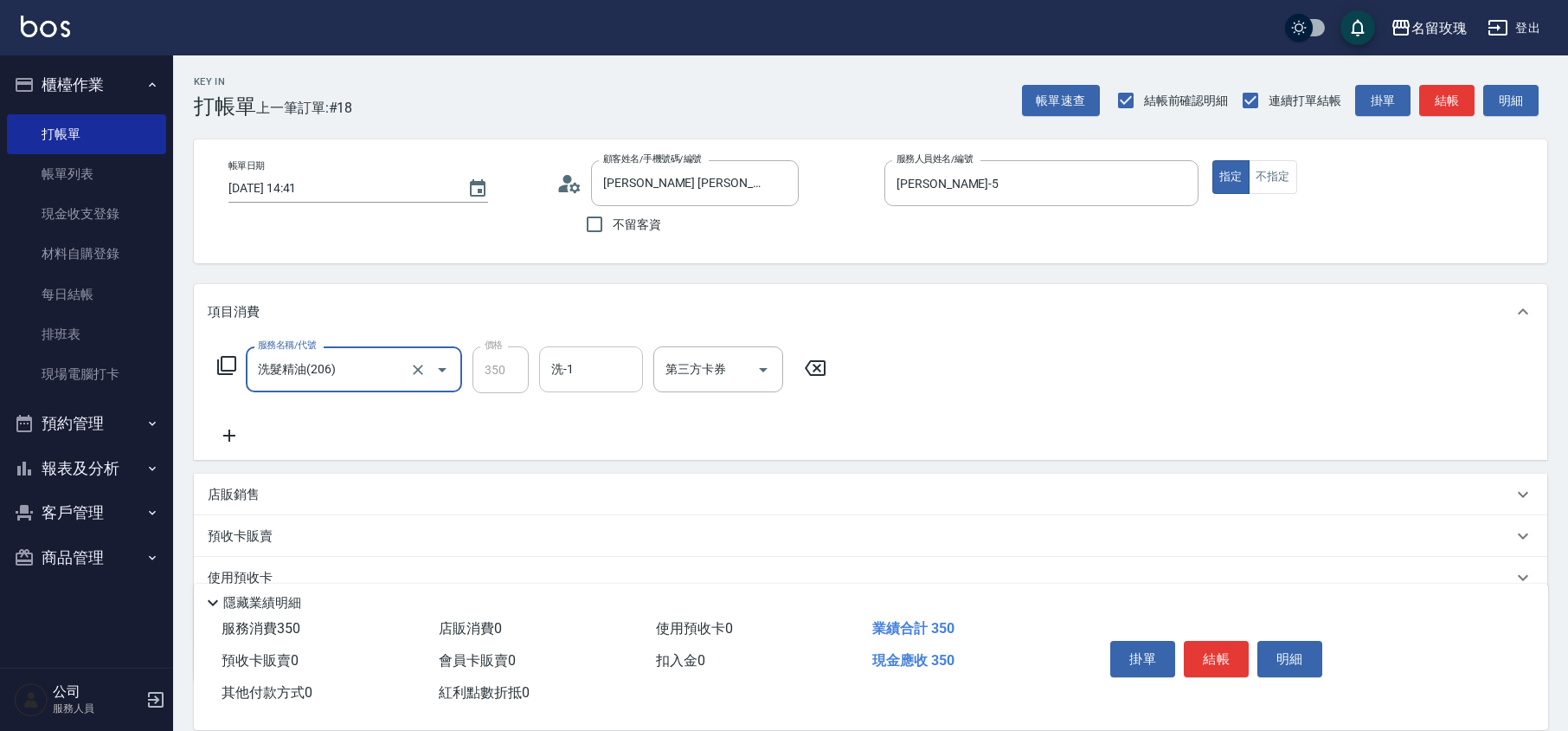
click at [568, 364] on div "洗-1 洗-1" at bounding box center [591, 369] width 103 height 46
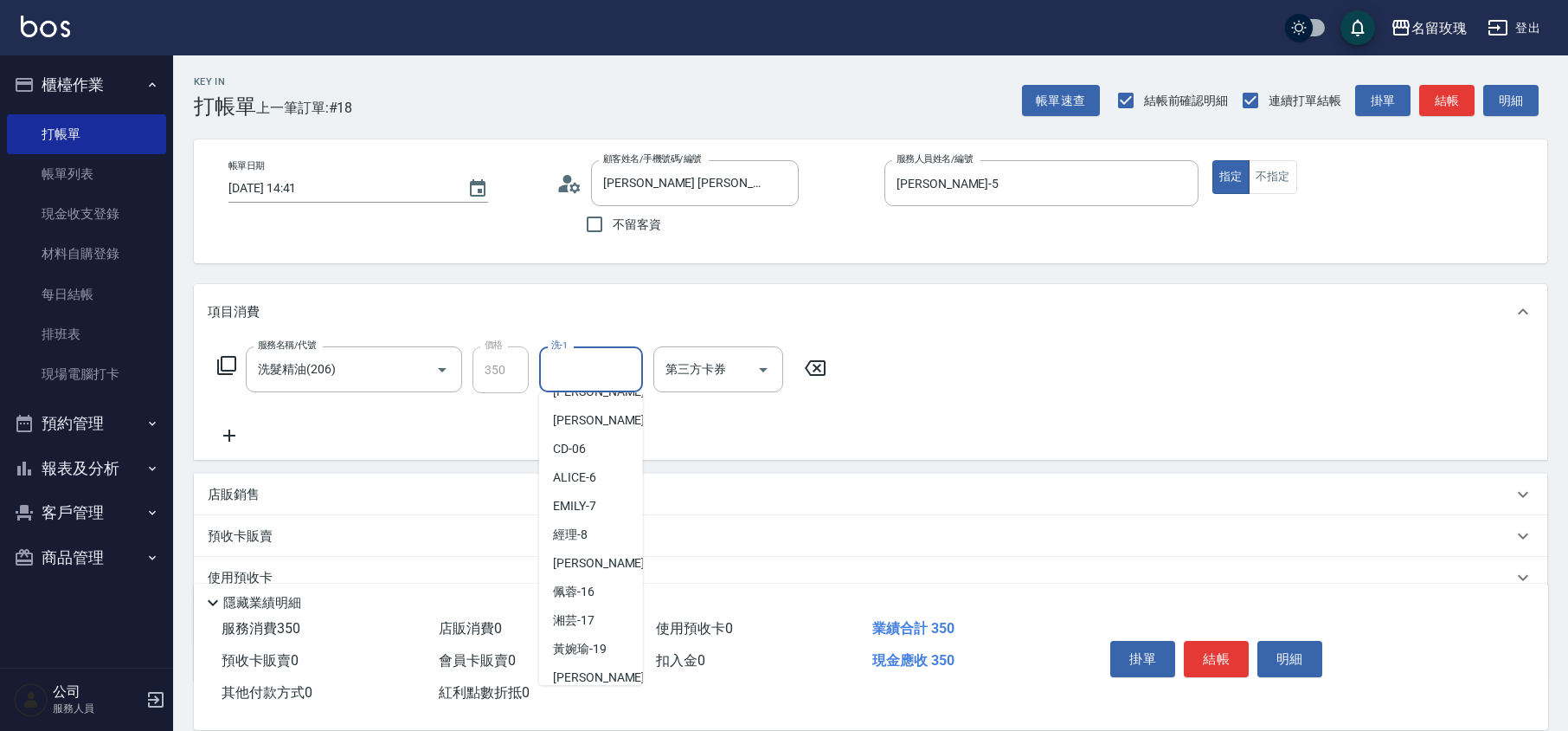
scroll to position [341, 0]
click at [595, 580] on div "汝 -30" at bounding box center [591, 578] width 103 height 28
type input "汝-30"
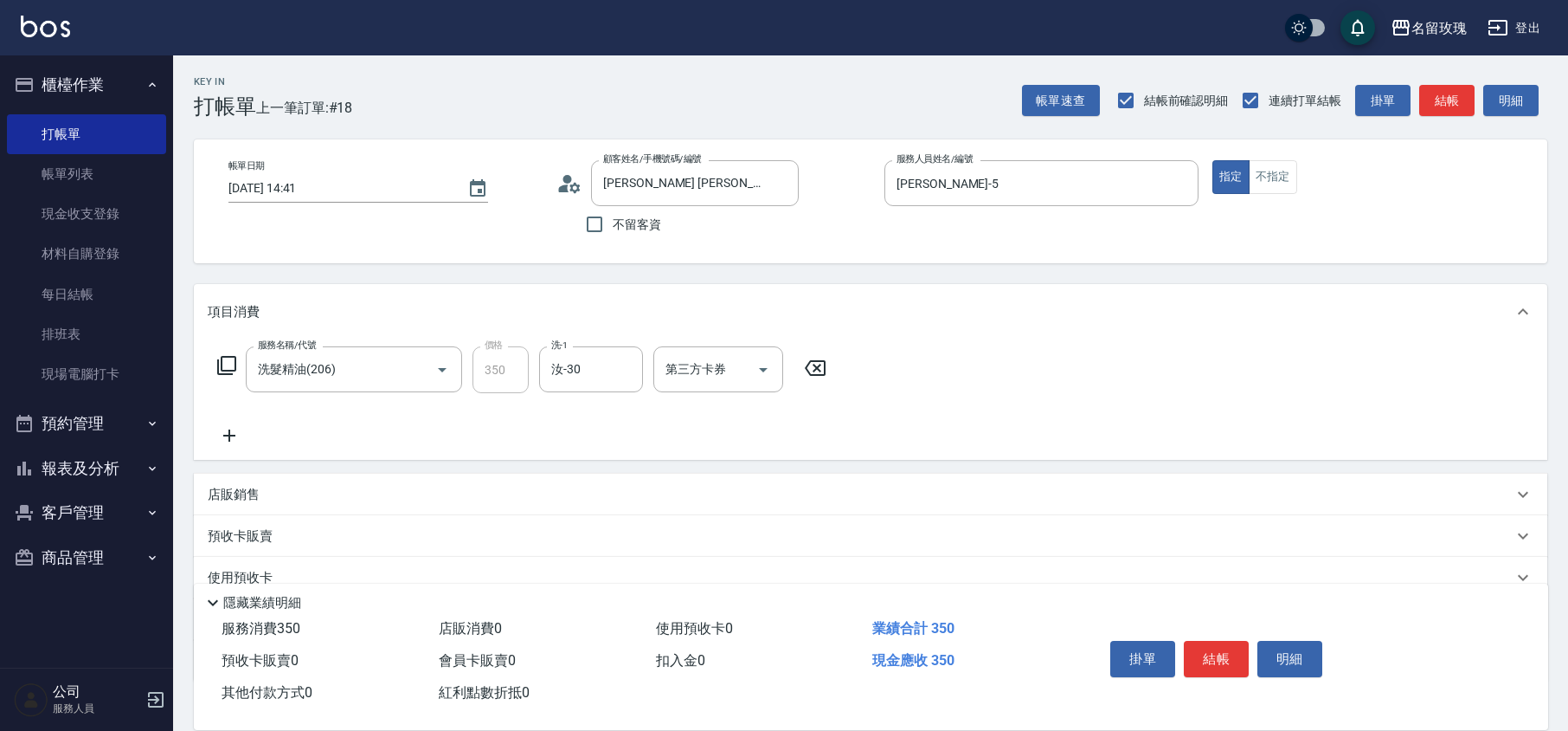
click at [233, 362] on icon at bounding box center [227, 365] width 21 height 21
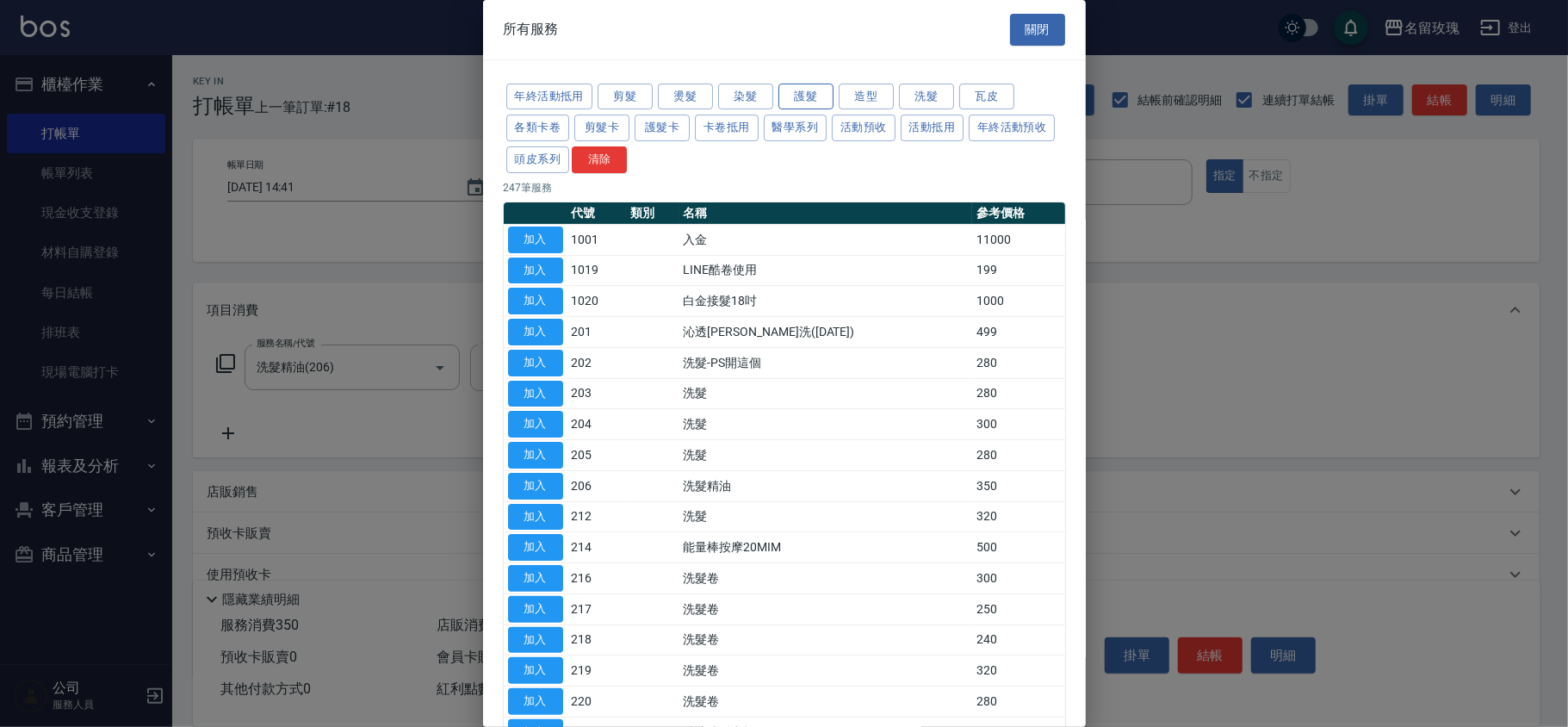
click at [797, 91] on button "護髮" at bounding box center [806, 96] width 55 height 27
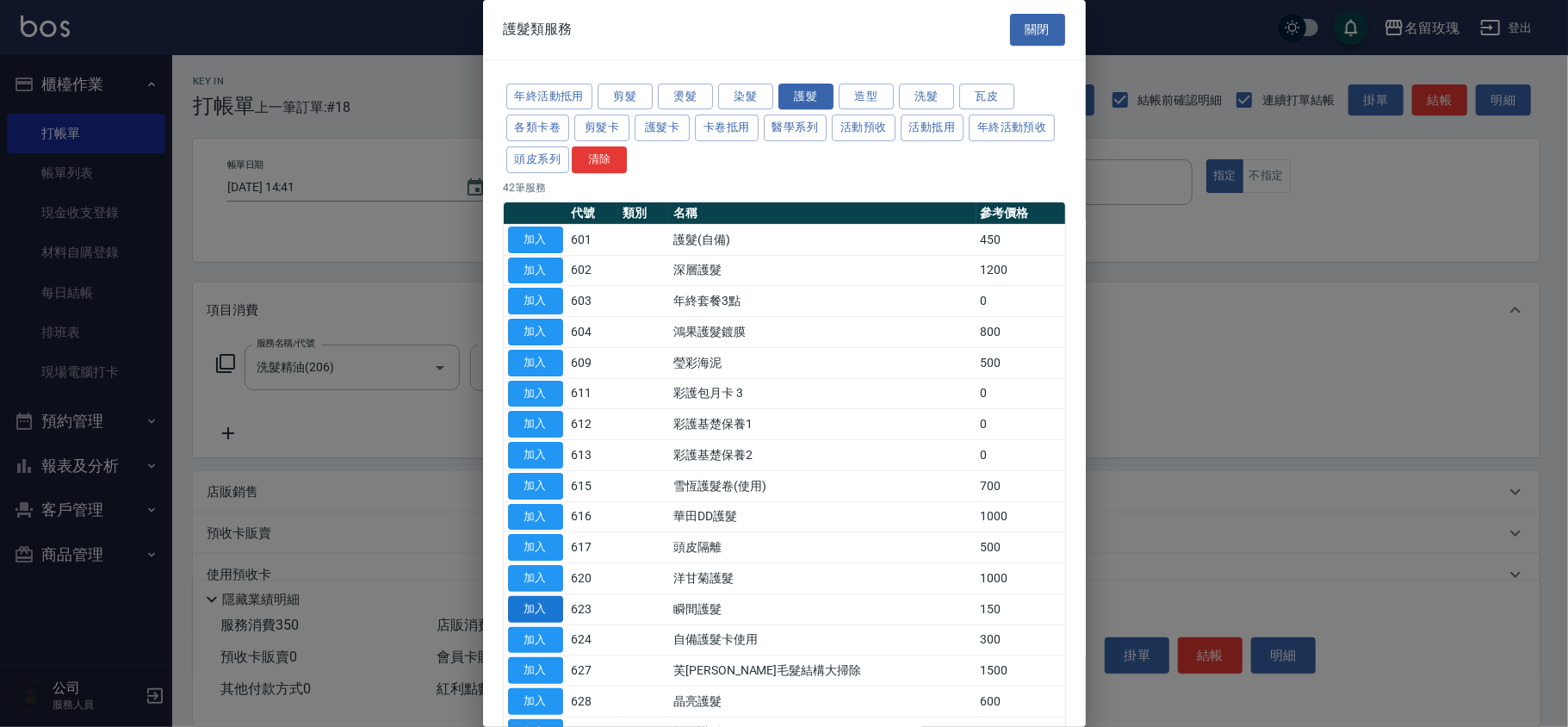
click at [524, 615] on button "加入" at bounding box center [535, 609] width 55 height 27
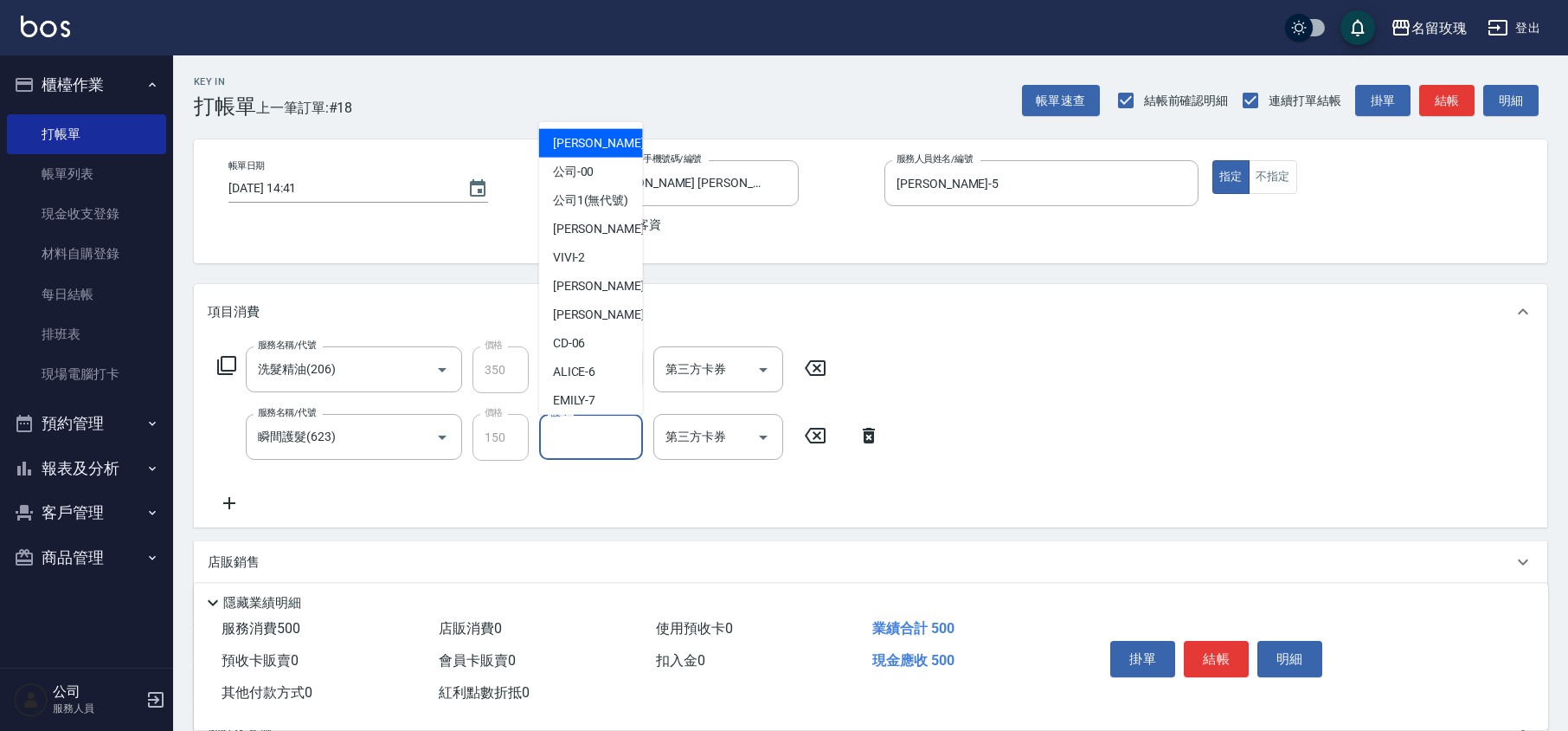
click at [566, 451] on input "護-1" at bounding box center [592, 437] width 88 height 30
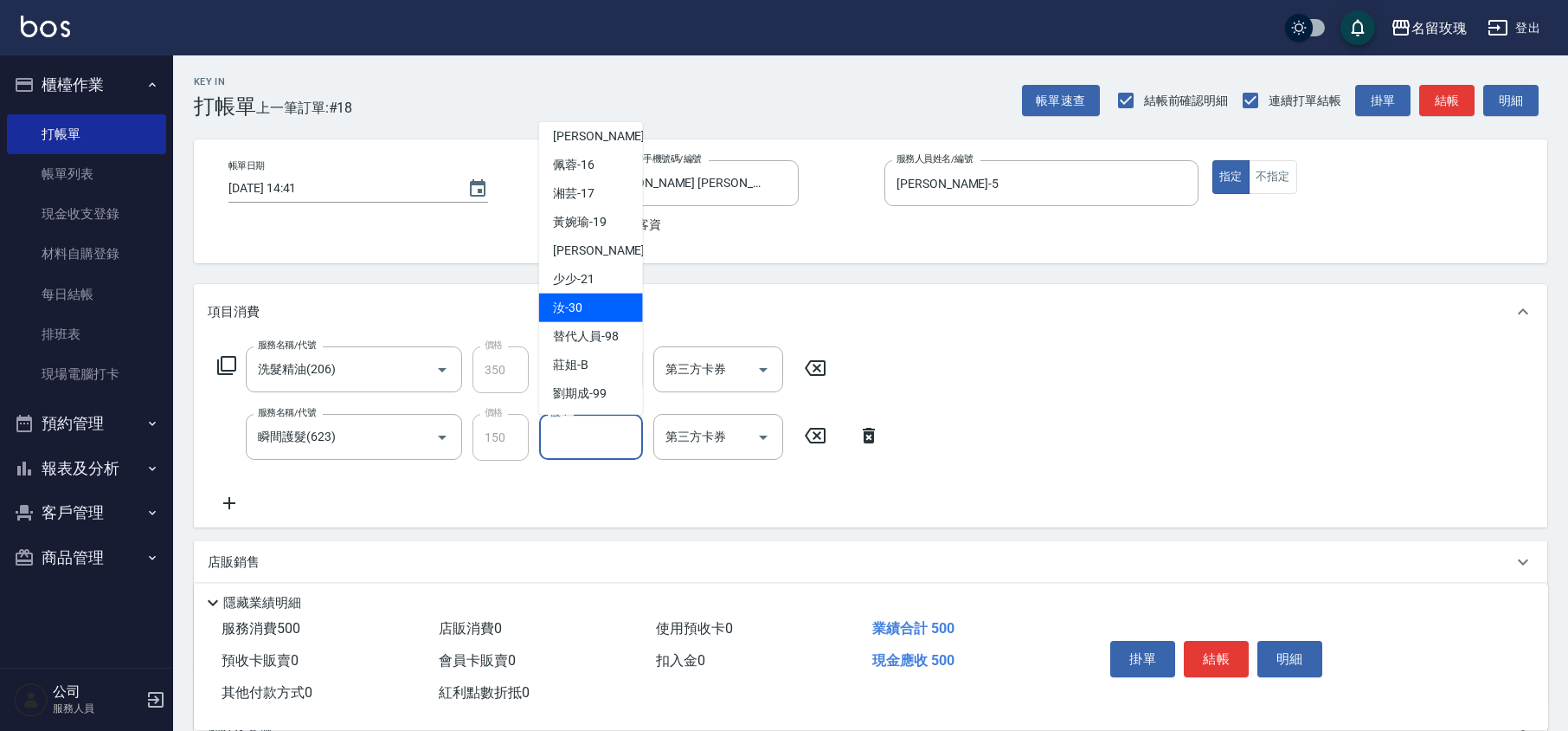
click at [578, 307] on span "汝 -30" at bounding box center [567, 307] width 29 height 18
type input "汝-30"
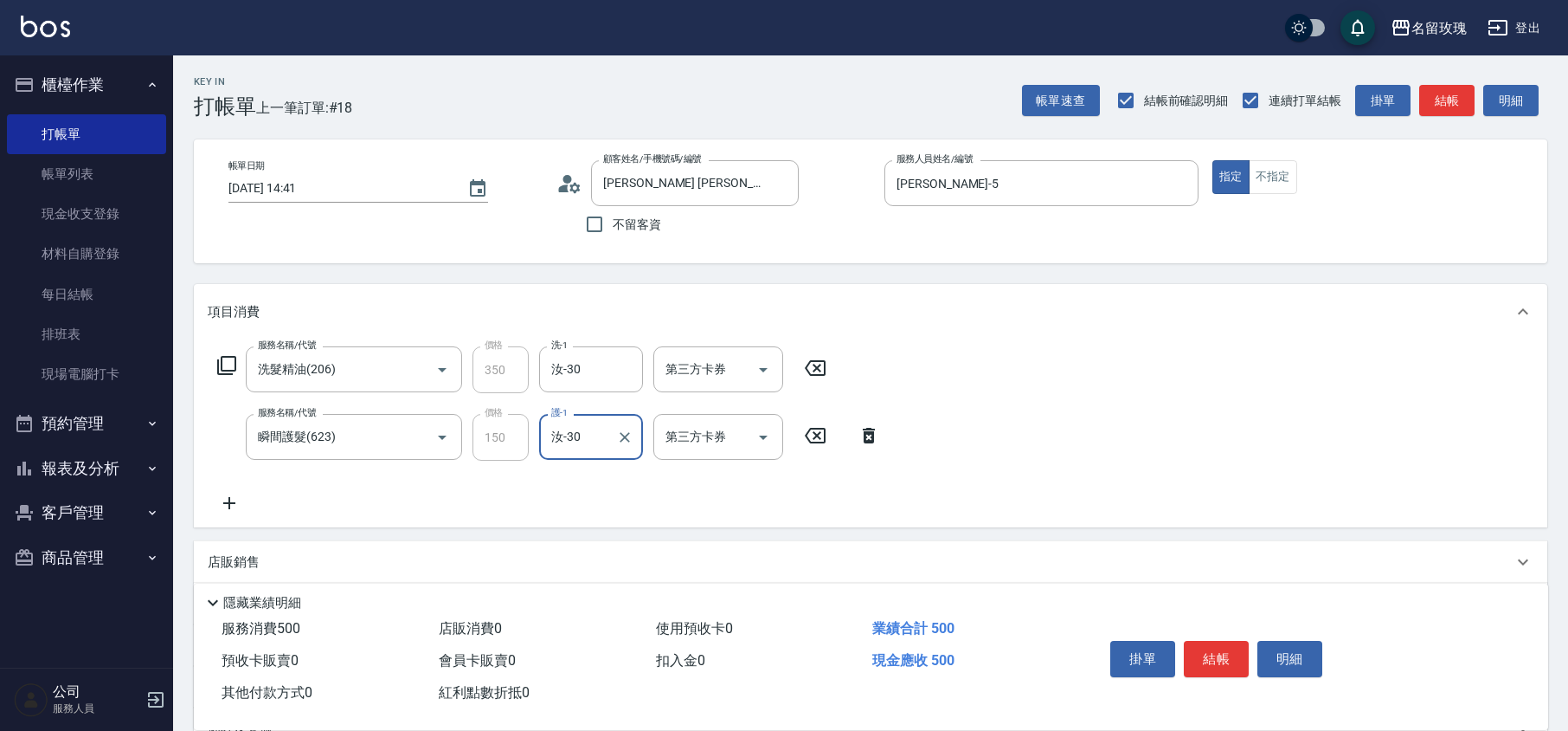
click at [226, 357] on icon at bounding box center [227, 365] width 19 height 19
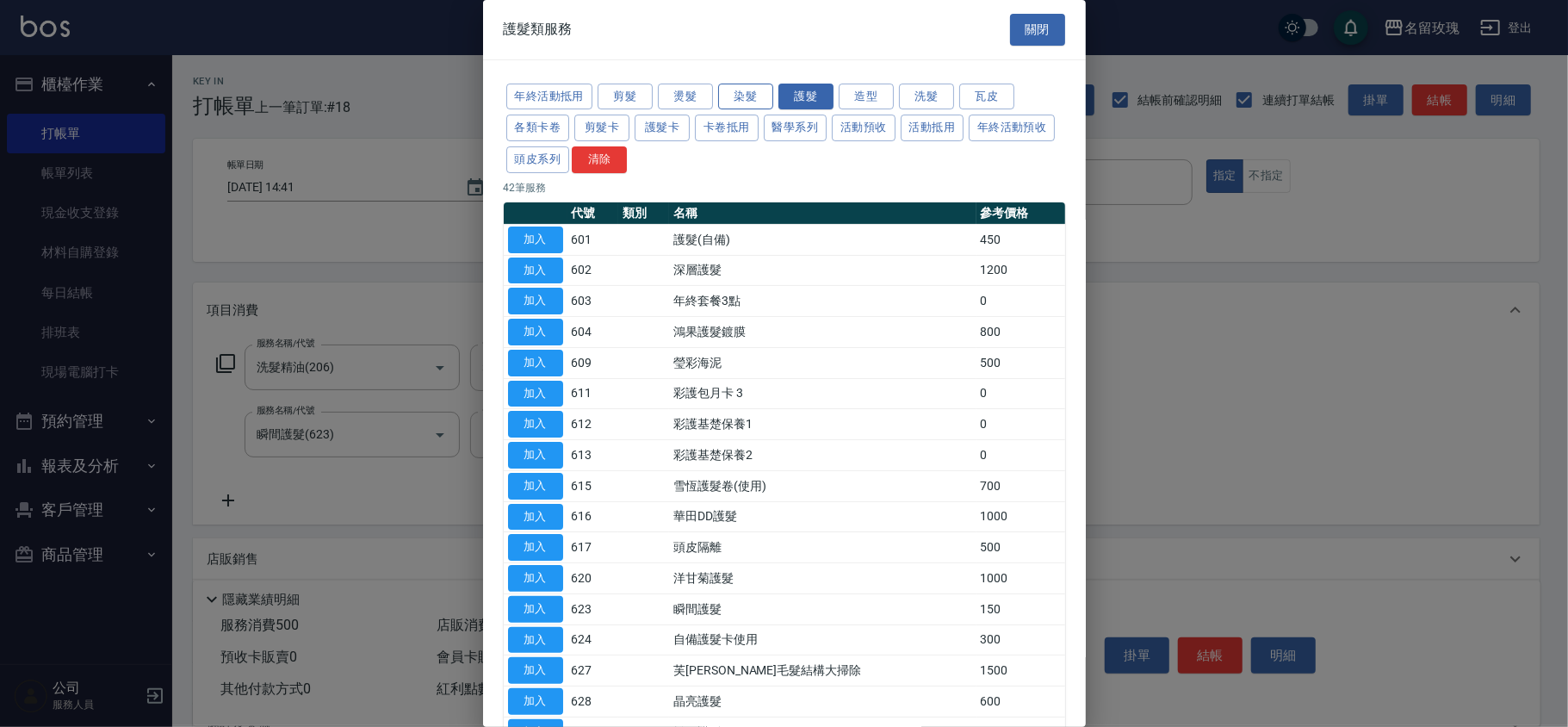
click at [750, 91] on button "染髮" at bounding box center [745, 96] width 55 height 27
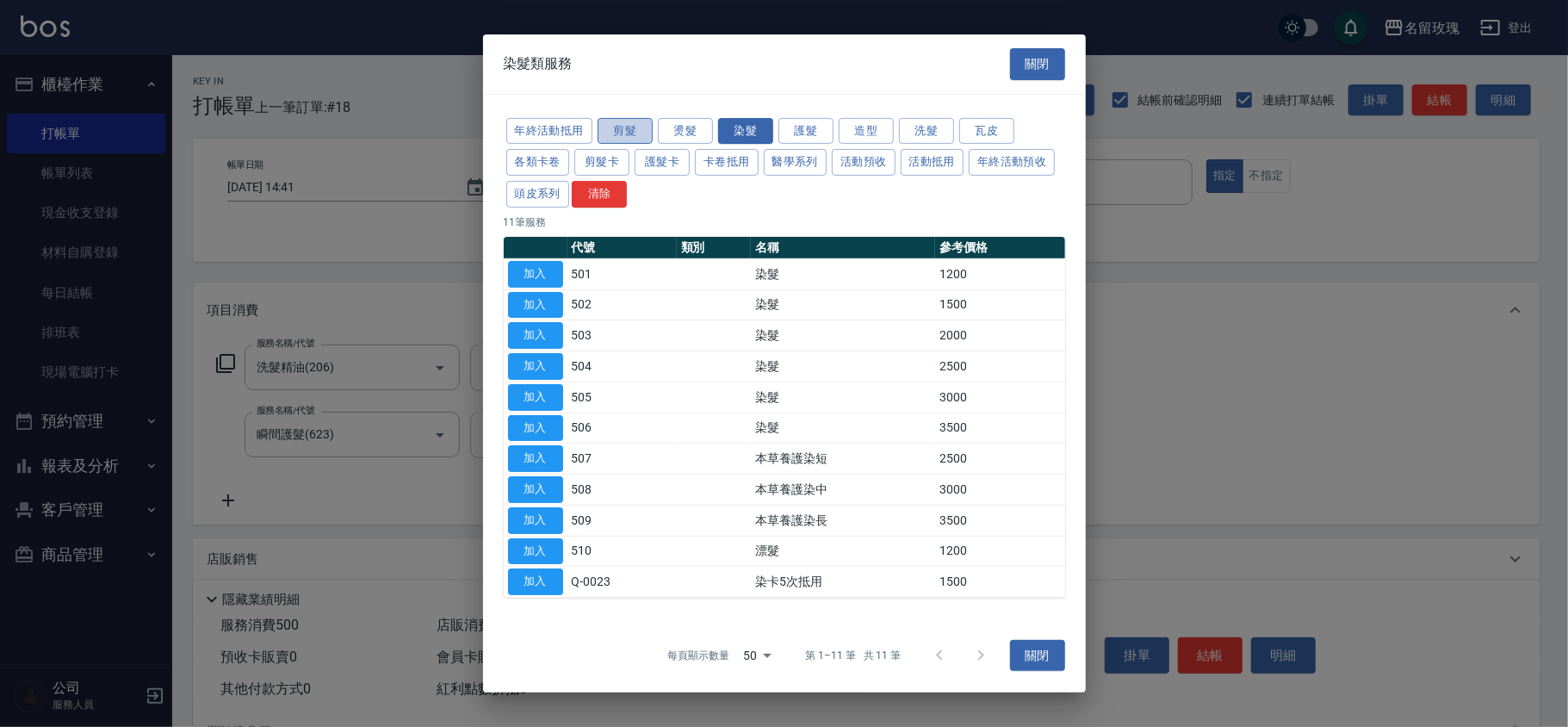
click at [633, 122] on button "剪髮" at bounding box center [625, 130] width 55 height 27
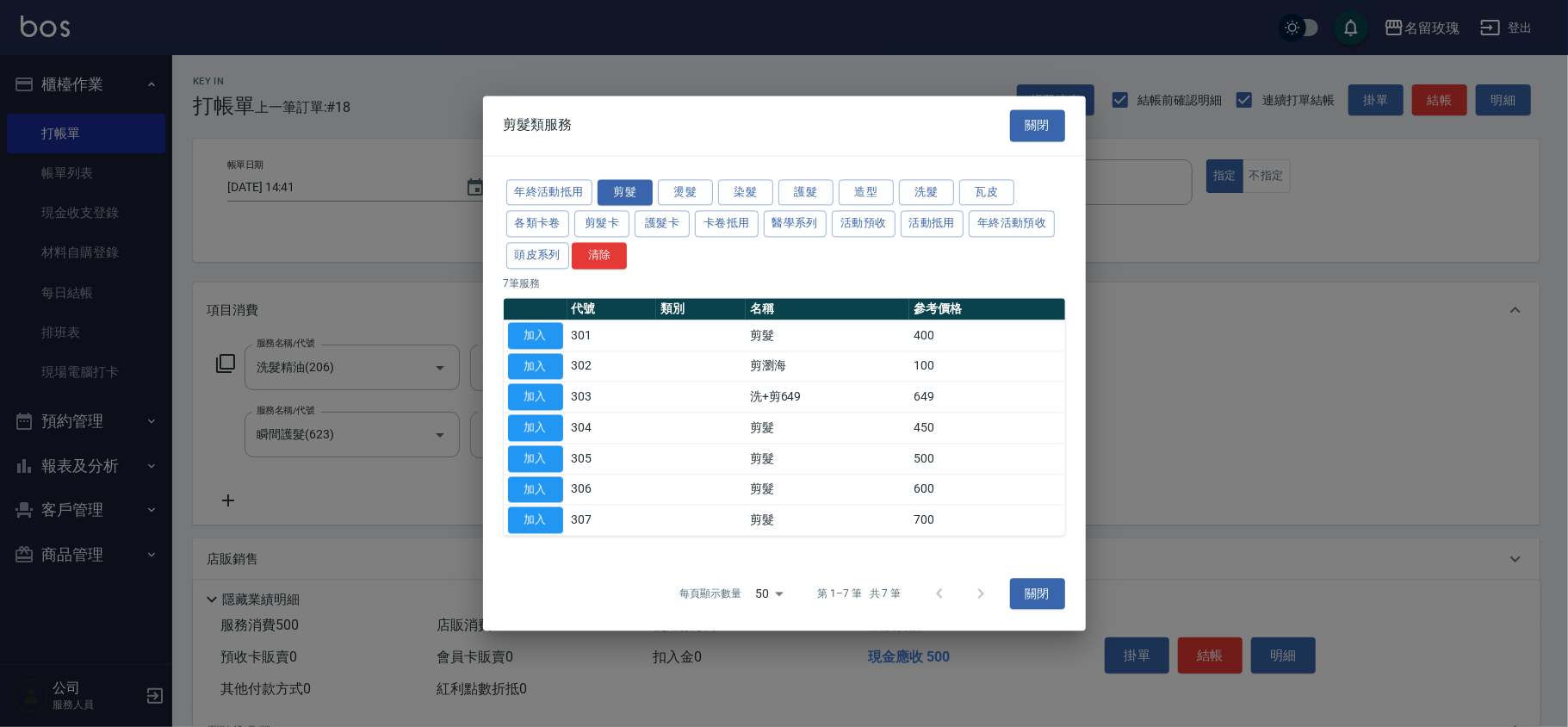
click at [532, 520] on button "加入" at bounding box center [535, 520] width 55 height 27
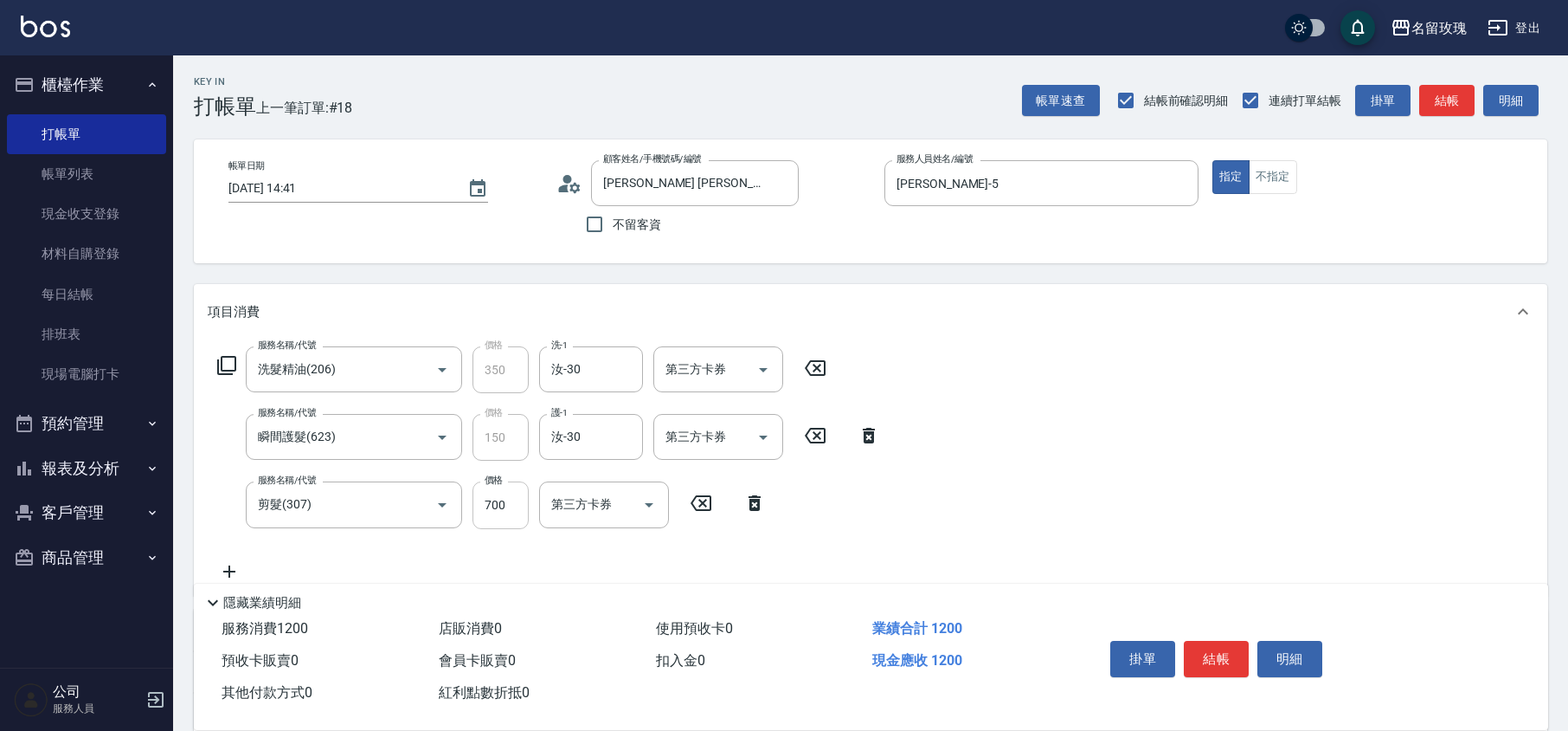
click at [514, 507] on input "700" at bounding box center [500, 505] width 56 height 47
click at [511, 517] on input "1200" at bounding box center [500, 505] width 56 height 47
type input "700"
type input "染髮(502)"
type input "汝-30"
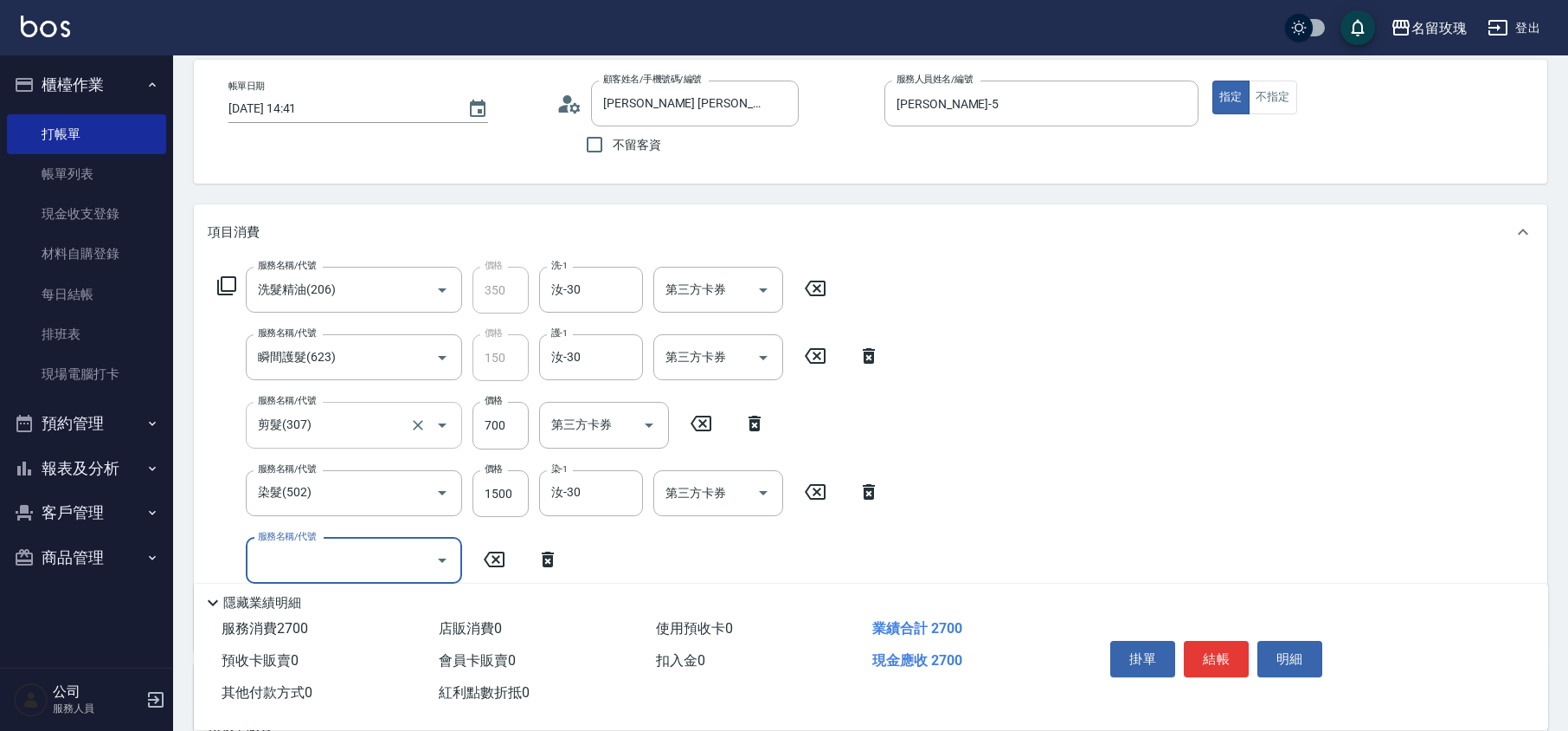
scroll to position [230, 0]
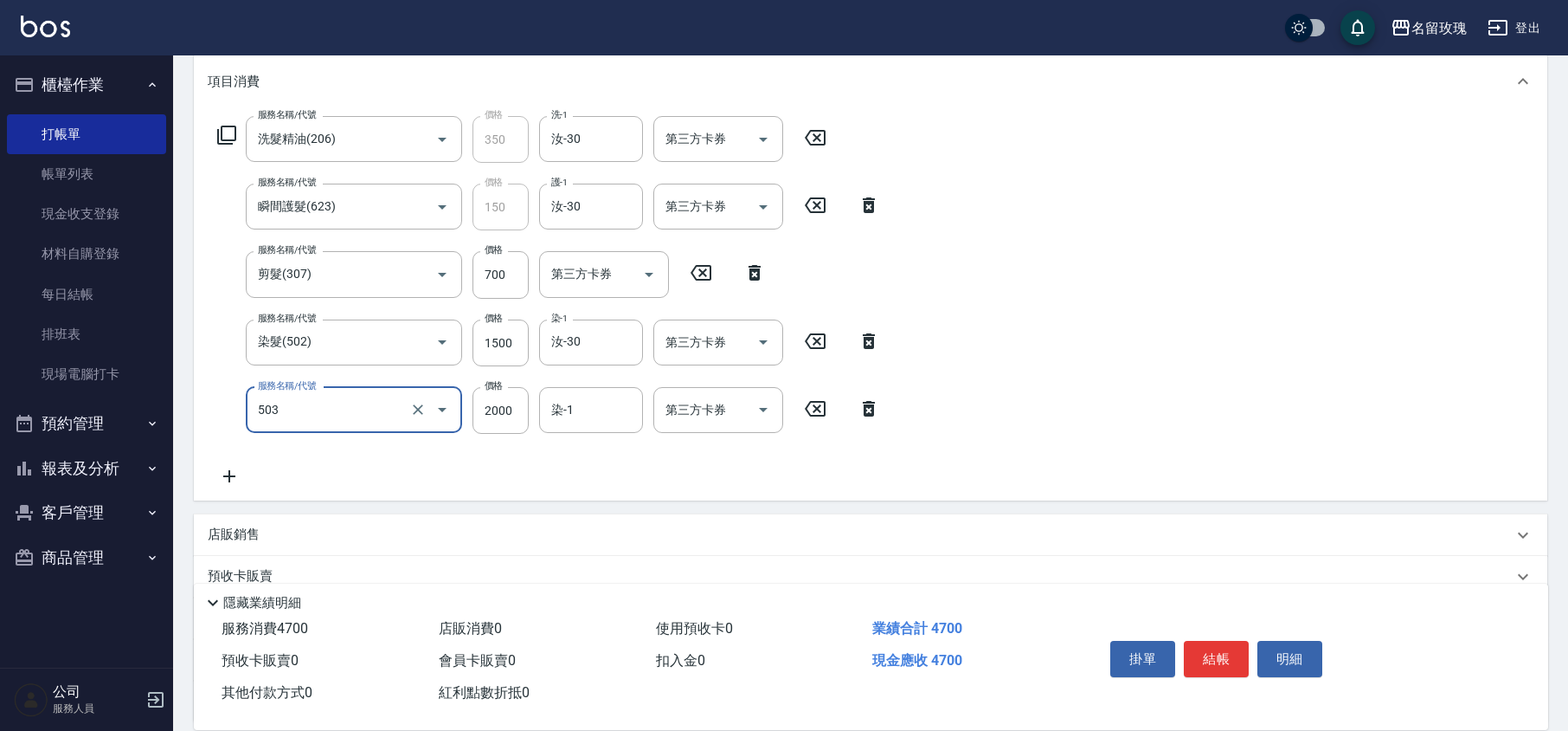
type input "染髮(503)"
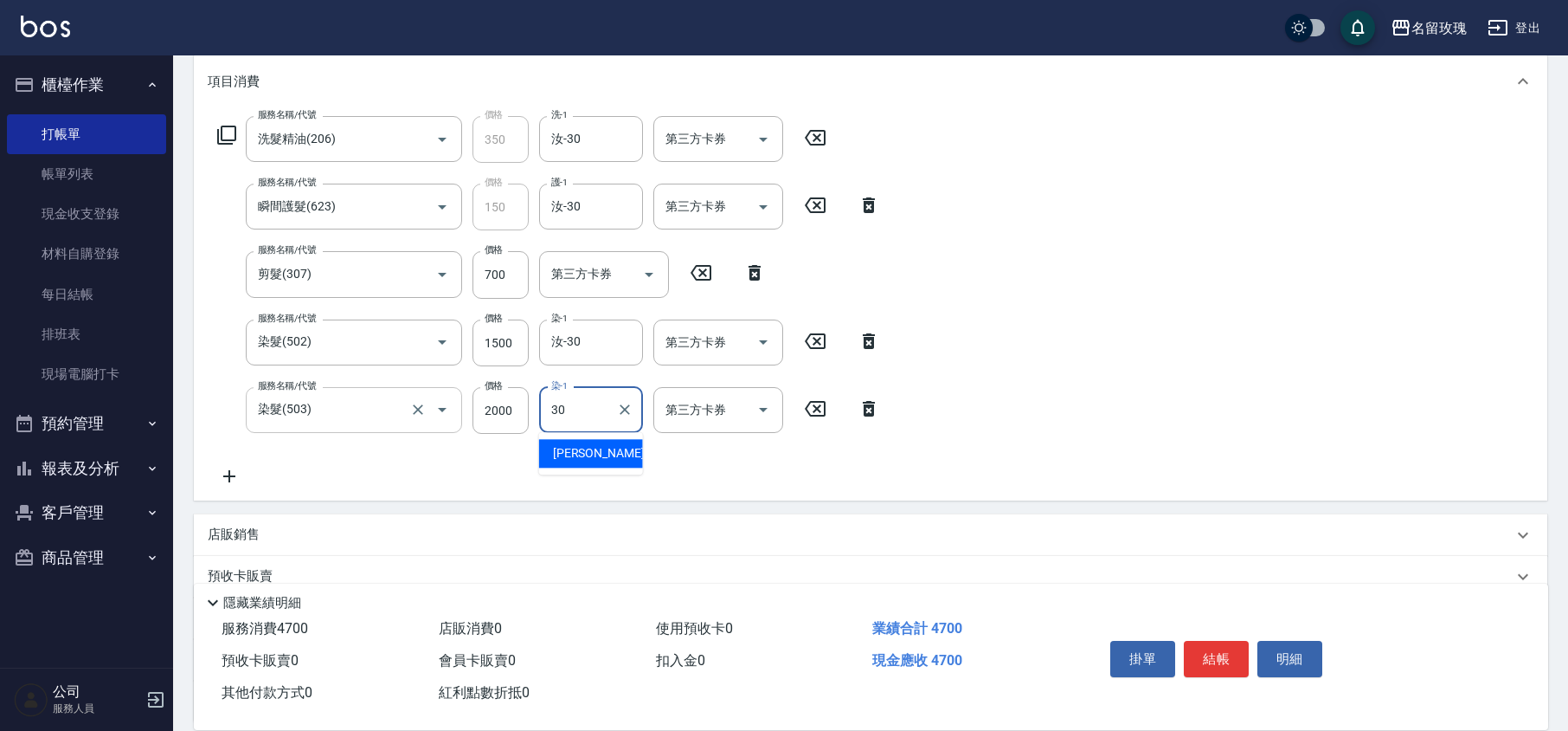
type input "汝-30"
click at [551, 426] on div "汝-30 染-1" at bounding box center [591, 409] width 103 height 46
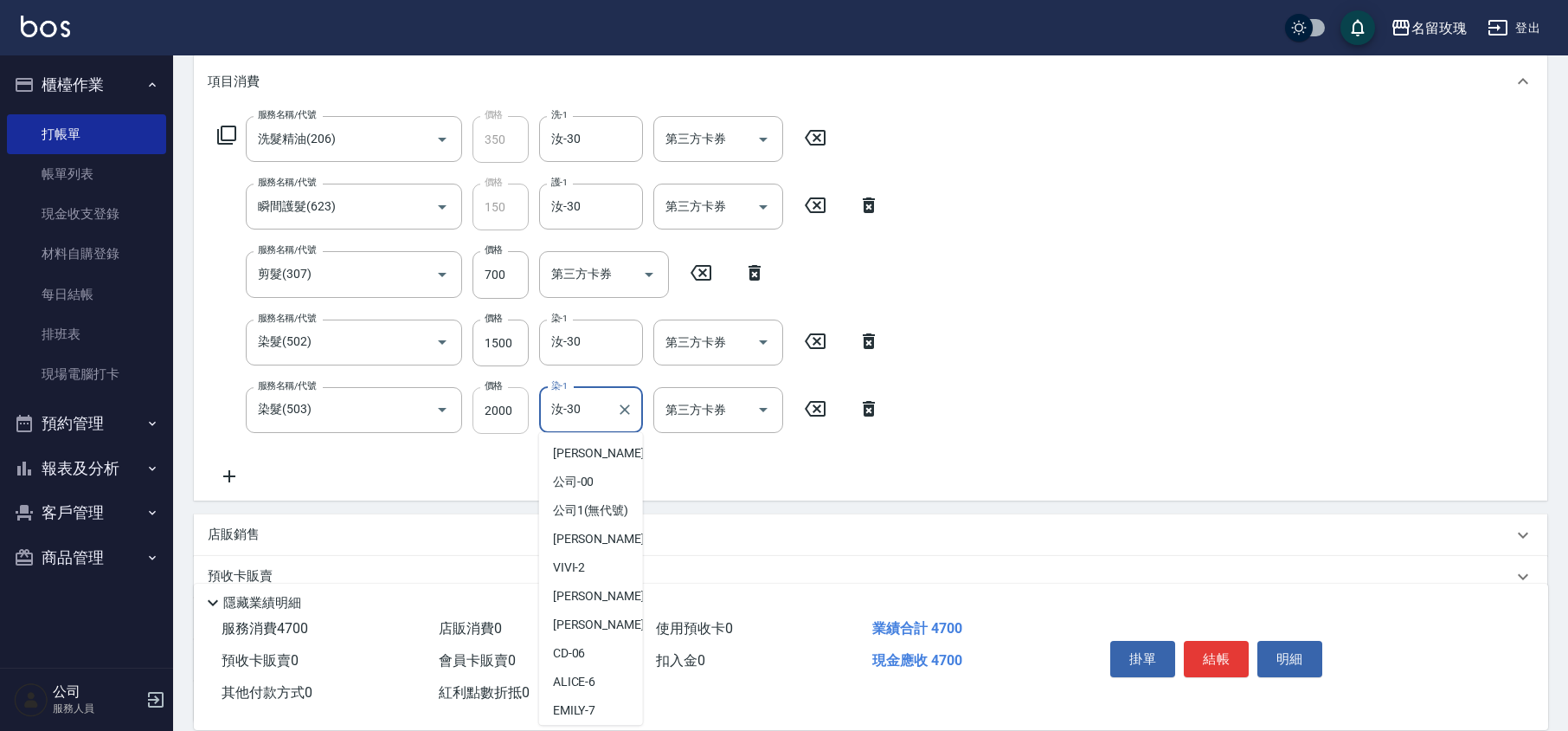
click at [511, 410] on input "2000" at bounding box center [500, 410] width 56 height 47
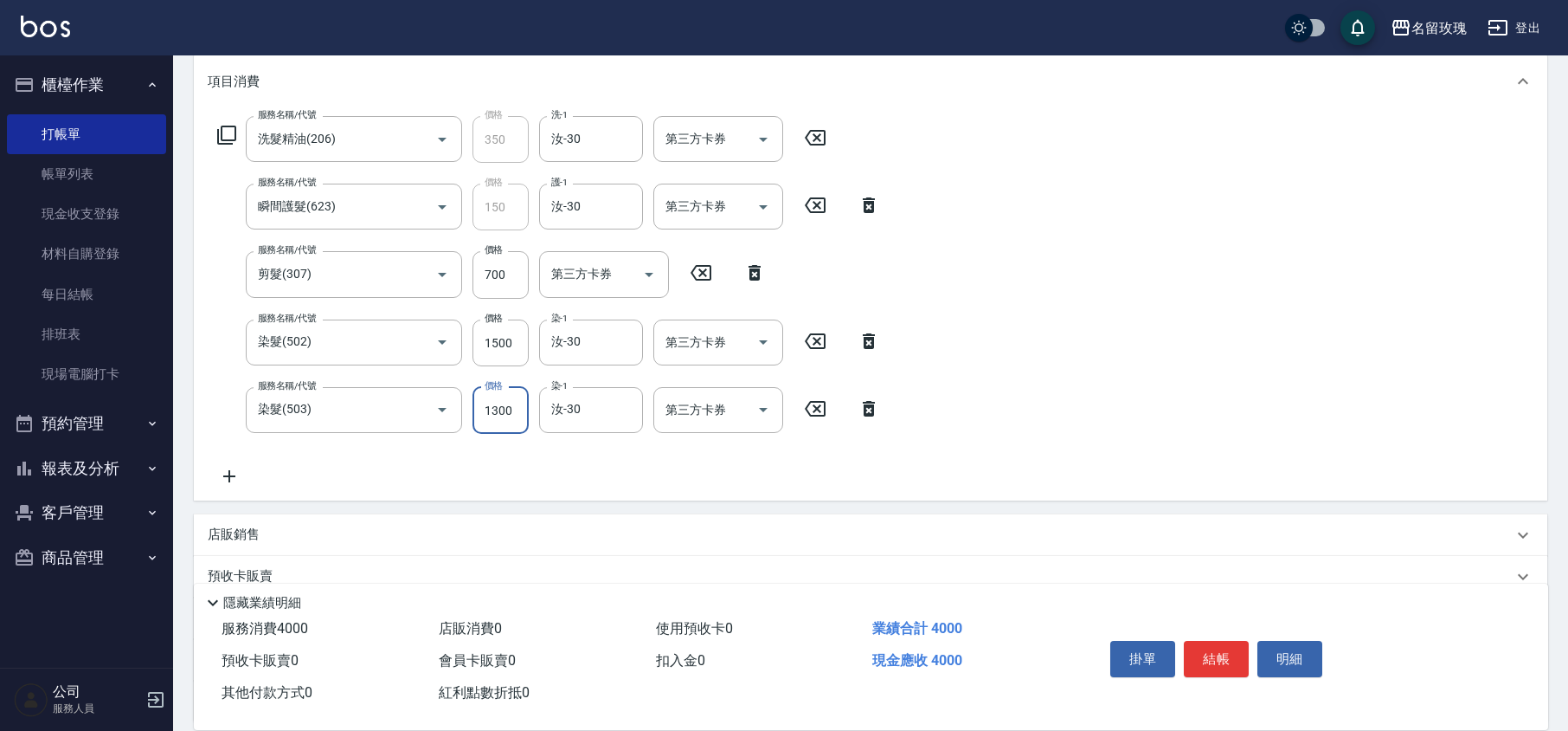
type input "1300"
click at [519, 462] on div "服務名稱/代號 洗髮精油(206) 服務名稱/代號 價格 350 價格 洗-1 汝-30 洗-1 第三方卡券 第三方卡券 服務名稱/代號 瞬間護髮(623) …" at bounding box center [549, 301] width 683 height 371
type input "[DATE] 14:42"
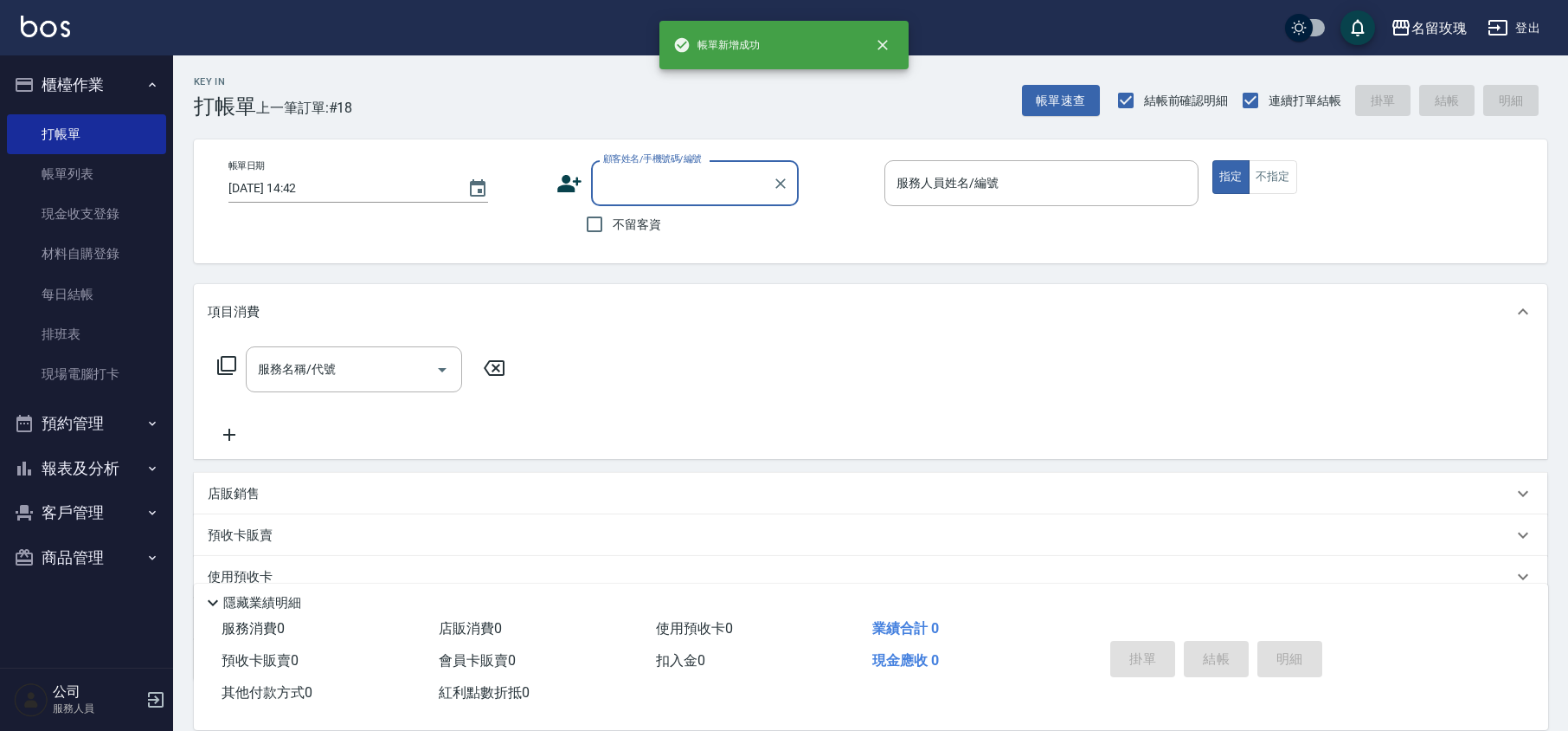
scroll to position [0, 0]
click at [40, 68] on button "櫃檯作業" at bounding box center [86, 85] width 159 height 45
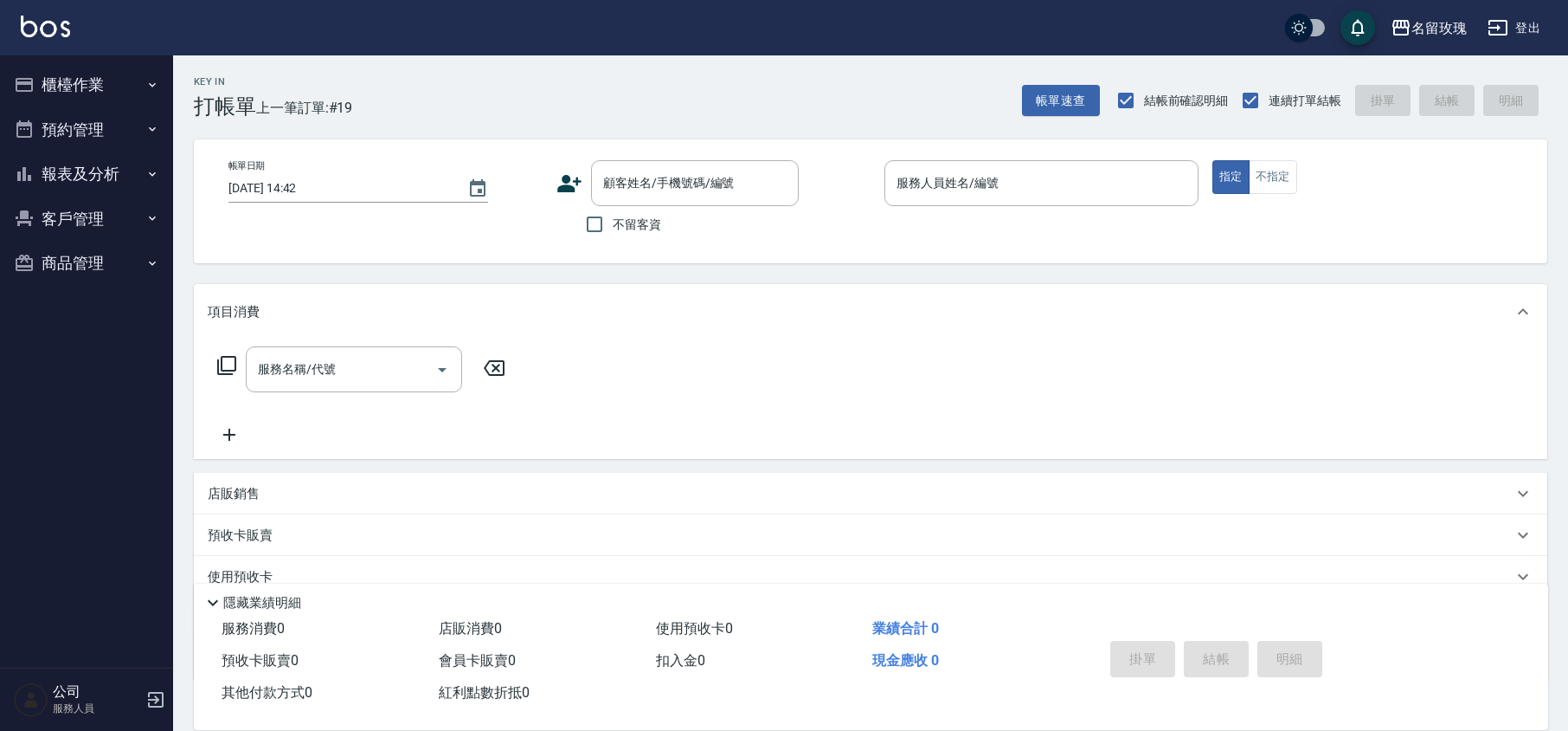
click at [611, 59] on div "Key In 打帳單 上一筆訂單:#19 帳單速查 結帳前確認明細 連續打單結帳 掛單 結帳 明細" at bounding box center [860, 87] width 1374 height 63
click at [651, 200] on div "顧客姓名/手機號碼/編號" at bounding box center [694, 183] width 208 height 46
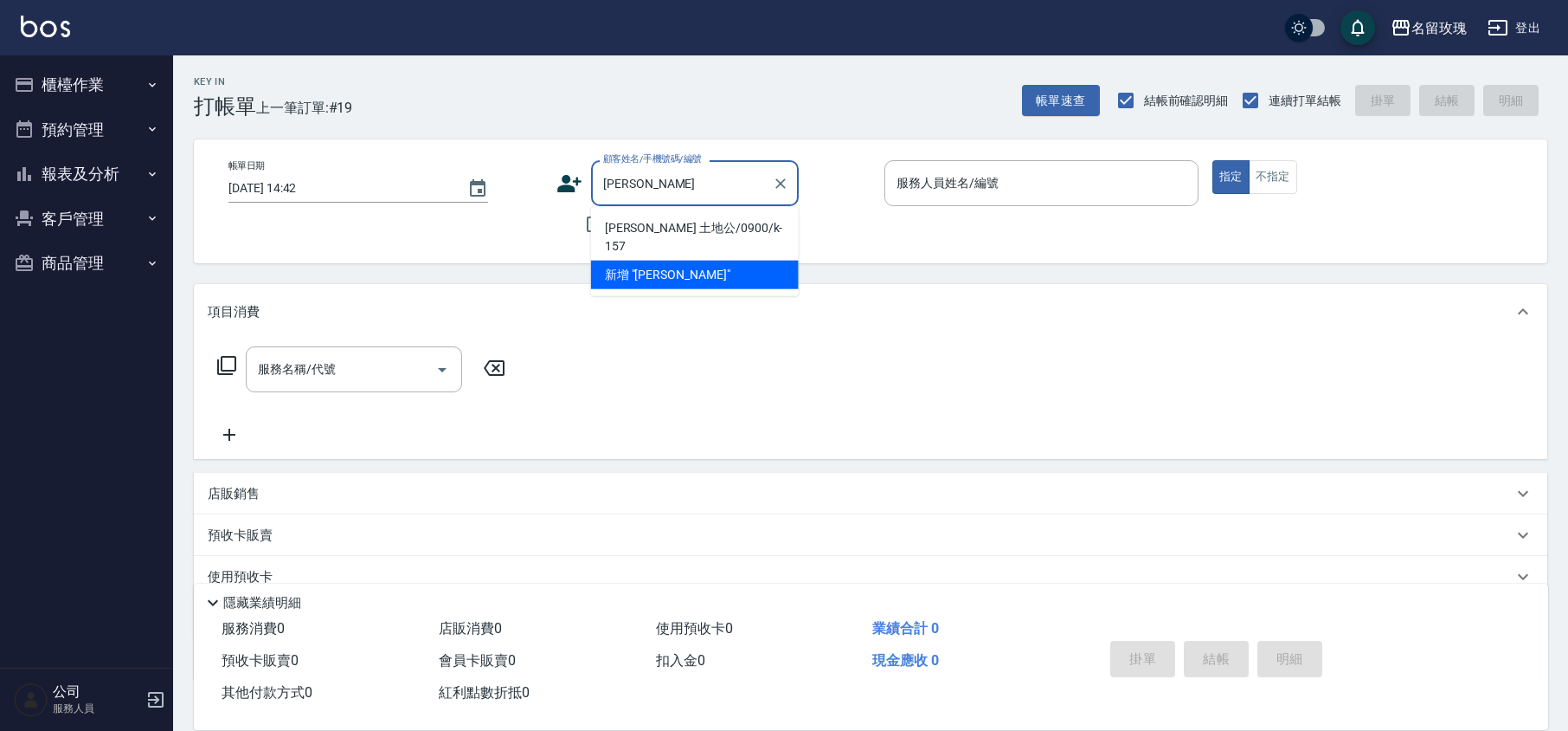
click at [697, 223] on li "[PERSON_NAME] 土地公/0900/k-157" at bounding box center [694, 237] width 208 height 47
type input "[PERSON_NAME] 土地公/0900/k-157"
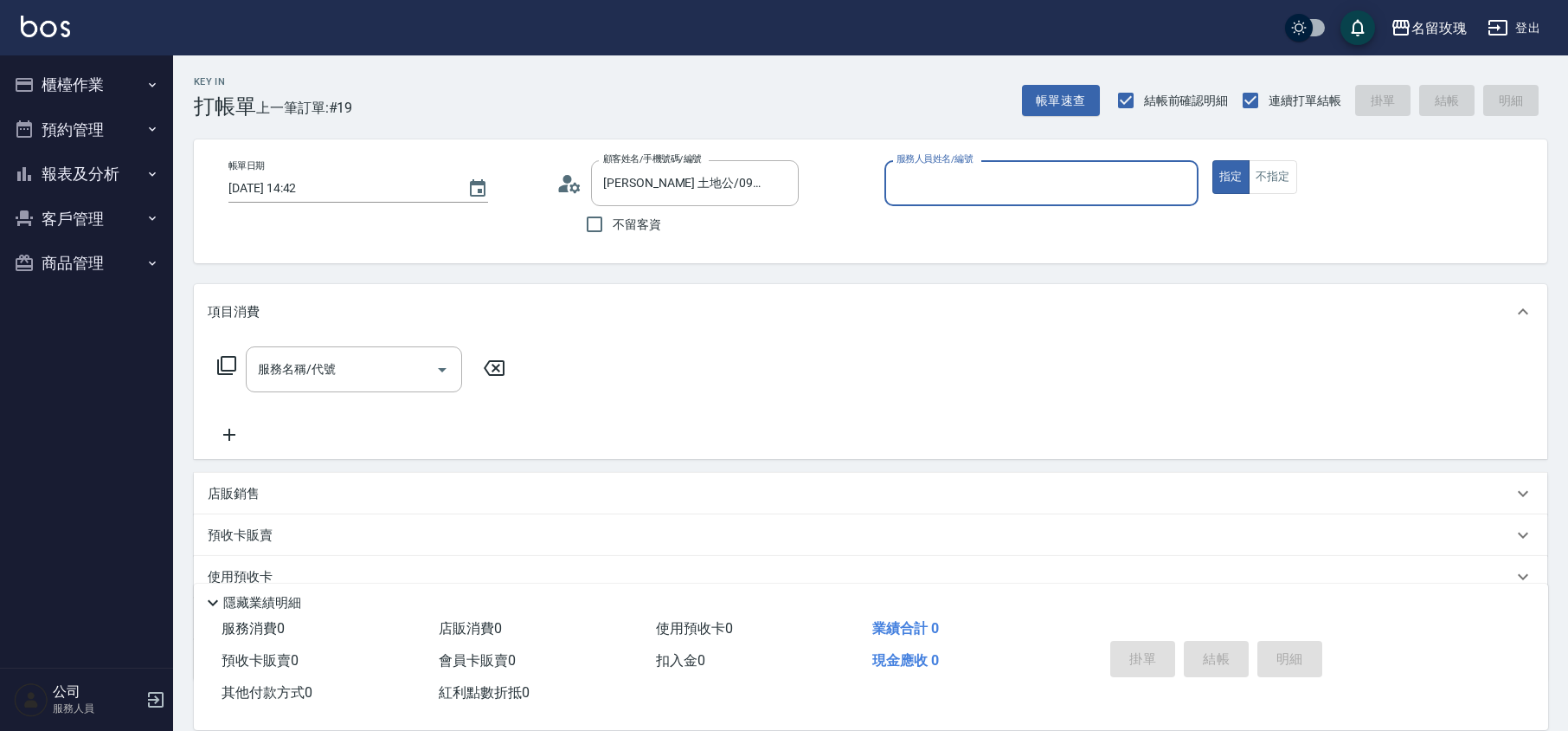
type input "[PERSON_NAME]-5"
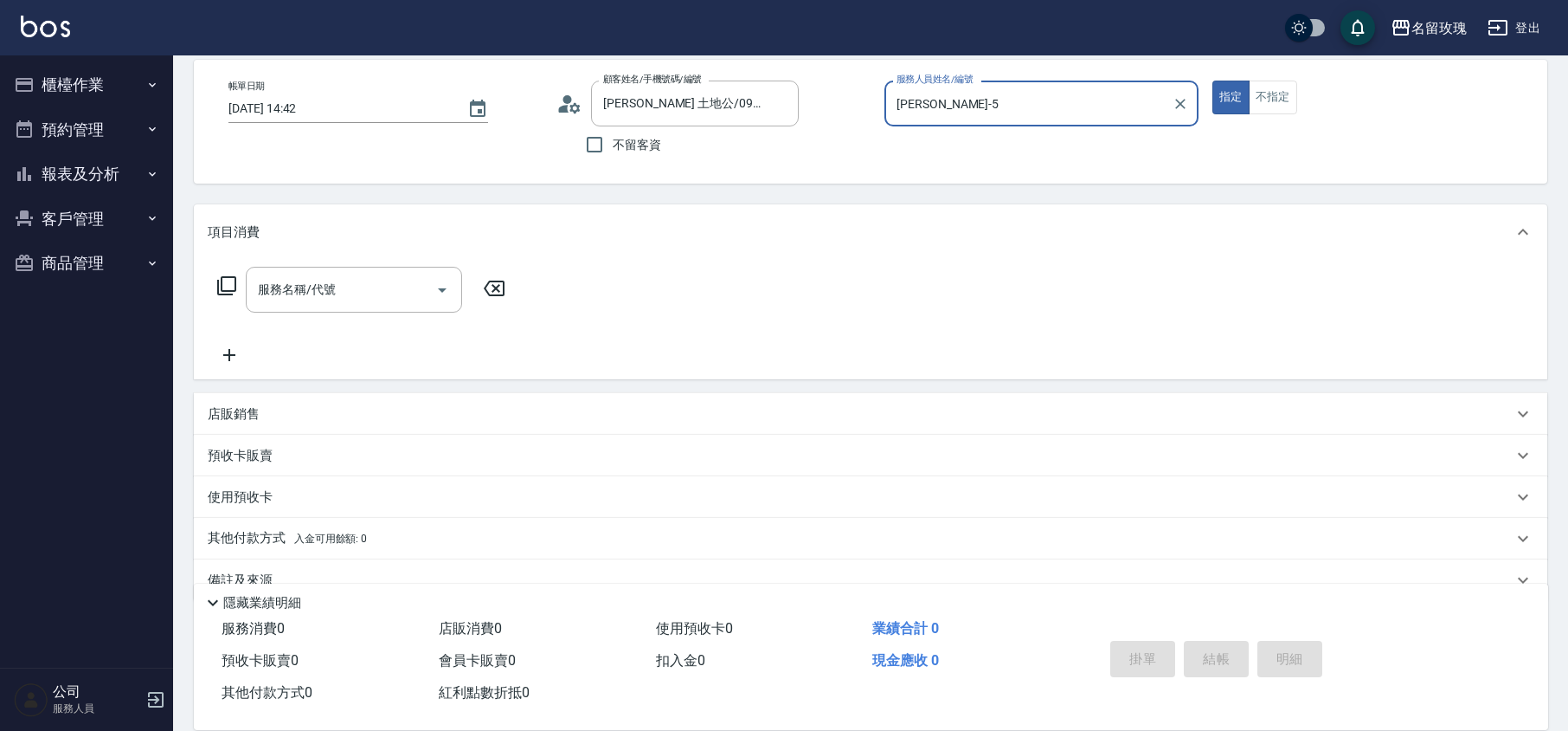
scroll to position [113, 0]
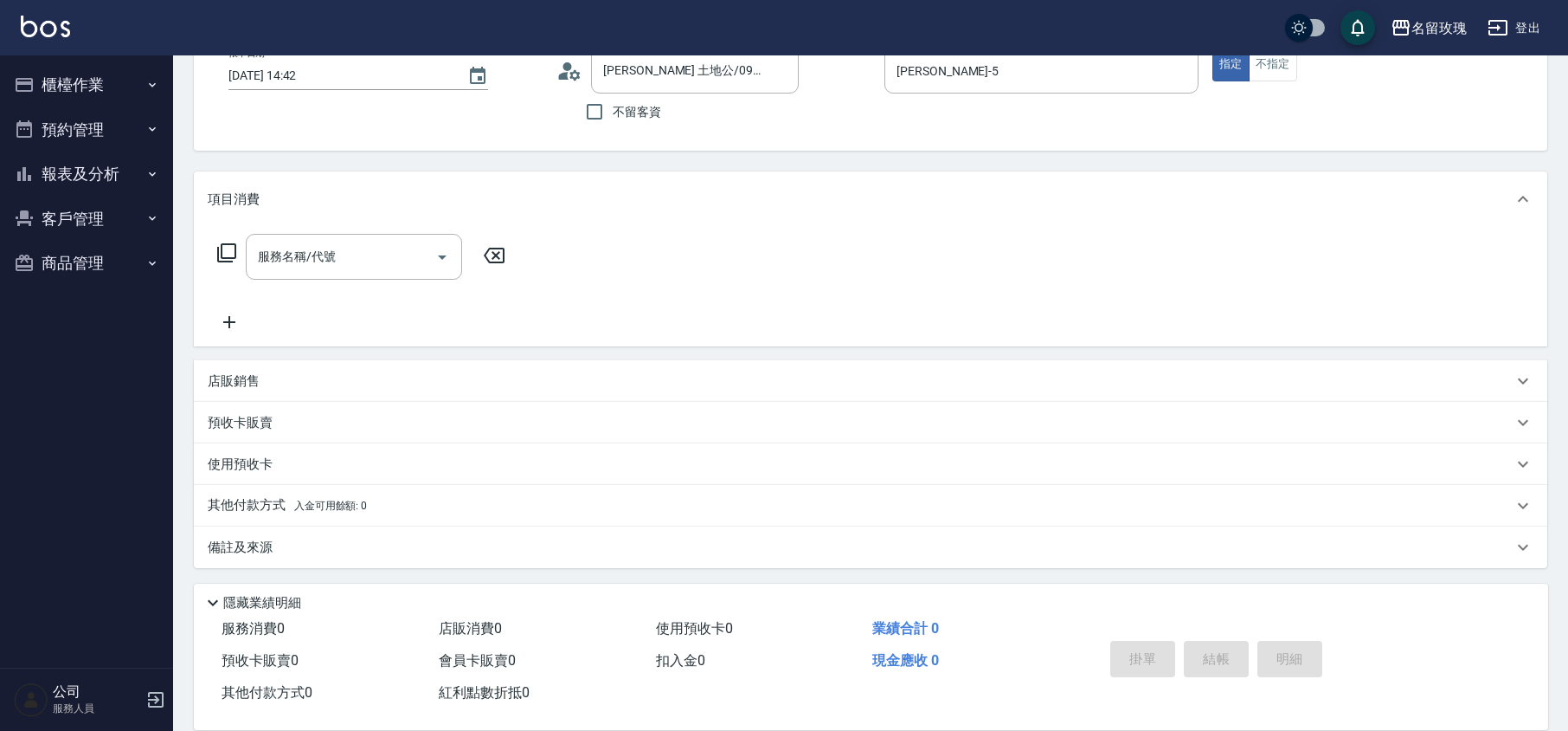
click at [255, 375] on p "店販銷售" at bounding box center [233, 381] width 52 height 18
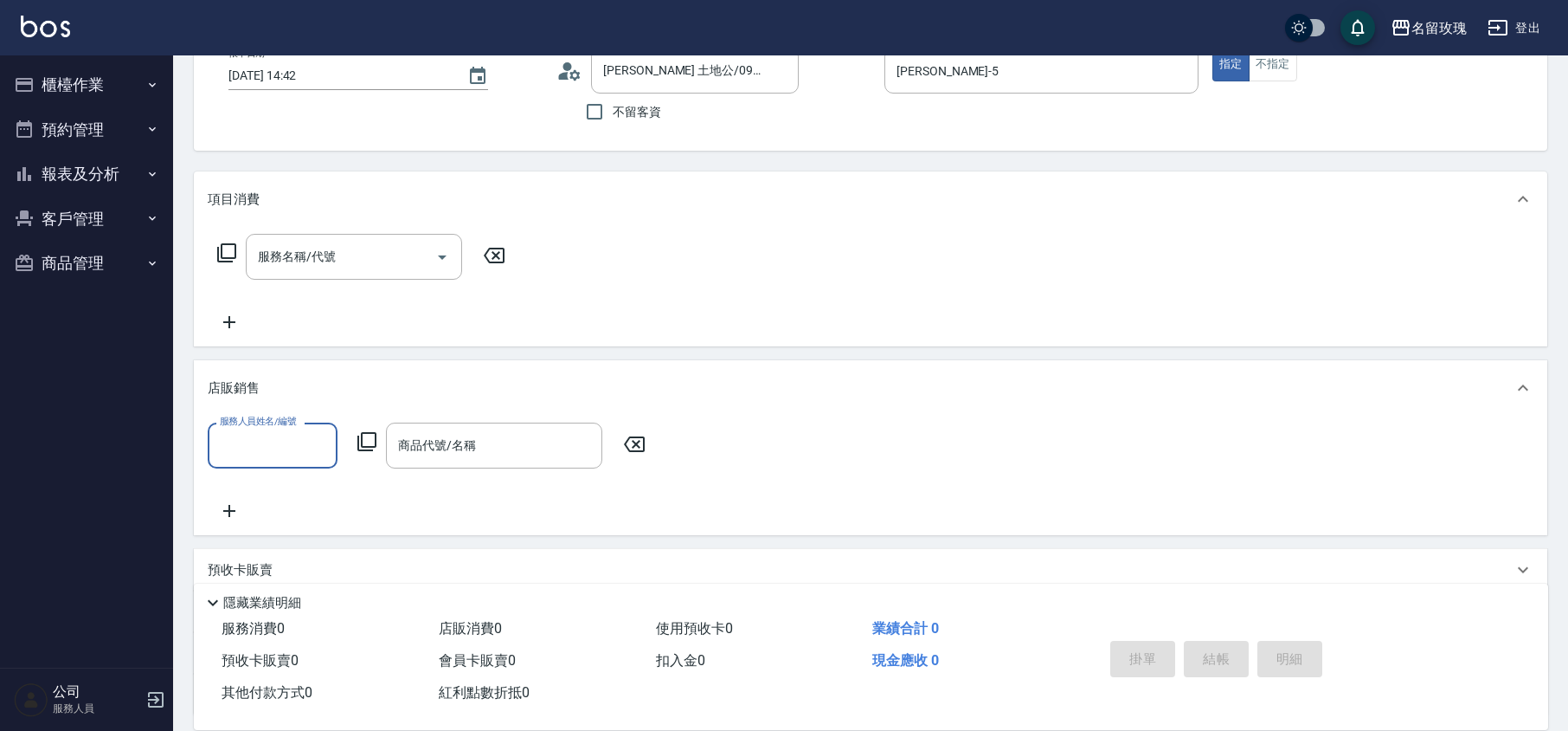
scroll to position [1, 0]
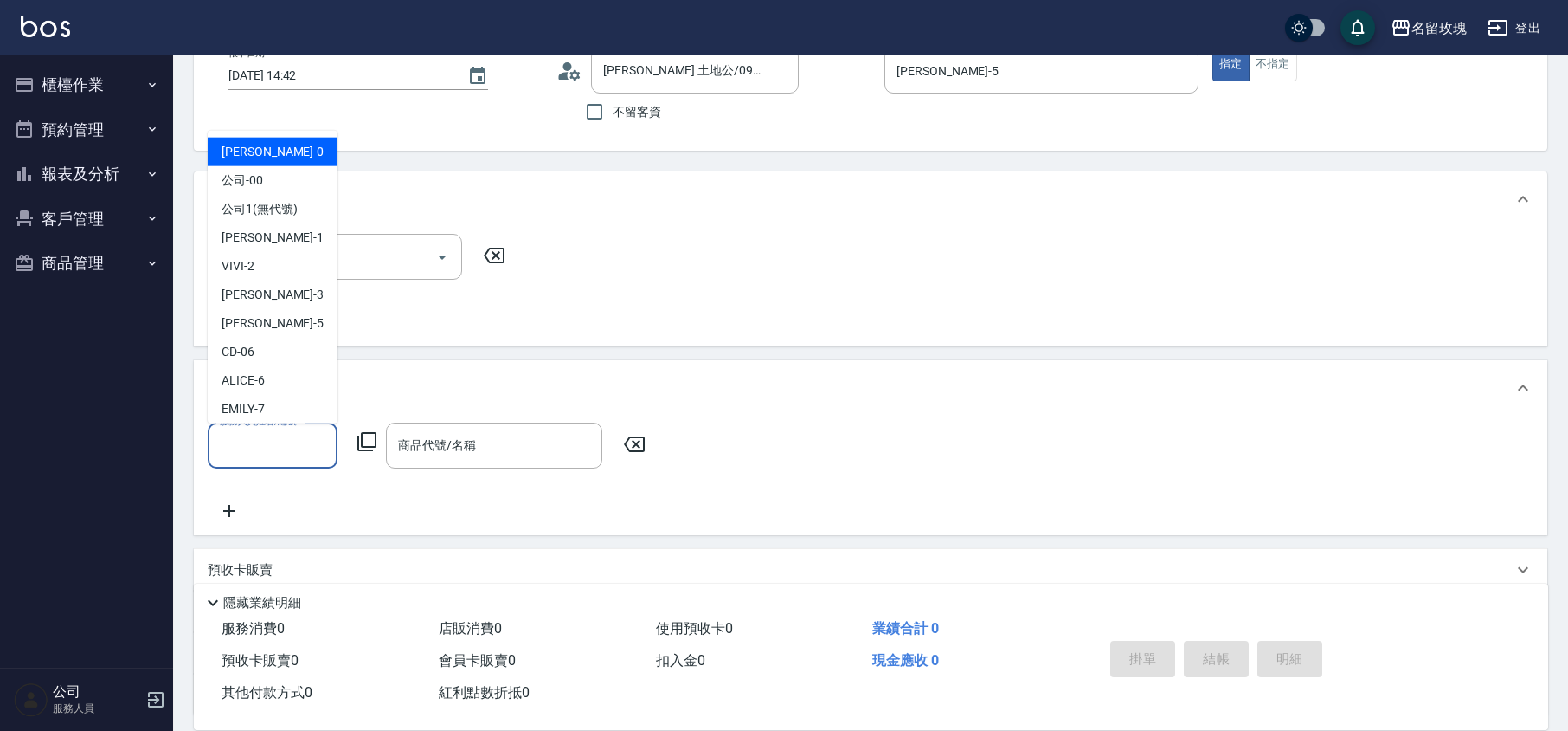
click at [256, 438] on input "服務人員姓名/編號" at bounding box center [272, 445] width 114 height 30
click at [266, 326] on div "[PERSON_NAME] -5" at bounding box center [273, 323] width 130 height 28
type input "[PERSON_NAME]-5"
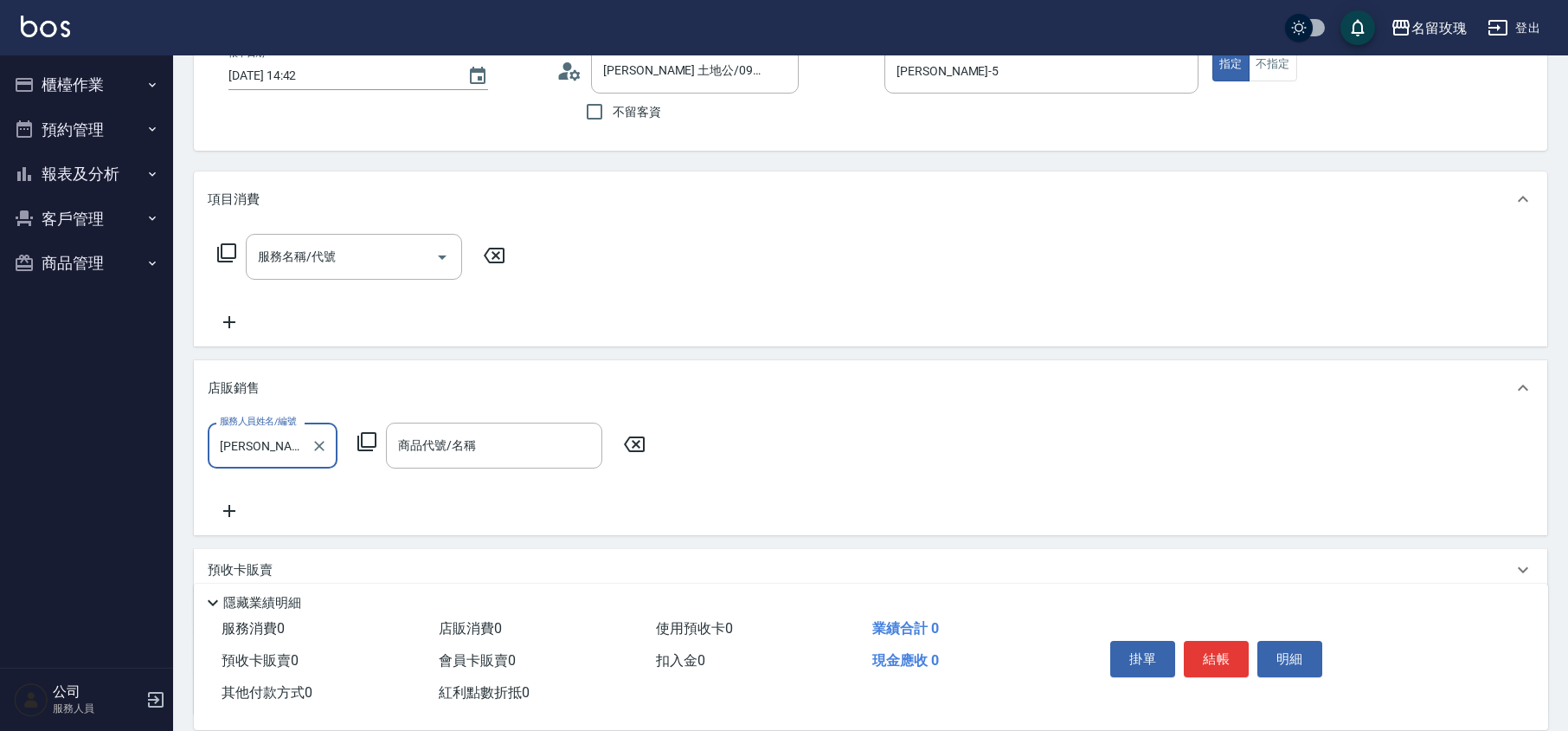
click at [373, 438] on icon at bounding box center [367, 441] width 21 height 21
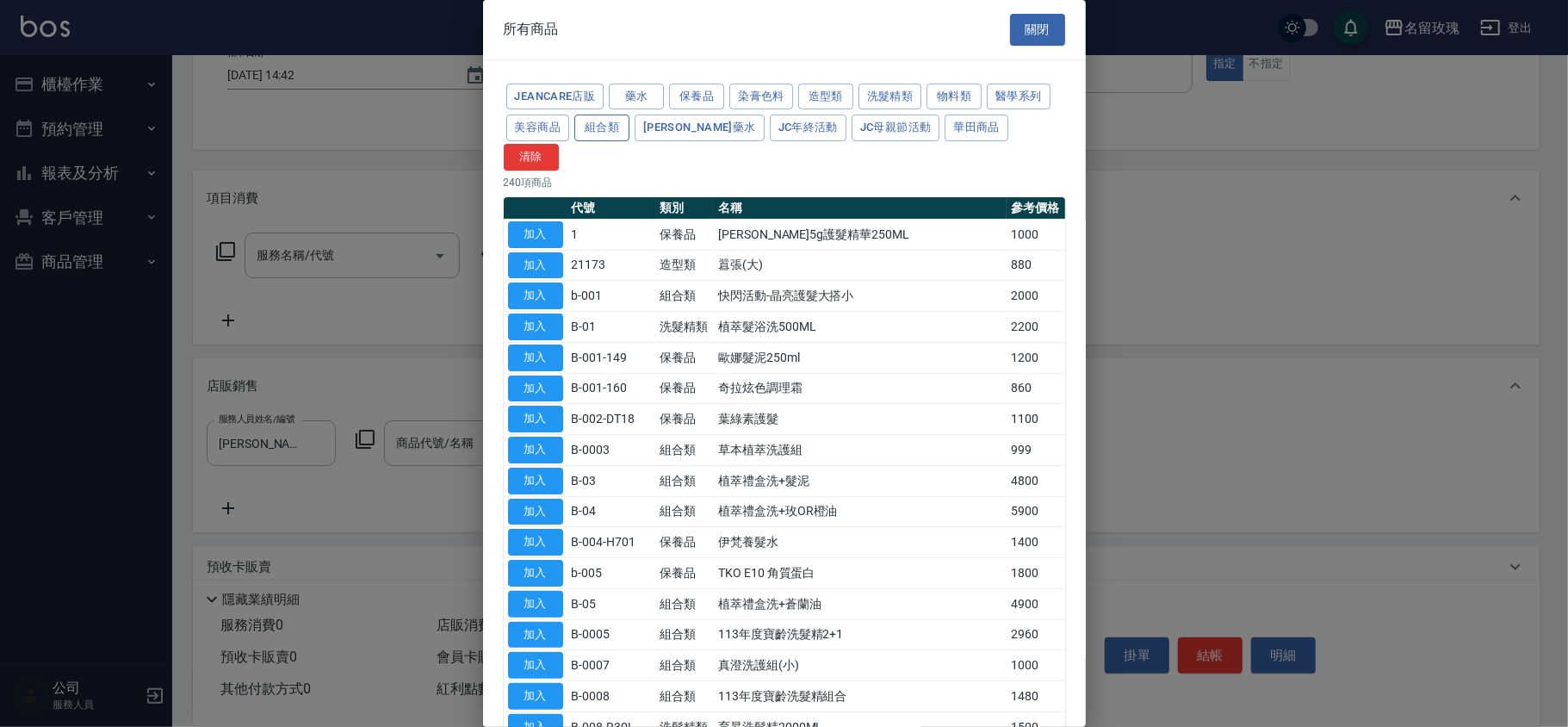
click at [596, 132] on button "組合類" at bounding box center [602, 127] width 55 height 27
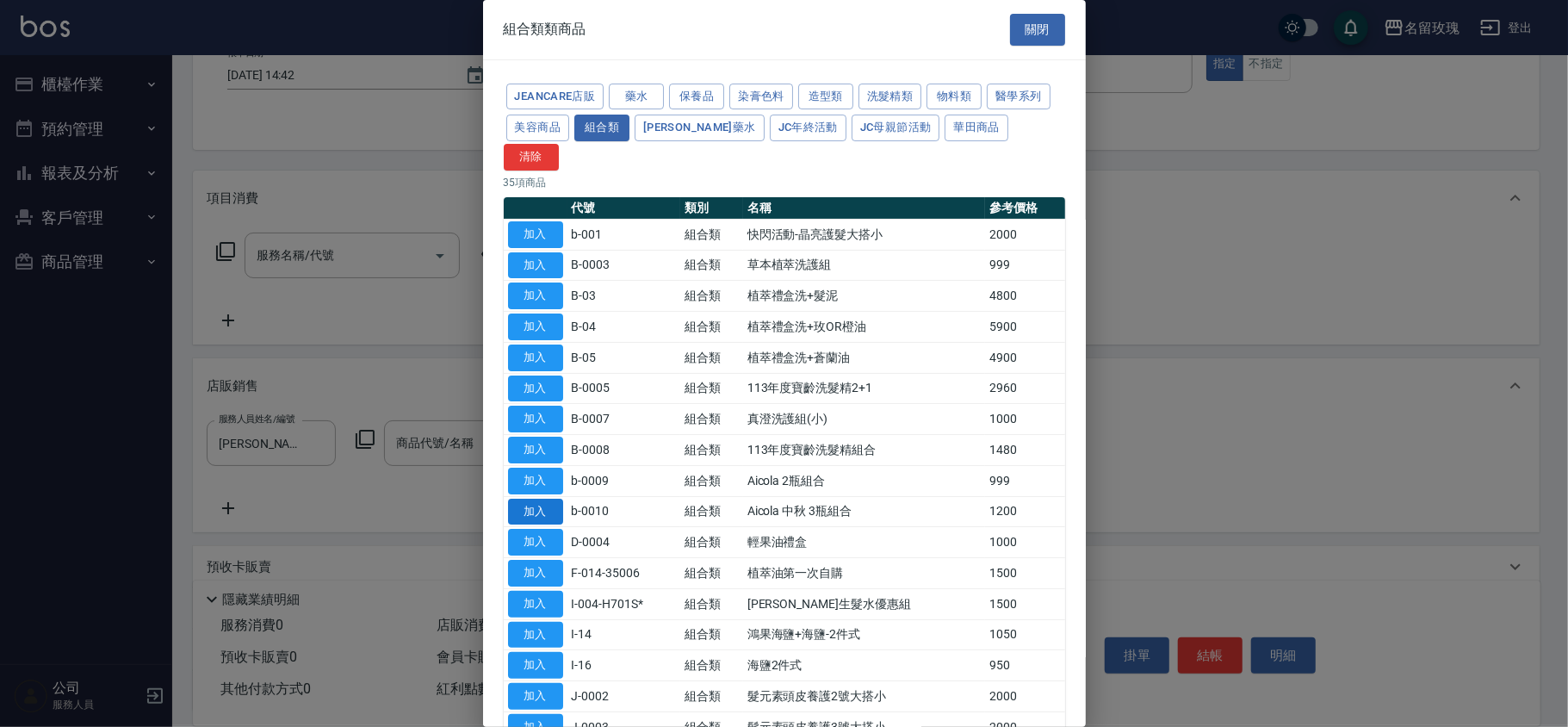
click at [514, 499] on button "加入" at bounding box center [535, 512] width 55 height 27
type input "Aicola 中秋 3瓶組合"
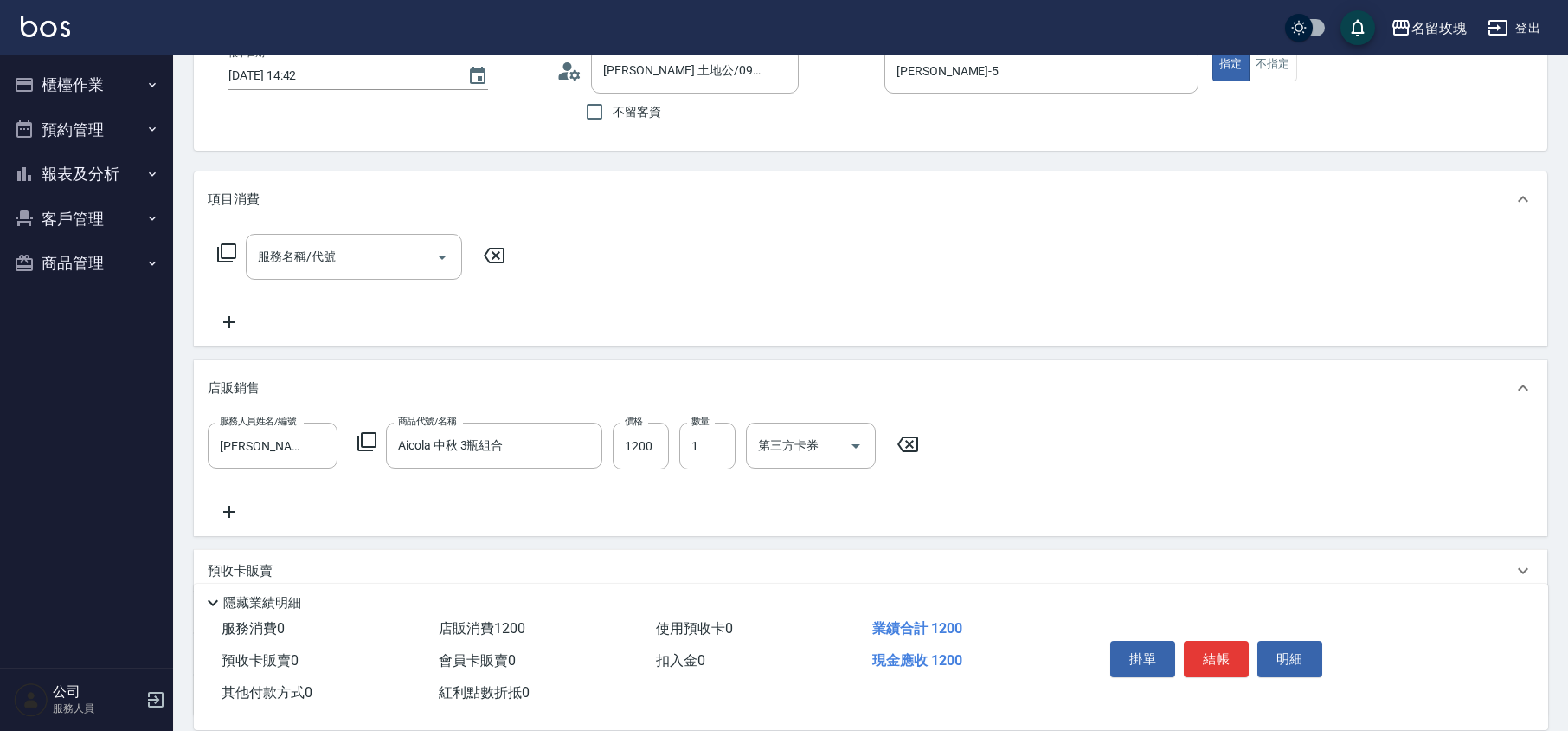
click at [537, 528] on div "服務人員姓名/編號 [PERSON_NAME]-5 服務人員姓名/編號 商品代號/名稱 Aicola 中秋 3瓶組合 商品代號/名稱 價格 1200 價格 數…" at bounding box center [870, 476] width 1354 height 120
type input "[DATE] 14:56"
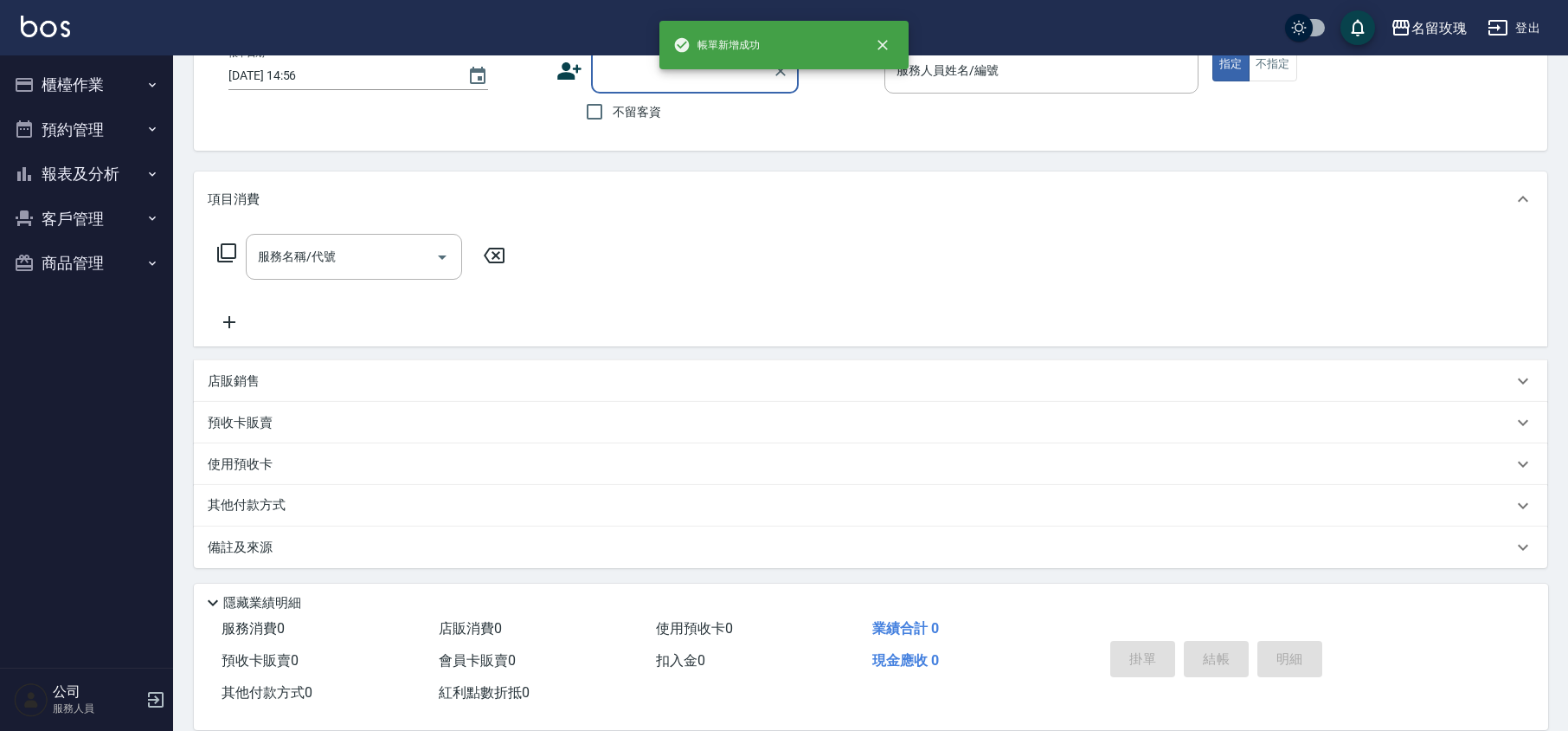
scroll to position [0, 0]
